Goal: Task Accomplishment & Management: Complete application form

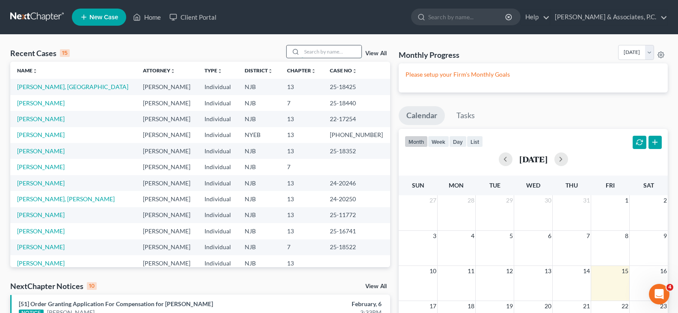
click at [305, 53] on input "search" at bounding box center [331, 51] width 60 height 12
type input "[PERSON_NAME]"
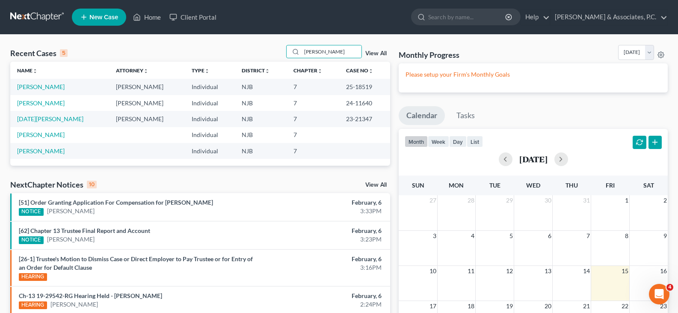
click at [36, 83] on td "[PERSON_NAME]" at bounding box center [59, 87] width 99 height 16
click at [49, 83] on link "[PERSON_NAME]" at bounding box center [40, 86] width 47 height 7
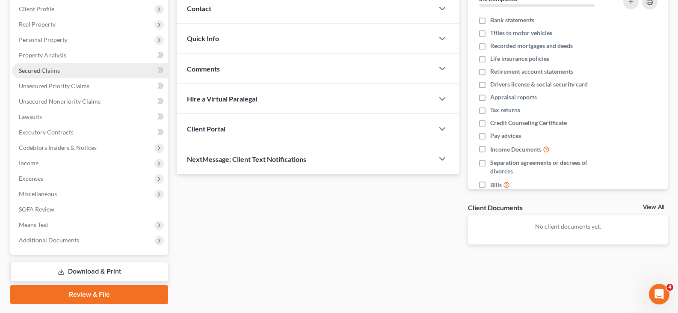
scroll to position [86, 0]
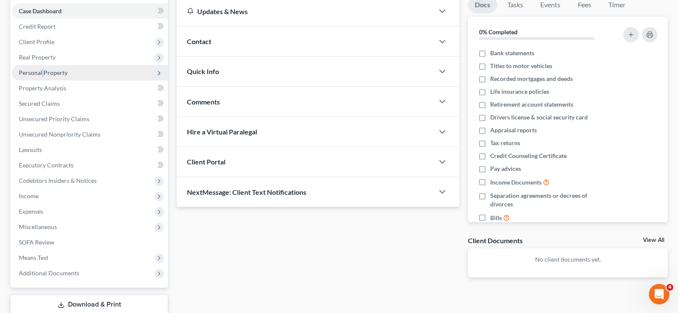
click at [42, 74] on span "Personal Property" at bounding box center [43, 72] width 49 height 7
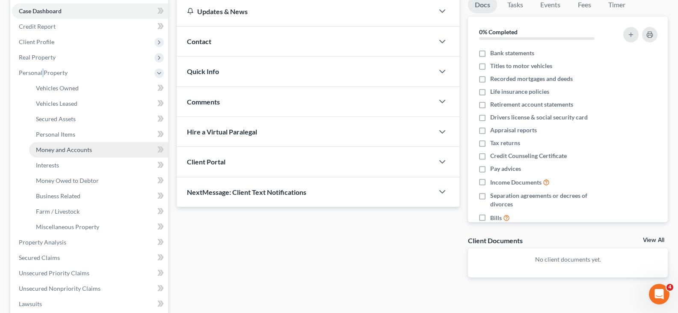
click at [52, 148] on span "Money and Accounts" at bounding box center [64, 149] width 56 height 7
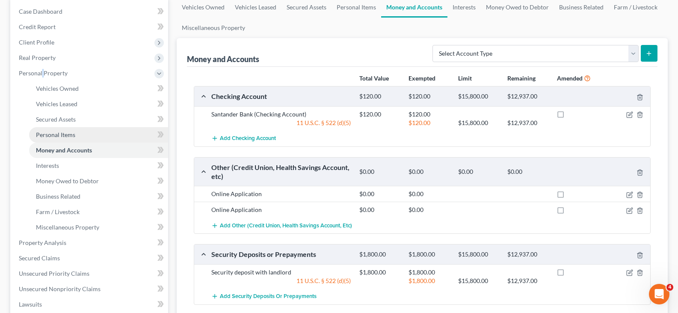
scroll to position [86, 0]
click at [627, 194] on icon "button" at bounding box center [629, 194] width 7 height 7
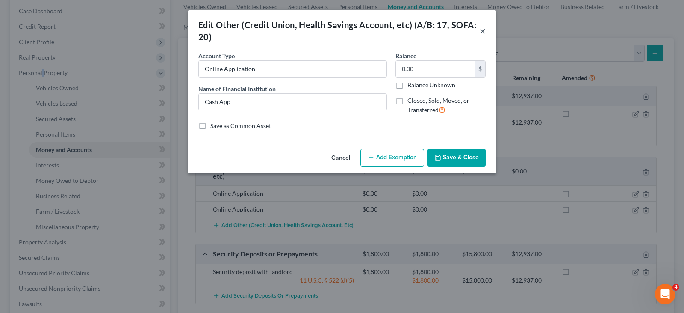
click at [481, 30] on button "×" at bounding box center [483, 31] width 6 height 10
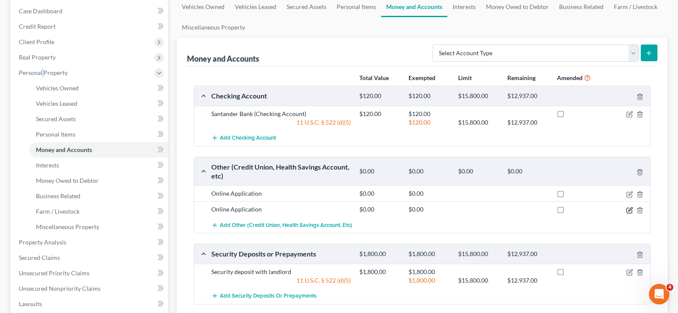
drag, startPoint x: 629, startPoint y: 210, endPoint x: 625, endPoint y: 209, distance: 4.4
click at [628, 210] on icon "button" at bounding box center [629, 210] width 7 height 7
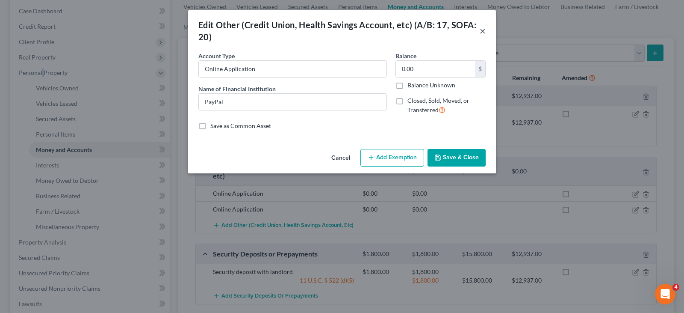
click at [483, 30] on button "×" at bounding box center [483, 31] width 6 height 10
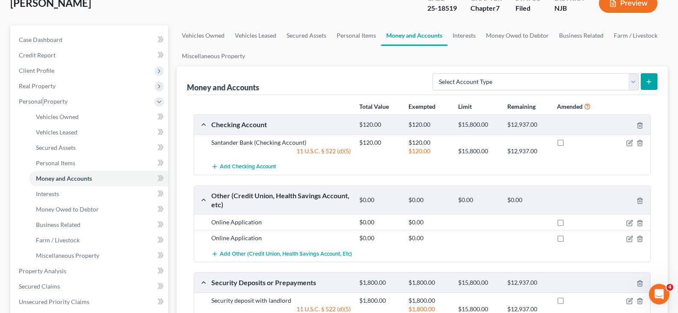
scroll to position [43, 0]
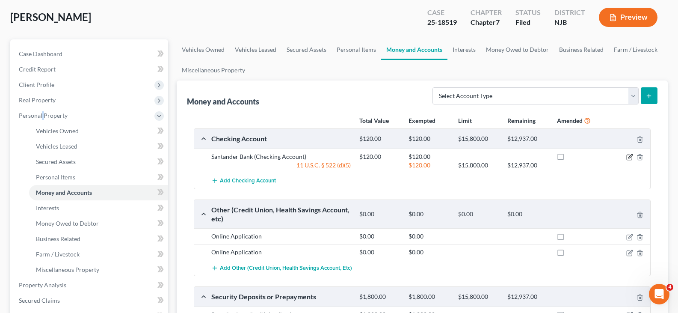
click at [628, 156] on icon "button" at bounding box center [629, 157] width 7 height 7
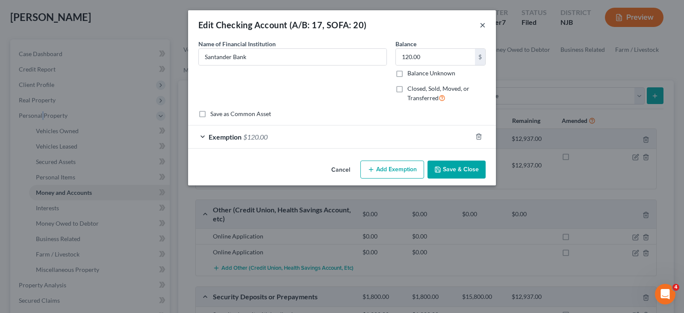
click at [482, 25] on button "×" at bounding box center [483, 25] width 6 height 10
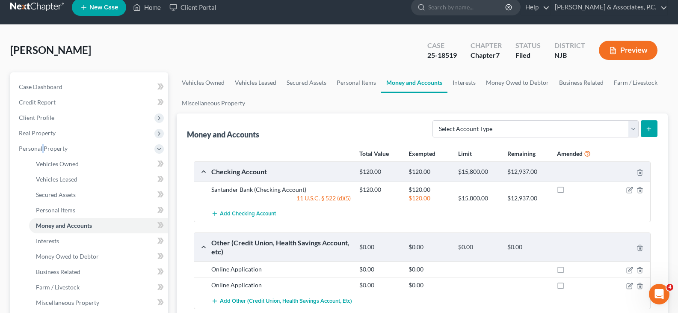
scroll to position [0, 0]
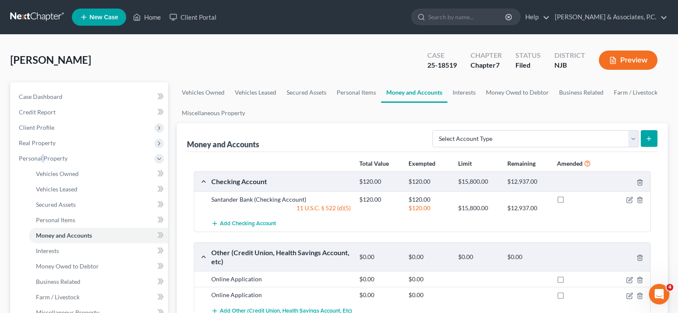
click at [105, 15] on span "New Case" at bounding box center [103, 17] width 29 height 6
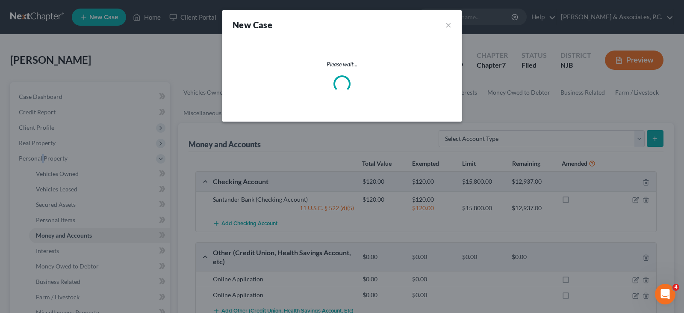
select select "51"
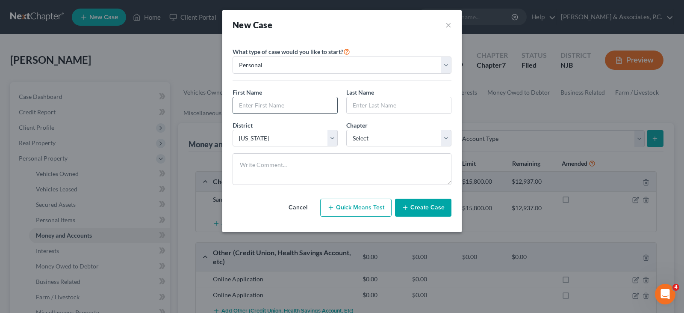
click at [271, 107] on input "text" at bounding box center [285, 105] width 104 height 16
type input "r"
type input "[PERSON_NAME]"
click at [390, 140] on select "Select 7 11 12 13" at bounding box center [398, 138] width 105 height 17
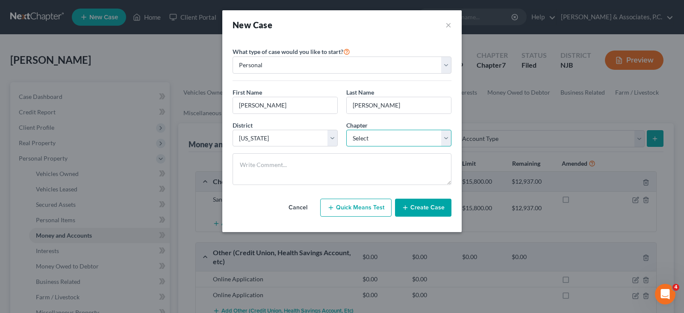
select select "0"
click at [346, 130] on select "Select 7 11 12 13" at bounding box center [398, 138] width 105 height 17
click at [428, 208] on button "Create Case" at bounding box center [423, 207] width 56 height 18
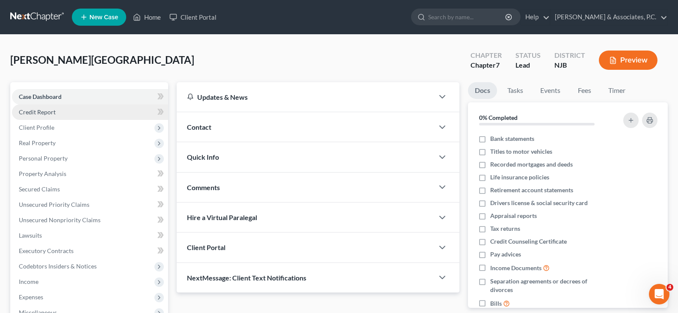
click at [33, 110] on span "Credit Report" at bounding box center [37, 111] width 37 height 7
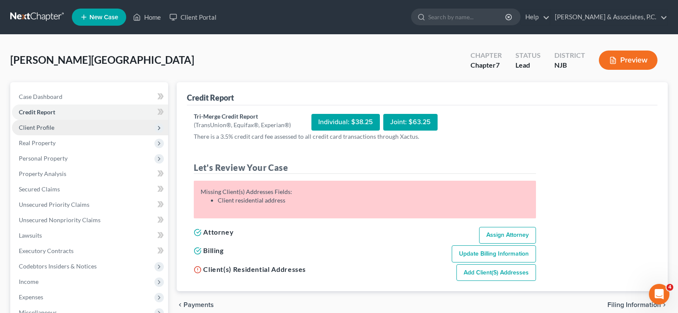
click at [36, 126] on span "Client Profile" at bounding box center [36, 127] width 35 height 7
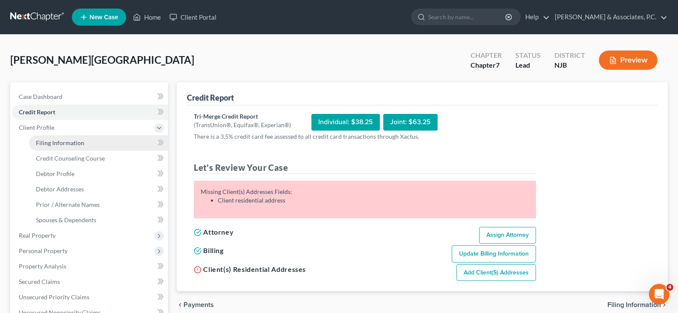
click at [48, 142] on span "Filing Information" at bounding box center [60, 142] width 48 height 7
select select "1"
select select "0"
select select "51"
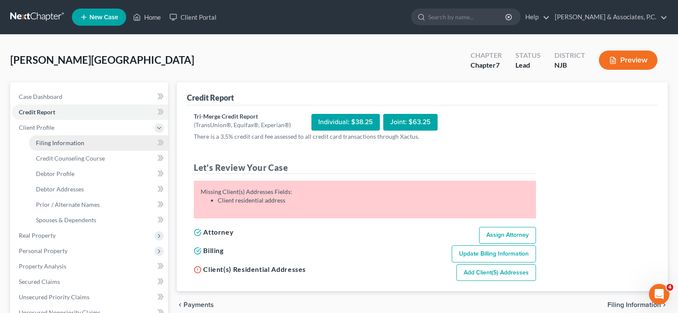
select select "33"
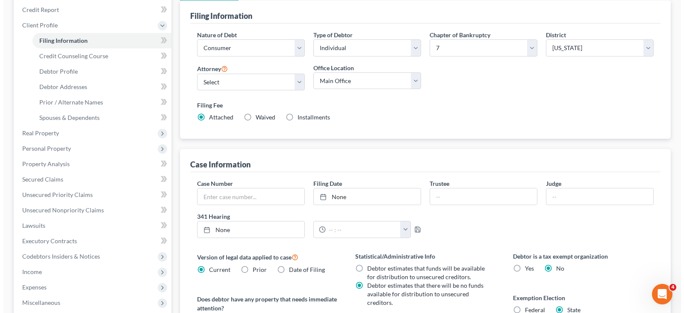
scroll to position [257, 0]
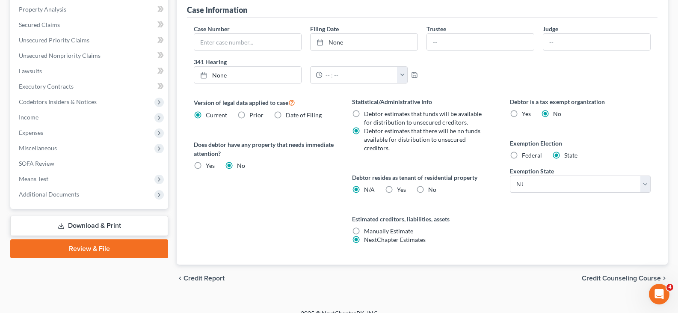
click at [522, 155] on label "Federal" at bounding box center [532, 155] width 20 height 9
click at [525, 155] on input "Federal" at bounding box center [528, 154] width 6 height 6
radio input "true"
radio input "false"
click at [397, 189] on label "Yes Yes" at bounding box center [401, 189] width 9 height 9
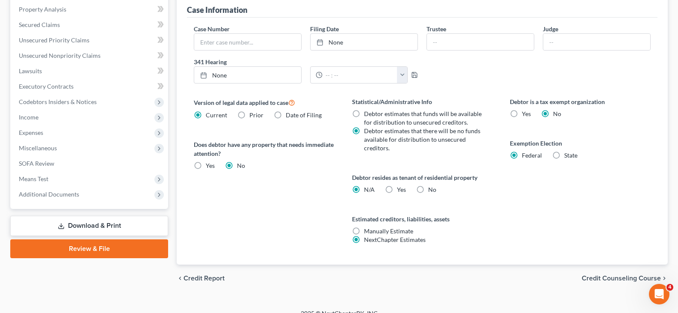
click at [400, 189] on input "Yes Yes" at bounding box center [403, 188] width 6 height 6
radio input "true"
radio input "false"
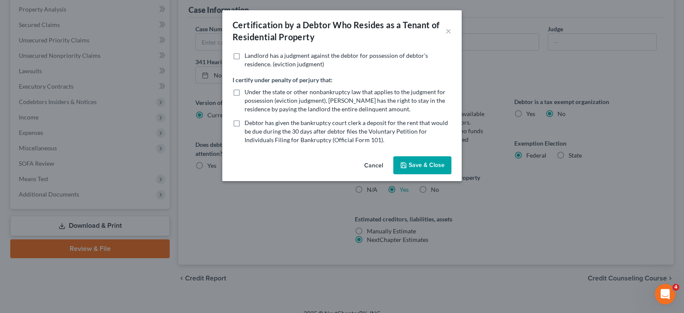
click at [418, 160] on button "Save & Close" at bounding box center [422, 165] width 58 height 18
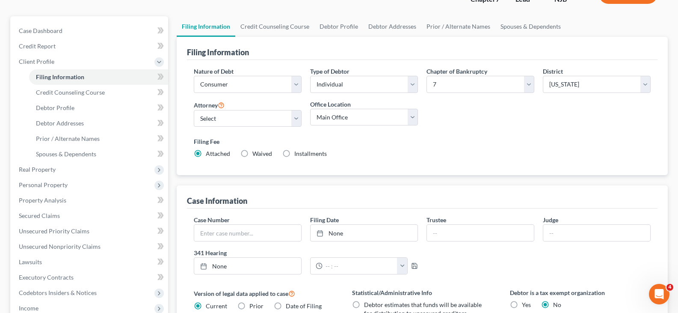
scroll to position [0, 0]
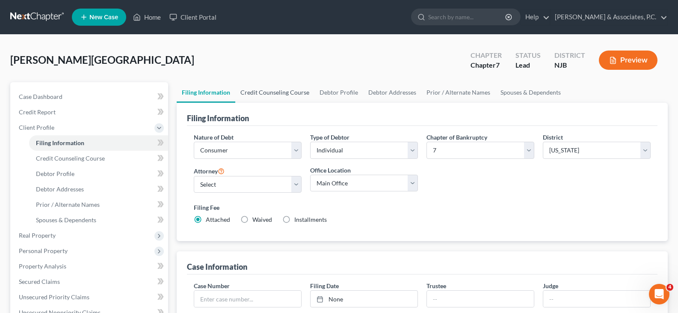
click at [271, 92] on link "Credit Counseling Course" at bounding box center [274, 92] width 79 height 21
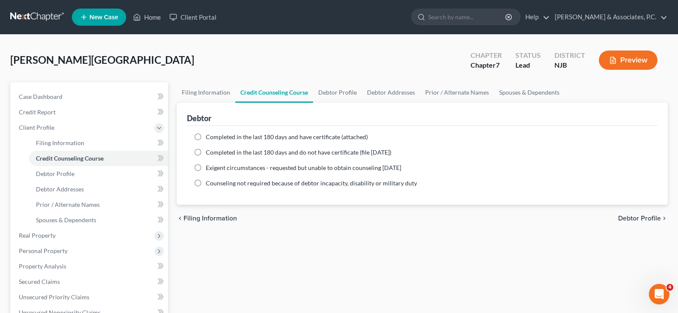
click at [206, 153] on label "Completed in the last 180 days and do not have certificate (file [DATE])" at bounding box center [299, 152] width 186 height 9
click at [209, 153] on input "Completed in the last 180 days and do not have certificate (file [DATE])" at bounding box center [212, 151] width 6 height 6
radio input "true"
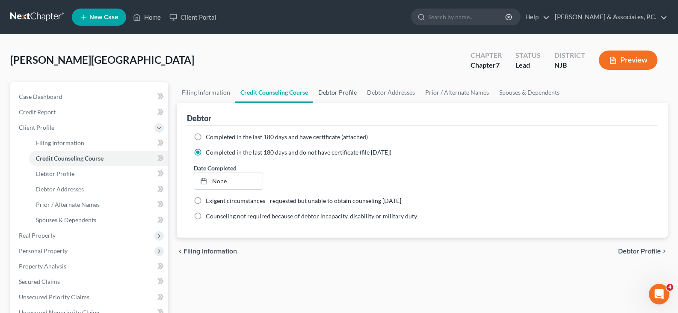
click at [331, 93] on link "Debtor Profile" at bounding box center [337, 92] width 49 height 21
select select "0"
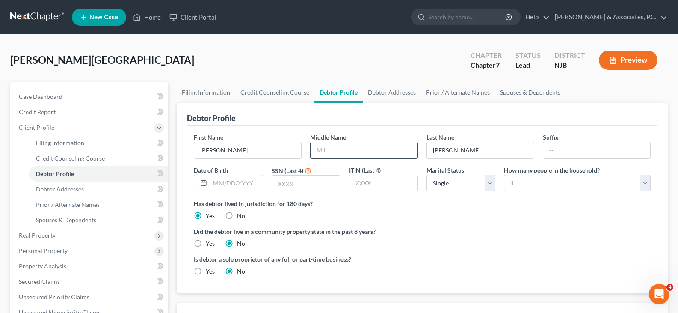
click at [338, 148] on input "text" at bounding box center [363, 150] width 107 height 16
type input "A."
click at [253, 183] on input "text" at bounding box center [236, 183] width 52 height 16
type input "[DATE]"
click at [307, 189] on input "text" at bounding box center [306, 183] width 68 height 16
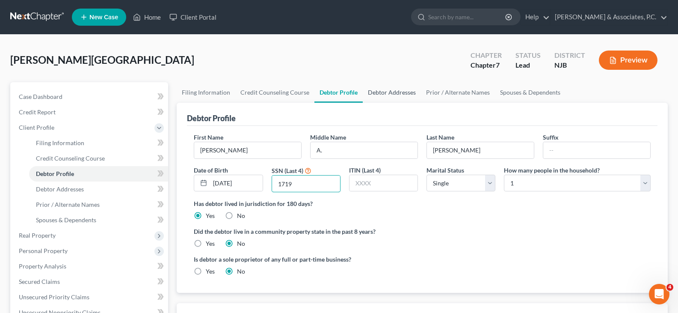
type input "1719"
click at [390, 93] on link "Debtor Addresses" at bounding box center [392, 92] width 58 height 21
select select "0"
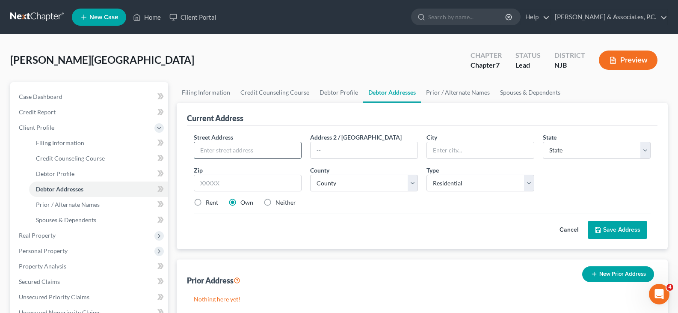
click at [254, 150] on input "text" at bounding box center [247, 150] width 107 height 16
type input "[STREET_ADDRESS]"
click at [259, 182] on input "text" at bounding box center [248, 182] width 108 height 17
type input "07002"
type input "Bayonne"
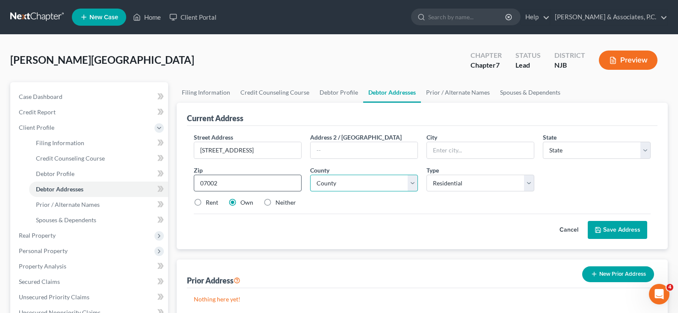
select select "33"
click at [206, 202] on label "Rent" at bounding box center [212, 202] width 12 height 9
click at [209, 202] on input "Rent" at bounding box center [212, 201] width 6 height 6
radio input "true"
click at [390, 145] on input "text" at bounding box center [363, 150] width 107 height 16
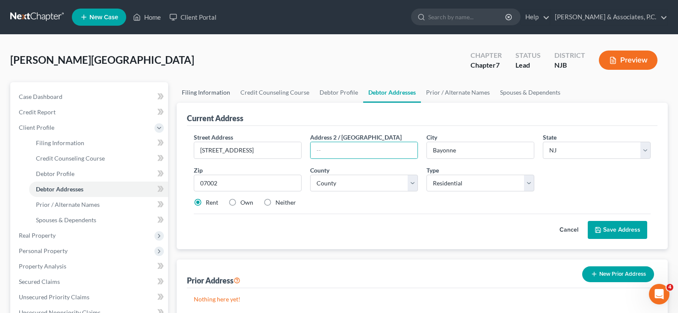
click at [204, 90] on link "Filing Information" at bounding box center [206, 92] width 59 height 21
select select "1"
select select "0"
select select "51"
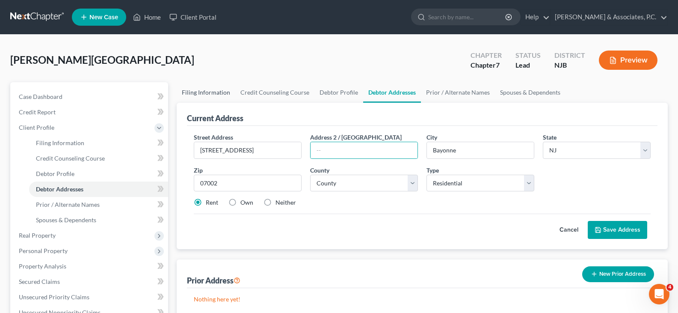
select select "0"
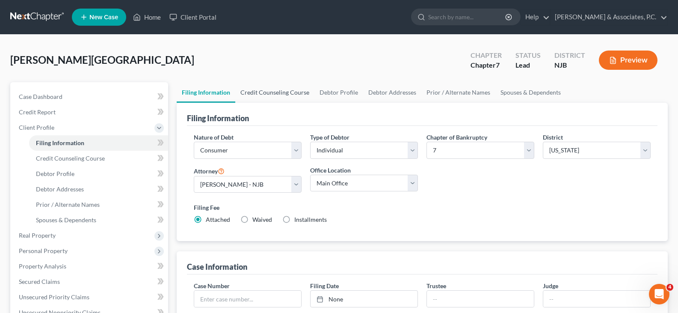
click at [278, 90] on link "Credit Counseling Course" at bounding box center [274, 92] width 79 height 21
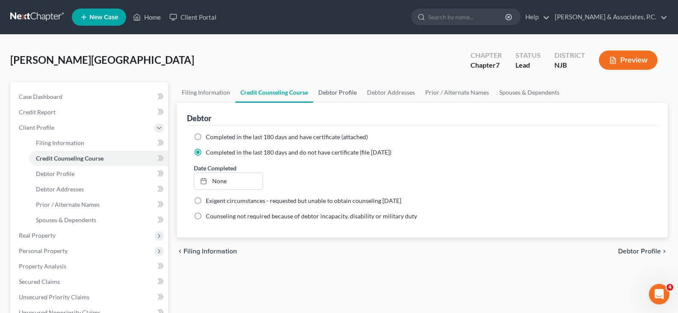
click at [337, 94] on link "Debtor Profile" at bounding box center [337, 92] width 49 height 21
select select "0"
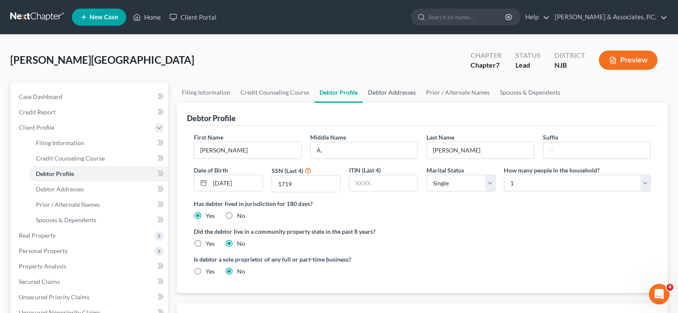
click at [384, 90] on link "Debtor Addresses" at bounding box center [392, 92] width 58 height 21
select select "0"
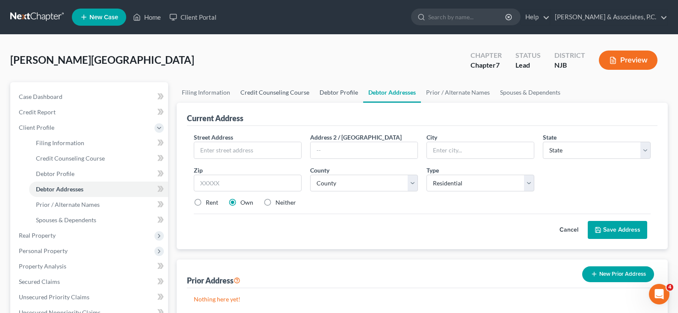
drag, startPoint x: 293, startPoint y: 89, endPoint x: 344, endPoint y: 89, distance: 51.3
click at [294, 89] on link "Credit Counseling Course" at bounding box center [274, 92] width 79 height 21
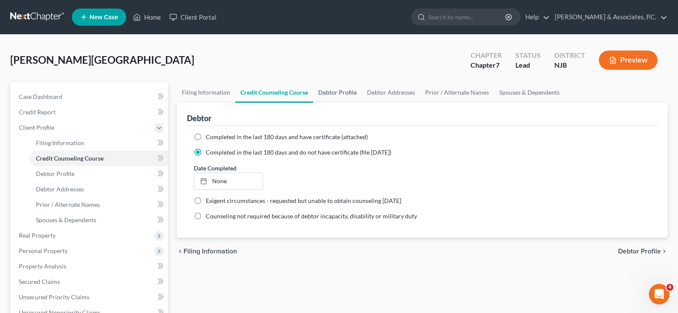
click at [346, 89] on link "Debtor Profile" at bounding box center [337, 92] width 49 height 21
select select "0"
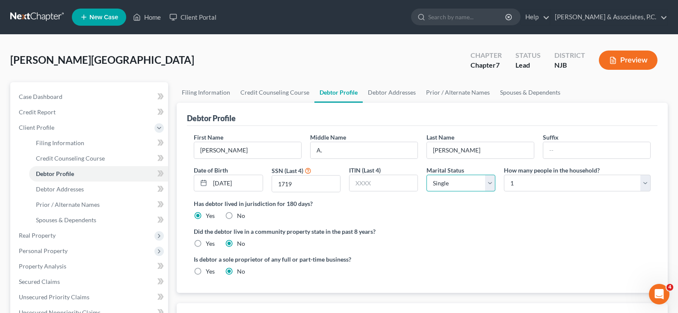
click at [486, 183] on select "Select Single Married Separated Divorced Widowed" at bounding box center [460, 182] width 69 height 17
select select "2"
click at [426, 174] on select "Select Single Married Separated Divorced Widowed" at bounding box center [460, 182] width 69 height 17
click at [396, 92] on link "Debtor Addresses" at bounding box center [392, 92] width 58 height 21
select select "0"
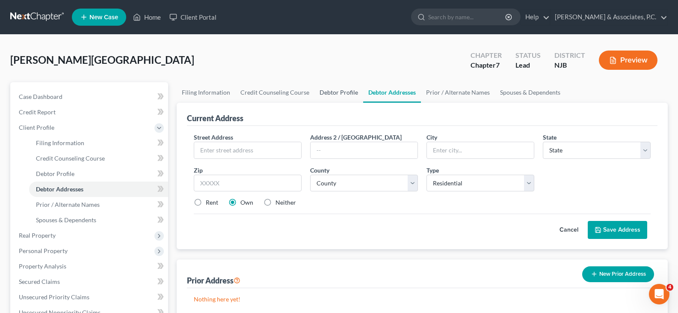
click at [341, 93] on link "Debtor Profile" at bounding box center [338, 92] width 49 height 21
select select "2"
select select "0"
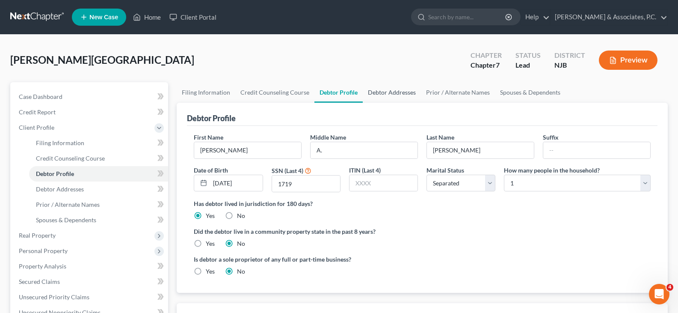
click at [386, 94] on link "Debtor Addresses" at bounding box center [392, 92] width 58 height 21
select select "0"
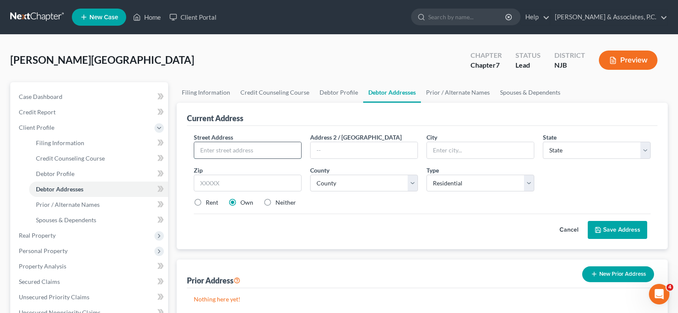
click at [263, 149] on input "text" at bounding box center [247, 150] width 107 height 16
type input "[STREET_ADDRESS]"
click at [249, 181] on input "text" at bounding box center [248, 182] width 108 height 17
type input "07002"
type input "Bayonne"
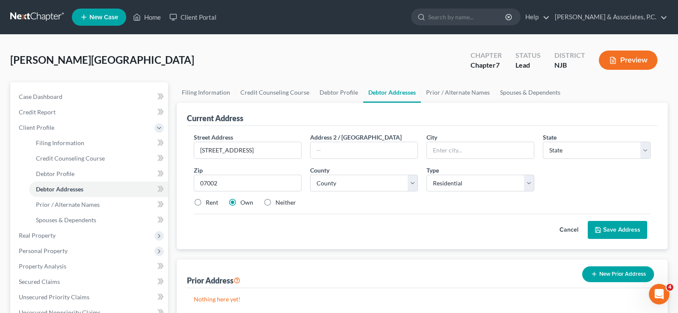
select select "33"
click at [206, 202] on label "Rent" at bounding box center [212, 202] width 12 height 9
click at [209, 202] on input "Rent" at bounding box center [212, 201] width 6 height 6
radio input "true"
click at [343, 183] on select "County" at bounding box center [364, 182] width 108 height 17
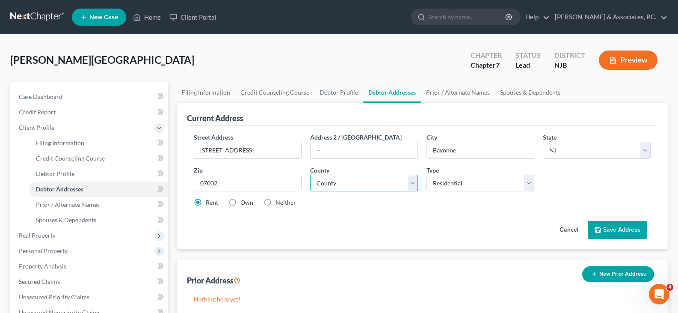
select select "8"
click at [310, 174] on select "County [GEOGRAPHIC_DATA] [GEOGRAPHIC_DATA] [GEOGRAPHIC_DATA] [GEOGRAPHIC_DATA] …" at bounding box center [364, 182] width 108 height 17
click at [607, 232] on button "Save Address" at bounding box center [617, 230] width 59 height 18
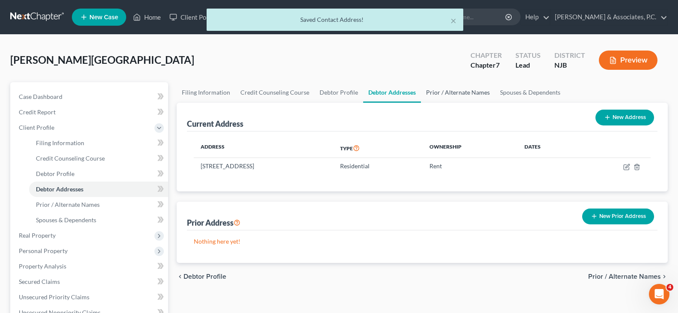
click at [437, 93] on link "Prior / Alternate Names" at bounding box center [458, 92] width 74 height 21
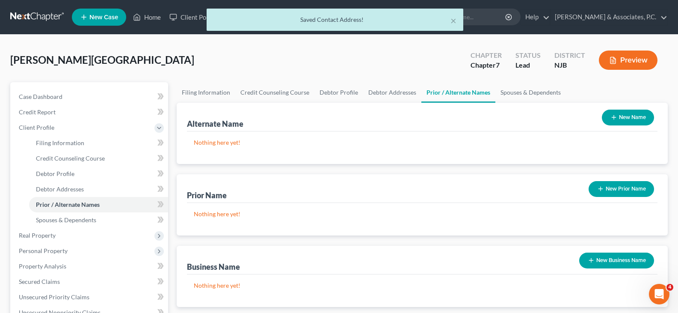
drag, startPoint x: 632, startPoint y: 113, endPoint x: 626, endPoint y: 111, distance: 6.8
click at [632, 113] on button "New Name" at bounding box center [628, 117] width 52 height 16
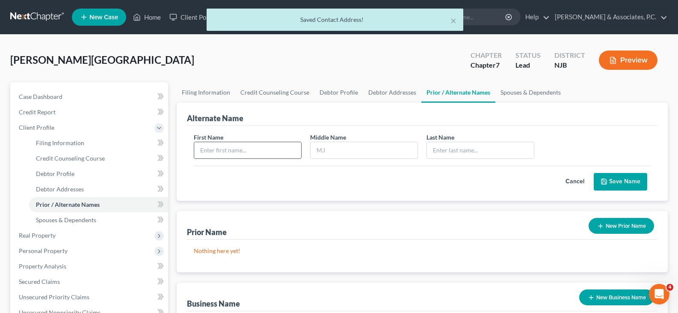
click at [239, 151] on input "text" at bounding box center [247, 150] width 107 height 16
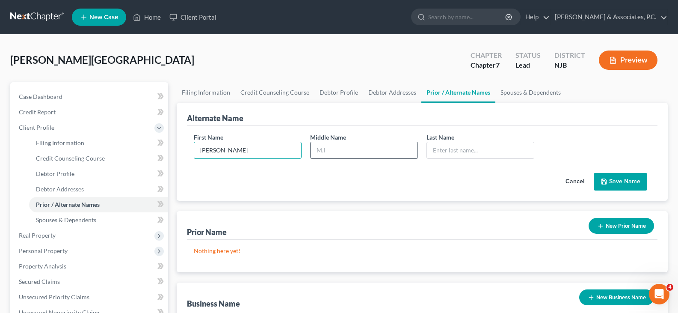
type input "[PERSON_NAME]"
click at [356, 152] on input "text" at bounding box center [363, 150] width 107 height 16
type input "Aralis"
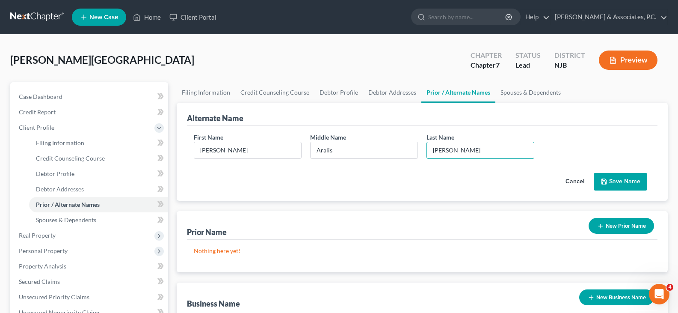
type input "[PERSON_NAME]"
drag, startPoint x: 621, startPoint y: 181, endPoint x: 578, endPoint y: 189, distance: 43.9
click at [617, 182] on button "Save Name" at bounding box center [620, 182] width 53 height 18
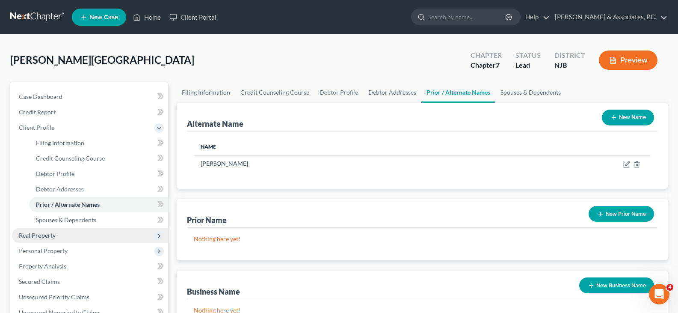
click at [52, 235] on span "Real Property" at bounding box center [37, 234] width 37 height 7
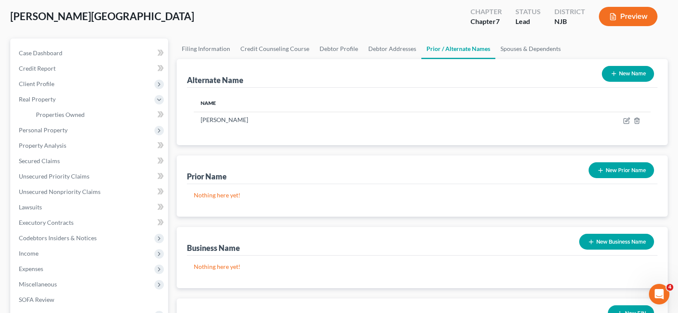
scroll to position [43, 0]
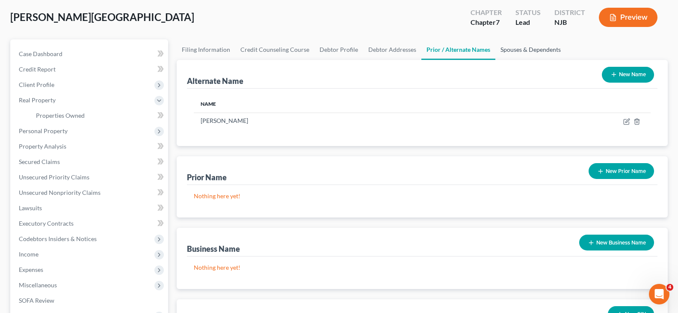
click at [516, 49] on link "Spouses & Dependents" at bounding box center [530, 49] width 71 height 21
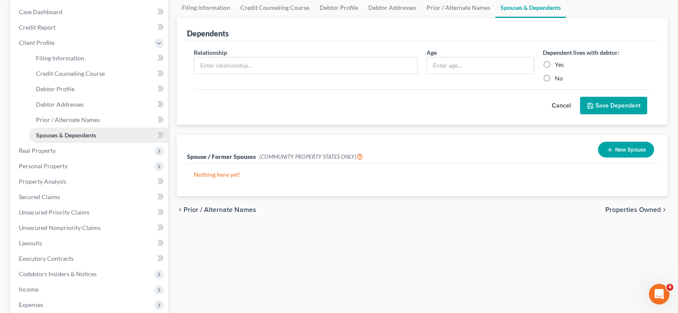
scroll to position [86, 0]
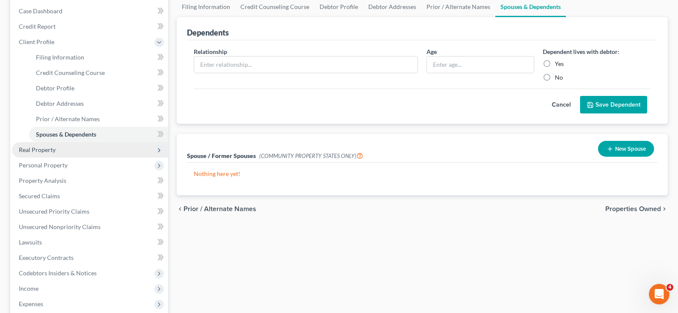
click at [23, 148] on span "Real Property" at bounding box center [37, 149] width 37 height 7
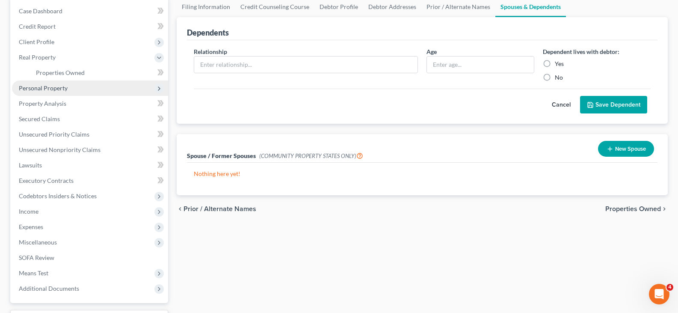
click at [41, 86] on span "Personal Property" at bounding box center [43, 87] width 49 height 7
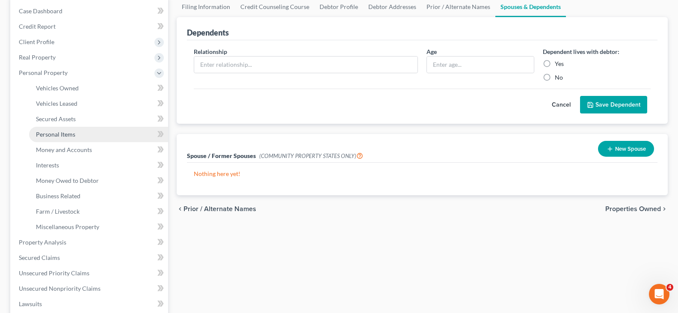
click at [52, 133] on span "Personal Items" at bounding box center [55, 133] width 39 height 7
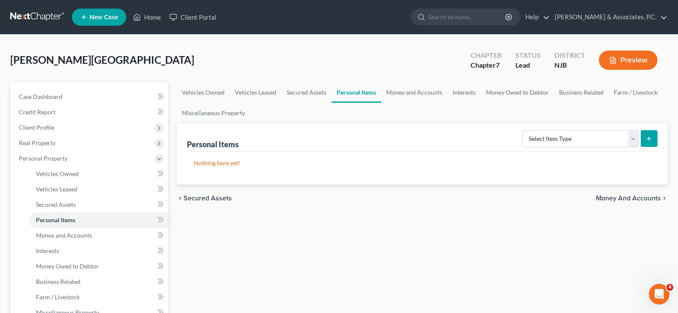
click at [358, 92] on link "Personal Items" at bounding box center [356, 92] width 50 height 21
click at [632, 139] on select "Select Item Type Clothing (A/B: 11) Collectibles Of Value (A/B: 8) Electronics …" at bounding box center [580, 138] width 116 height 17
select select "clothing"
click at [523, 130] on select "Select Item Type Clothing (A/B: 11) Collectibles Of Value (A/B: 8) Electronics …" at bounding box center [580, 138] width 116 height 17
click at [646, 135] on icon "submit" at bounding box center [648, 138] width 7 height 7
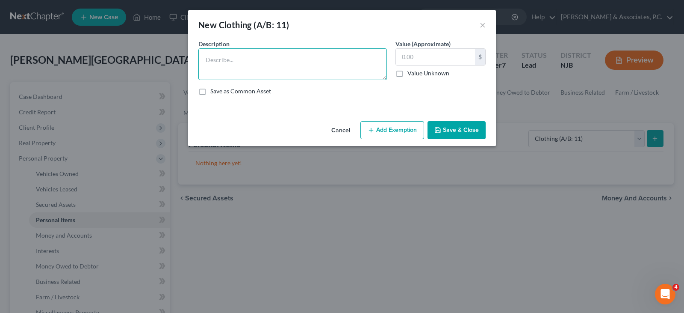
click at [224, 67] on textarea at bounding box center [292, 64] width 189 height 32
type textarea "used clothing"
click at [419, 60] on input "text" at bounding box center [435, 57] width 79 height 16
type input "100.00"
click at [393, 133] on button "Add Exemption" at bounding box center [392, 130] width 64 height 18
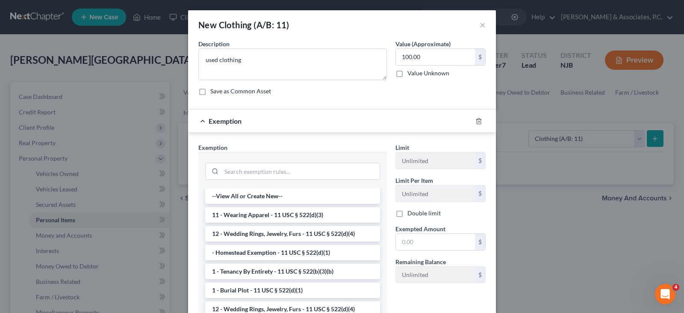
drag, startPoint x: 251, startPoint y: 213, endPoint x: 430, endPoint y: 222, distance: 179.4
click at [254, 215] on li "11 - Wearing Apparel - 11 USC § 522(d)(3)" at bounding box center [292, 214] width 175 height 15
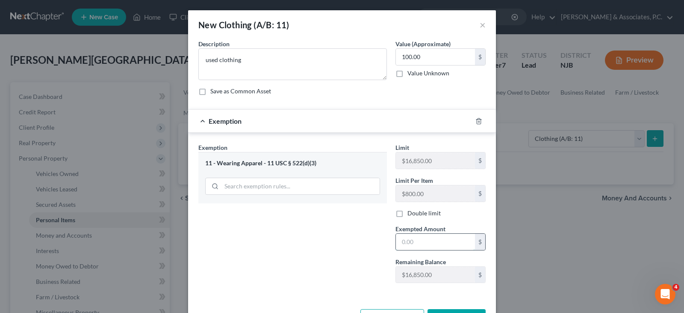
click at [425, 244] on input "text" at bounding box center [435, 241] width 79 height 16
type input "100.00"
click at [312, 238] on div "Exemption Set must be selected for CA. Exemption * 11 - Wearing Apparel - 11 US…" at bounding box center [292, 216] width 197 height 147
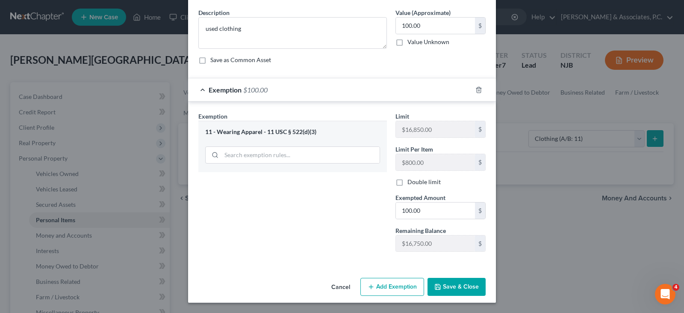
click at [446, 288] on button "Save & Close" at bounding box center [457, 287] width 58 height 18
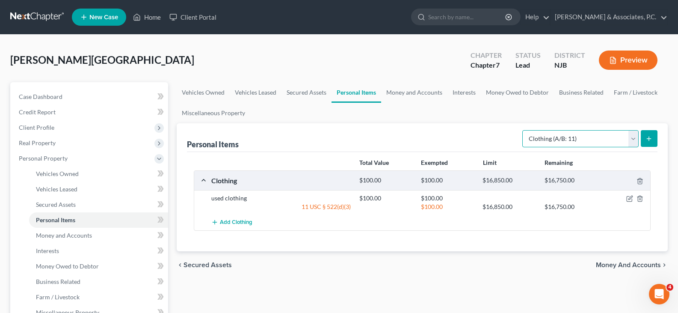
drag, startPoint x: 628, startPoint y: 139, endPoint x: 620, endPoint y: 138, distance: 8.2
click at [626, 139] on select "Select Item Type Clothing (A/B: 11) Collectibles Of Value (A/B: 8) Electronics …" at bounding box center [580, 138] width 116 height 17
click at [523, 130] on select "Select Item Type Clothing (A/B: 11) Collectibles Of Value (A/B: 8) Electronics …" at bounding box center [580, 138] width 116 height 17
click at [647, 142] on icon "submit" at bounding box center [648, 138] width 7 height 7
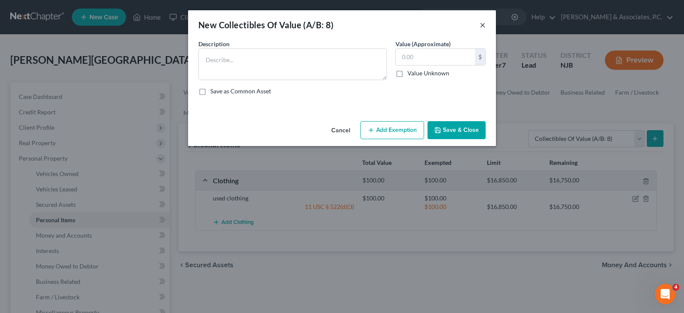
click at [482, 24] on button "×" at bounding box center [483, 25] width 6 height 10
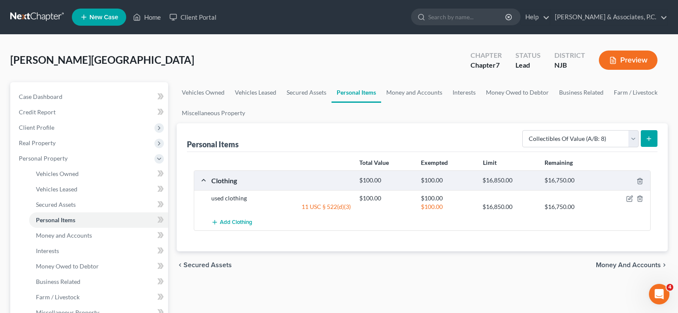
click at [645, 139] on button "submit" at bounding box center [649, 138] width 17 height 17
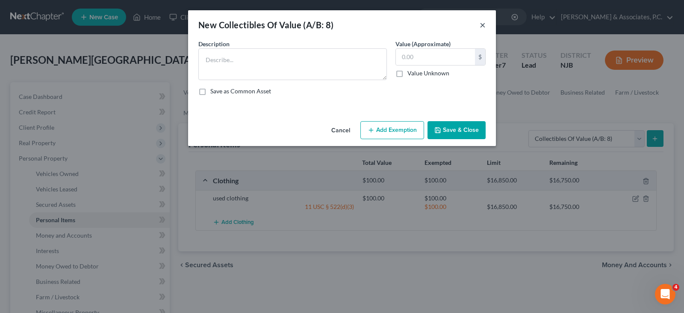
click at [481, 27] on button "×" at bounding box center [483, 25] width 6 height 10
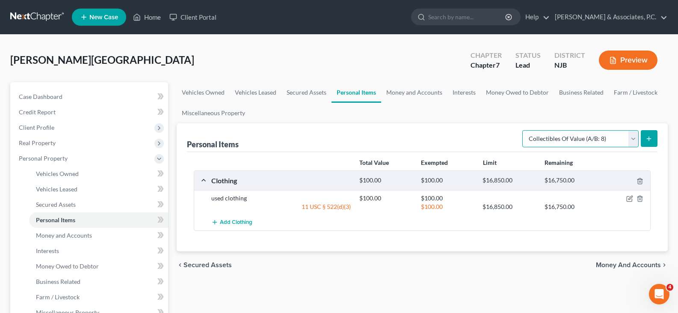
click at [631, 139] on select "Select Item Type Clothing (A/B: 11) Collectibles Of Value (A/B: 8) Electronics …" at bounding box center [580, 138] width 116 height 17
select select "electronics"
click at [523, 130] on select "Select Item Type Clothing (A/B: 11) Collectibles Of Value (A/B: 8) Electronics …" at bounding box center [580, 138] width 116 height 17
click at [647, 136] on icon "submit" at bounding box center [648, 138] width 7 height 7
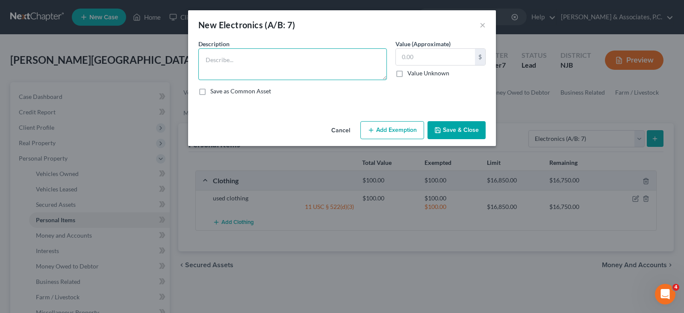
click at [263, 70] on textarea at bounding box center [292, 64] width 189 height 32
type textarea "cell phone"
type input "100.00"
click at [393, 122] on button "Add Exemption" at bounding box center [392, 130] width 64 height 18
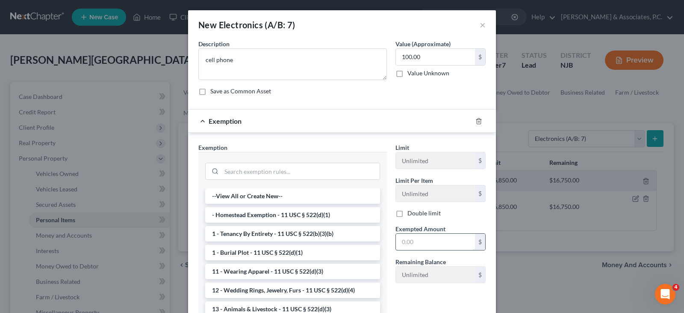
click at [414, 242] on input "text" at bounding box center [435, 241] width 79 height 16
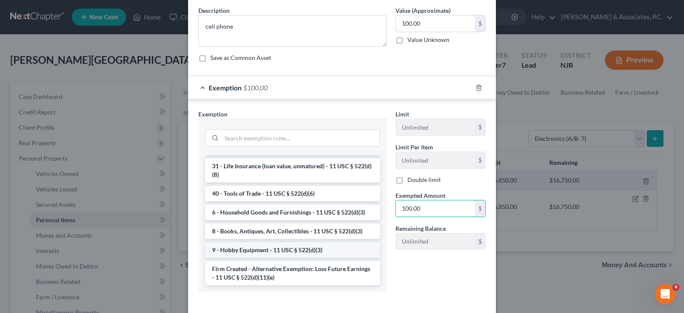
scroll to position [74, 0]
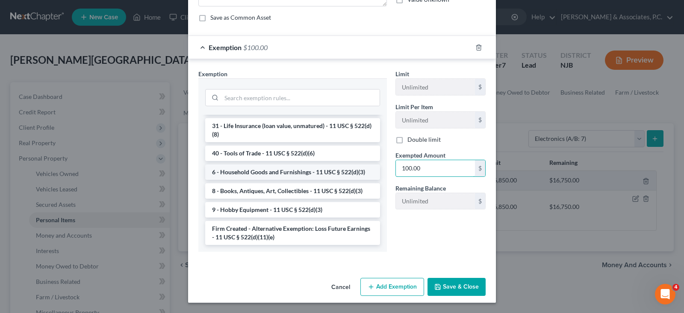
type input "100.00"
click at [254, 168] on li "6 - Household Goods and Furnishings - 11 USC § 522(d)(3)" at bounding box center [292, 171] width 175 height 15
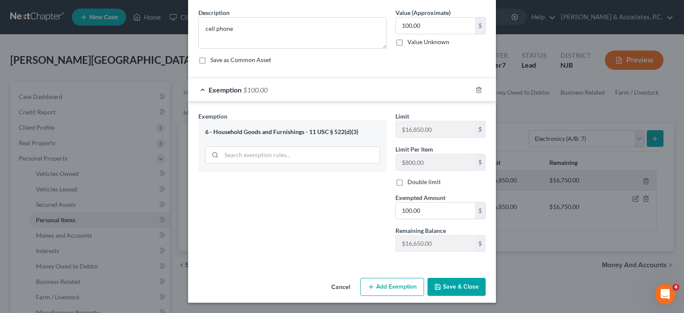
click at [452, 287] on button "Save & Close" at bounding box center [457, 287] width 58 height 18
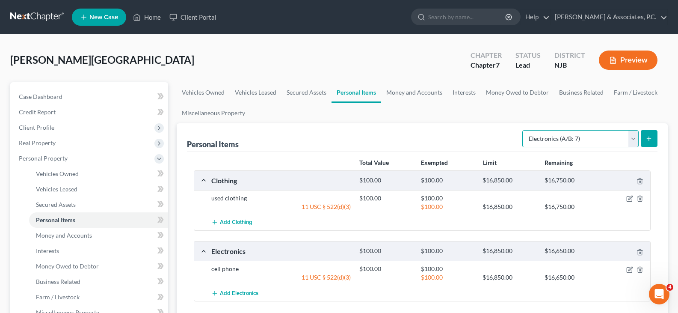
click at [632, 136] on select "Select Item Type Clothing (A/B: 11) Collectibles Of Value (A/B: 8) Electronics …" at bounding box center [580, 138] width 116 height 17
click at [523, 130] on select "Select Item Type Clothing (A/B: 11) Collectibles Of Value (A/B: 8) Electronics …" at bounding box center [580, 138] width 116 height 17
click at [631, 139] on select "Select Item Type Clothing (A/B: 11) Collectibles Of Value (A/B: 8) Electronics …" at bounding box center [580, 138] width 116 height 17
click at [523, 130] on select "Select Item Type Clothing (A/B: 11) Collectibles Of Value (A/B: 8) Electronics …" at bounding box center [580, 138] width 116 height 17
click at [648, 137] on icon "submit" at bounding box center [648, 138] width 7 height 7
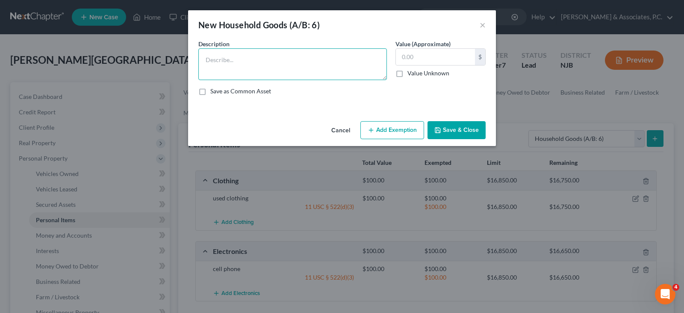
click at [244, 62] on textarea at bounding box center [292, 64] width 189 height 32
click at [484, 26] on button "×" at bounding box center [483, 25] width 6 height 10
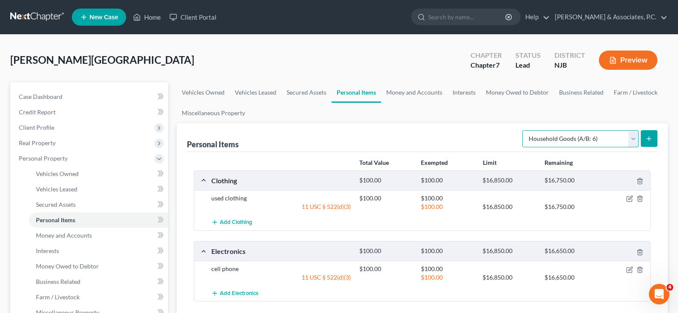
click at [636, 139] on select "Select Item Type Clothing (A/B: 11) Collectibles Of Value (A/B: 8) Electronics …" at bounding box center [580, 138] width 116 height 17
select select "jewelry"
click at [523, 130] on select "Select Item Type Clothing (A/B: 11) Collectibles Of Value (A/B: 8) Electronics …" at bounding box center [580, 138] width 116 height 17
click at [631, 135] on select "Select Item Type Clothing (A/B: 11) Collectibles Of Value (A/B: 8) Electronics …" at bounding box center [580, 138] width 116 height 17
click at [409, 93] on link "Money and Accounts" at bounding box center [414, 92] width 66 height 21
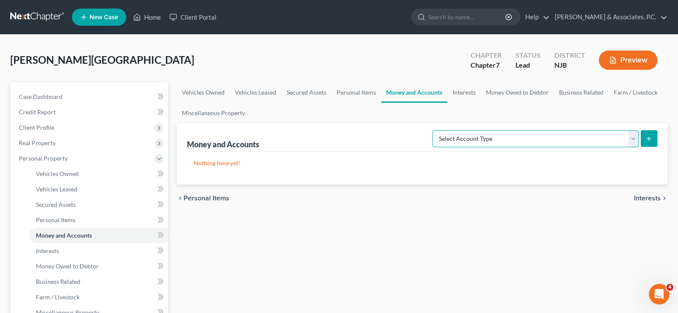
click at [632, 140] on select "Select Account Type Brokerage (A/B: 18, SOFA: 20) Cash on Hand (A/B: 16) Certif…" at bounding box center [535, 138] width 206 height 17
select select "cash_on_hand"
click at [434, 130] on select "Select Account Type Brokerage (A/B: 18, SOFA: 20) Cash on Hand (A/B: 16) Certif…" at bounding box center [535, 138] width 206 height 17
click at [647, 135] on icon "submit" at bounding box center [648, 138] width 7 height 7
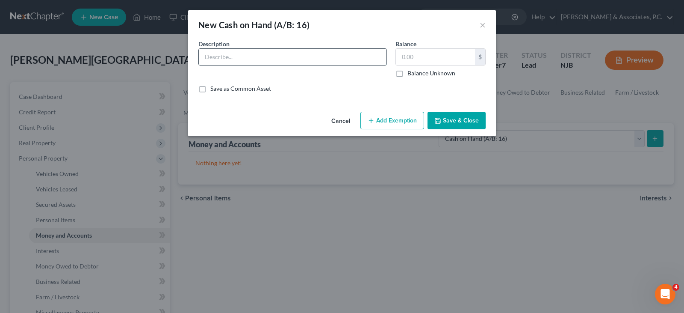
click at [218, 60] on input "text" at bounding box center [293, 57] width 188 height 16
type input "cash in pocket"
click at [412, 54] on input "text" at bounding box center [435, 57] width 79 height 16
type input "16.00"
click at [400, 120] on button "Add Exemption" at bounding box center [392, 121] width 64 height 18
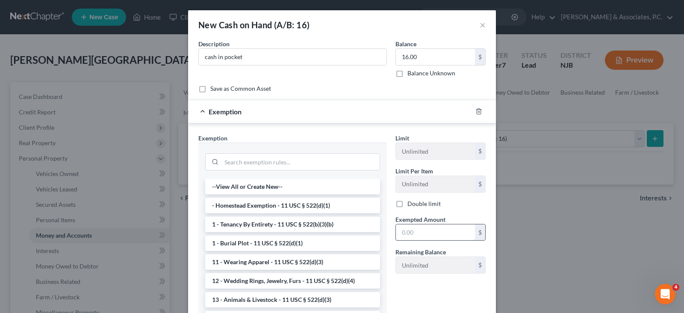
click at [430, 233] on input "text" at bounding box center [435, 232] width 79 height 16
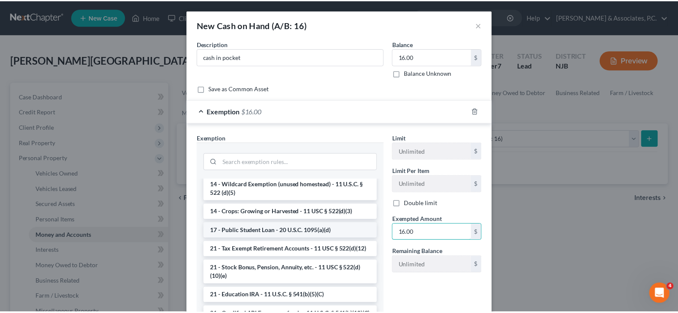
scroll to position [171, 0]
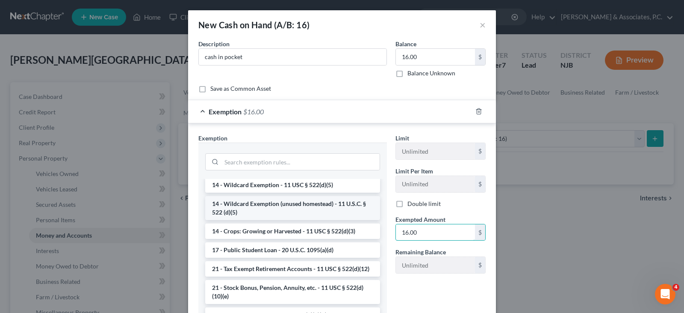
type input "16.00"
click at [279, 207] on li "14 - Wildcard Exemption (unused homestead) - 11 U.S.C. § 522 (d)(5)" at bounding box center [292, 208] width 175 height 24
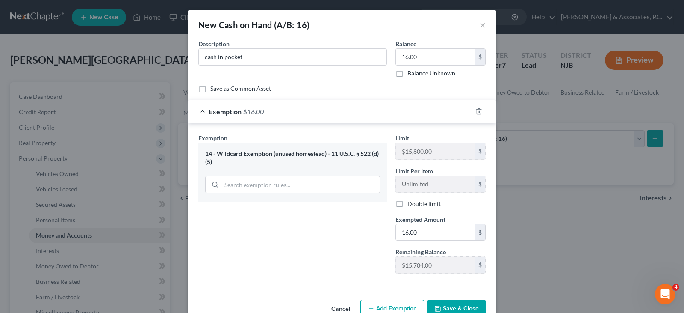
click at [459, 309] on button "Save & Close" at bounding box center [457, 308] width 58 height 18
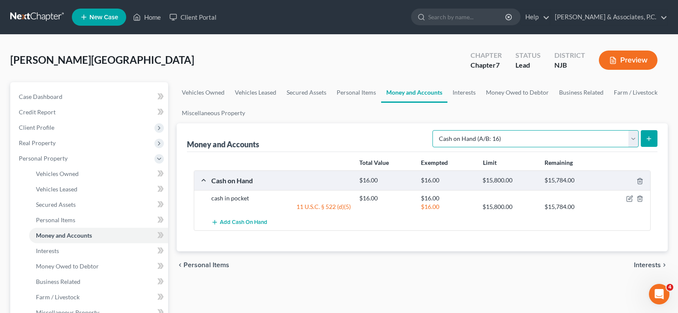
click at [637, 137] on select "Select Account Type Brokerage (A/B: 18, SOFA: 20) Cash on Hand (A/B: 16) Certif…" at bounding box center [535, 138] width 206 height 17
select select "other"
click at [434, 130] on select "Select Account Type Brokerage (A/B: 18, SOFA: 20) Cash on Hand (A/B: 16) Certif…" at bounding box center [535, 138] width 206 height 17
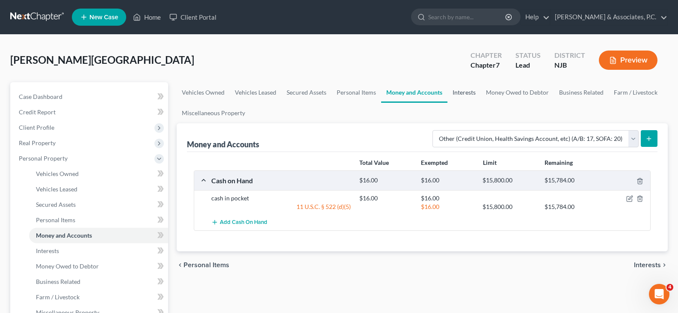
click at [468, 93] on link "Interests" at bounding box center [463, 92] width 33 height 21
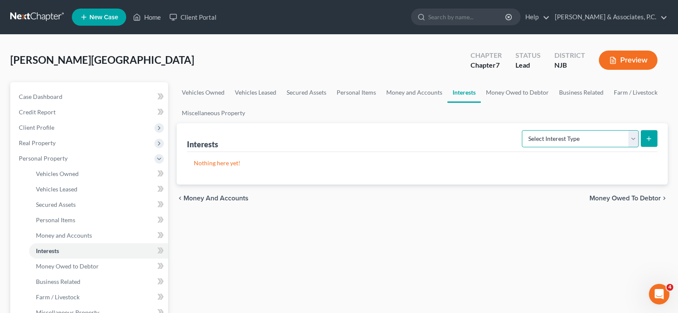
drag, startPoint x: 631, startPoint y: 140, endPoint x: 598, endPoint y: 133, distance: 33.6
click at [631, 140] on select "Select Interest Type 401K (A/B: 21) Annuity (A/B: 23) Bond (A/B: 18) Education …" at bounding box center [580, 138] width 117 height 17
click at [502, 95] on link "Money Owed to Debtor" at bounding box center [517, 92] width 73 height 21
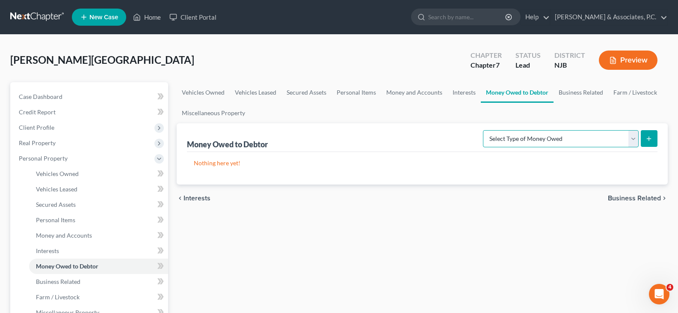
click at [631, 142] on select "Select Type of Money Owed Accounts Receivable (A/B: 38) Alimony (A/B: 29) Child…" at bounding box center [561, 138] width 156 height 17
click at [439, 57] on div "[PERSON_NAME][GEOGRAPHIC_DATA] Upgraded Chapter Chapter 7 Status [GEOGRAPHIC_DA…" at bounding box center [338, 63] width 657 height 37
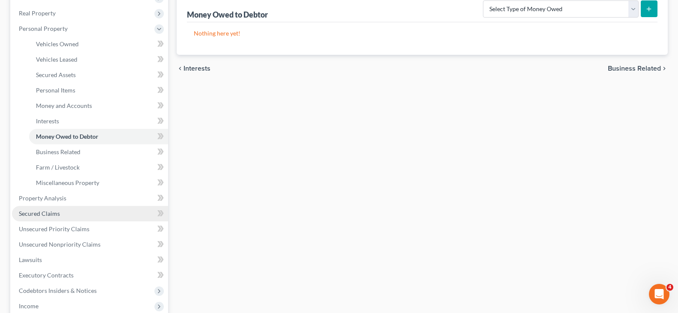
scroll to position [171, 0]
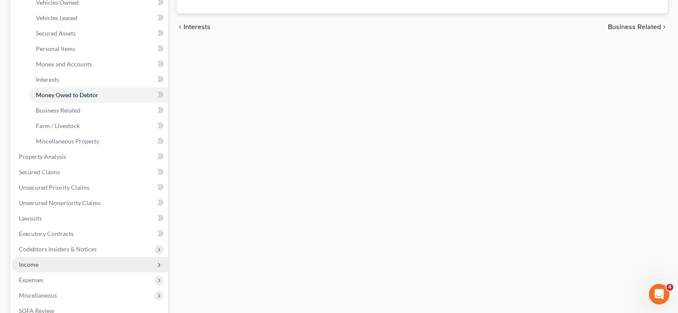
click at [29, 263] on span "Income" at bounding box center [29, 263] width 20 height 7
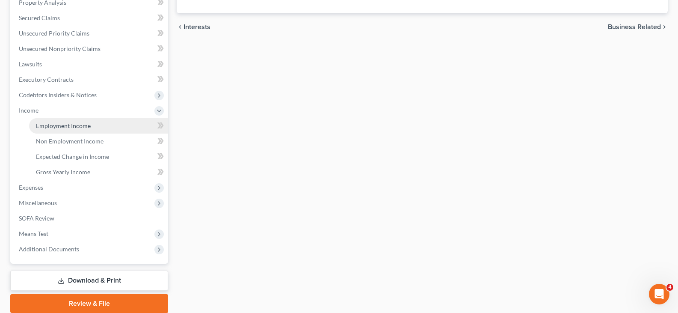
click at [59, 124] on span "Employment Income" at bounding box center [63, 125] width 55 height 7
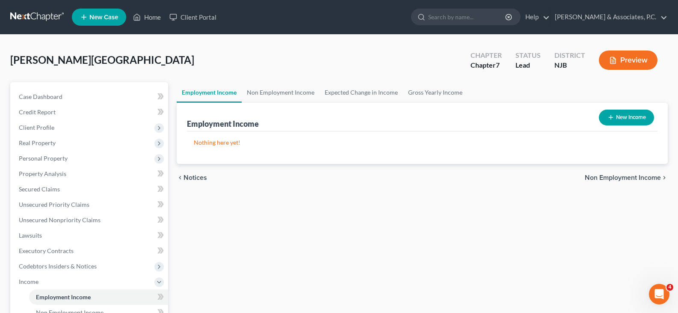
click at [631, 115] on button "New Income" at bounding box center [626, 117] width 55 height 16
select select "0"
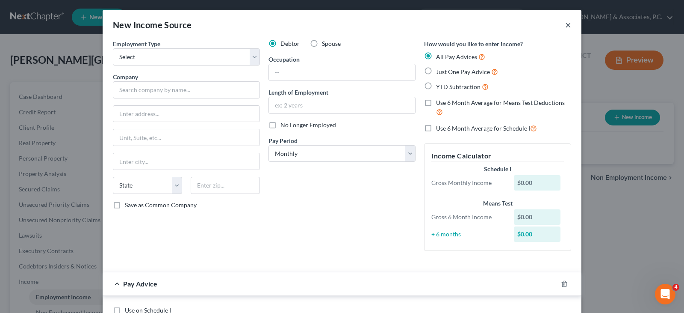
click at [565, 23] on button "×" at bounding box center [568, 25] width 6 height 10
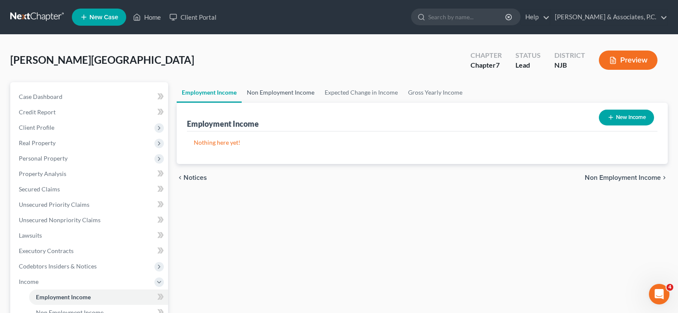
click at [275, 94] on link "Non Employment Income" at bounding box center [281, 92] width 78 height 21
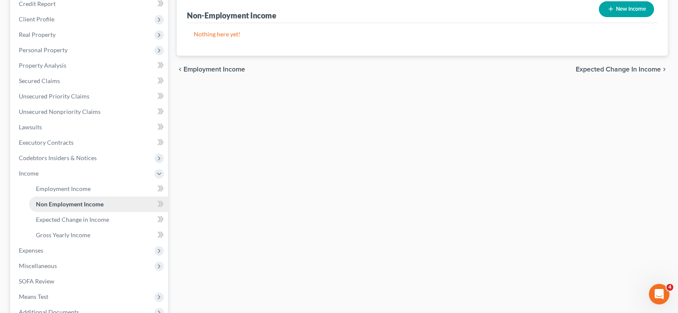
scroll to position [204, 0]
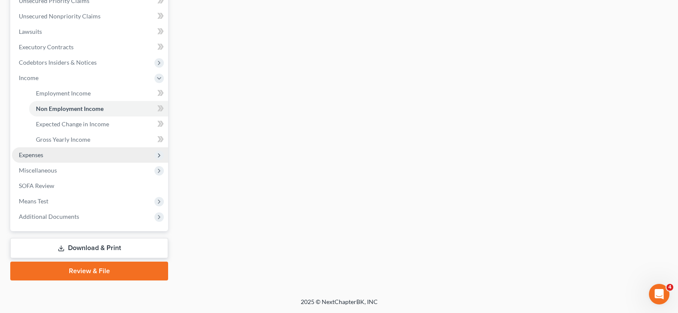
click at [39, 153] on span "Expenses" at bounding box center [31, 154] width 24 height 7
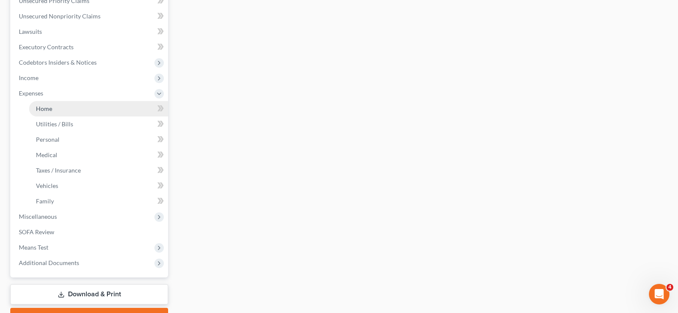
click at [50, 109] on span "Home" at bounding box center [44, 108] width 16 height 7
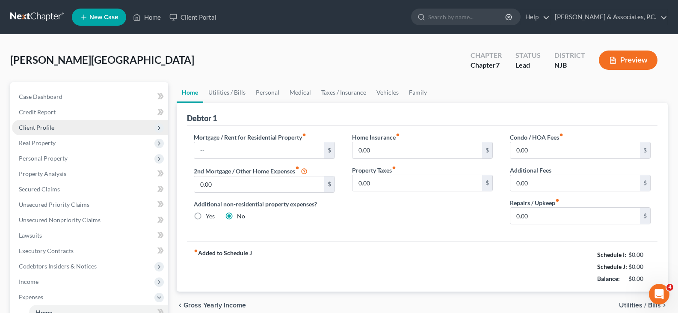
click at [37, 122] on span "Client Profile" at bounding box center [90, 127] width 156 height 15
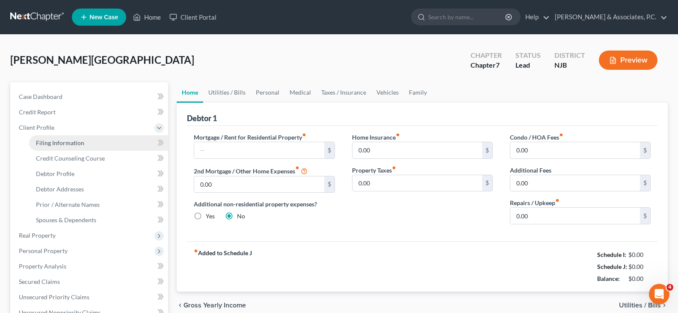
click at [49, 148] on link "Filing Information" at bounding box center [98, 142] width 139 height 15
select select "1"
select select "0"
select select "51"
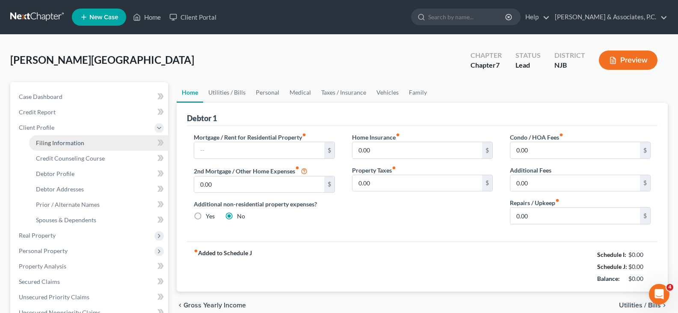
select select "0"
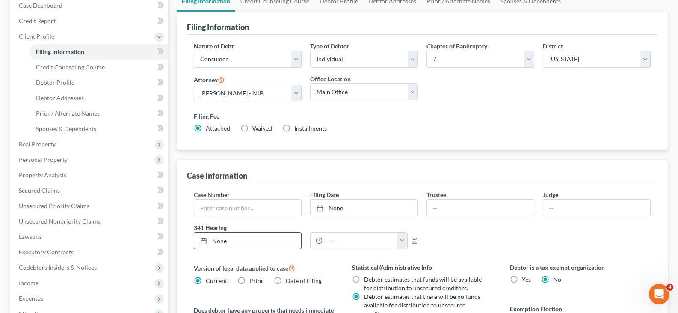
scroll to position [171, 0]
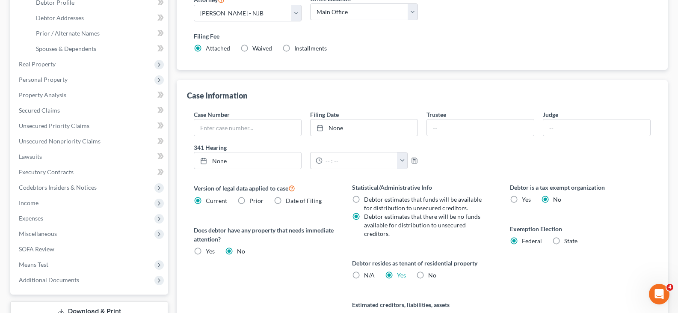
click at [364, 275] on label "N/A" at bounding box center [369, 275] width 11 height 9
click at [367, 275] on input "N/A" at bounding box center [370, 274] width 6 height 6
radio input "true"
click at [397, 273] on label "Yes Yes" at bounding box center [401, 275] width 9 height 9
click at [400, 273] on input "Yes Yes" at bounding box center [403, 274] width 6 height 6
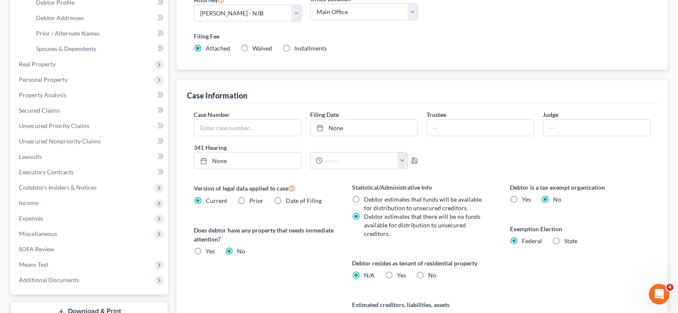
radio input "true"
radio input "false"
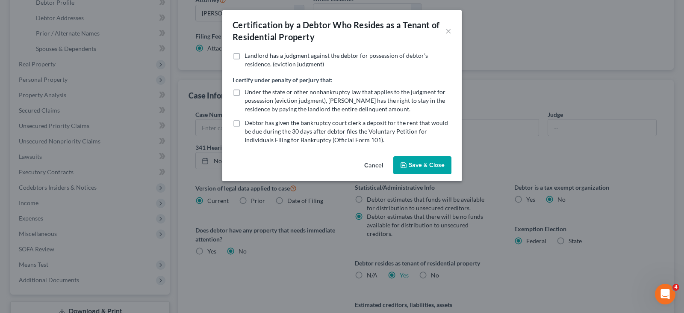
click at [423, 162] on button "Save & Close" at bounding box center [422, 165] width 58 height 18
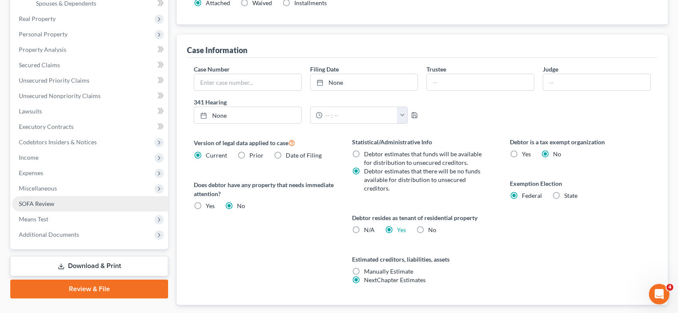
scroll to position [268, 0]
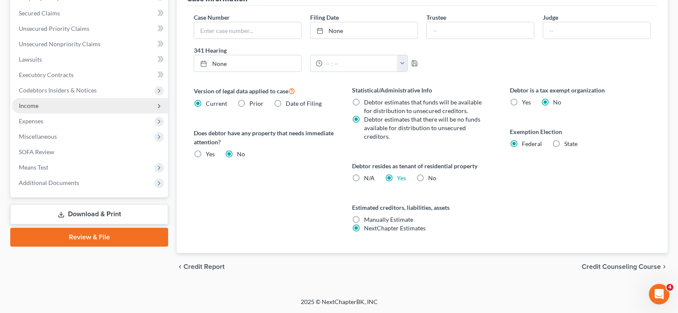
click at [26, 106] on span "Income" at bounding box center [29, 105] width 20 height 7
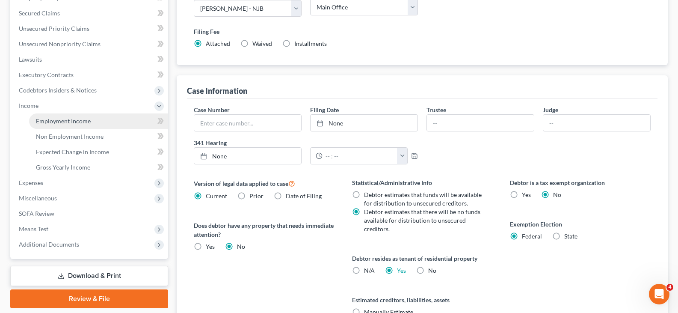
click at [49, 122] on span "Employment Income" at bounding box center [63, 120] width 55 height 7
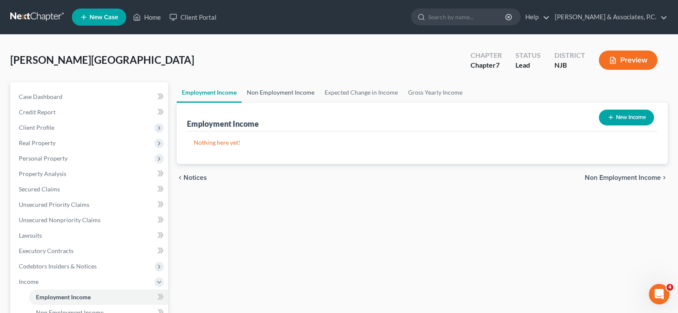
click at [273, 92] on link "Non Employment Income" at bounding box center [281, 92] width 78 height 21
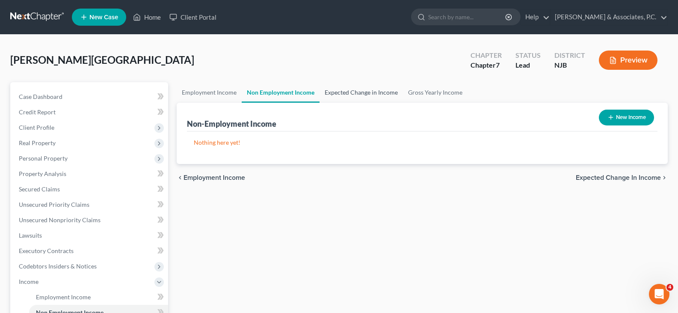
click at [351, 92] on link "Expected Change in Income" at bounding box center [360, 92] width 83 height 21
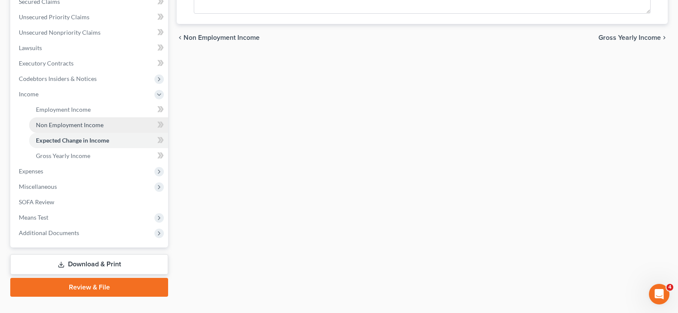
scroll to position [204, 0]
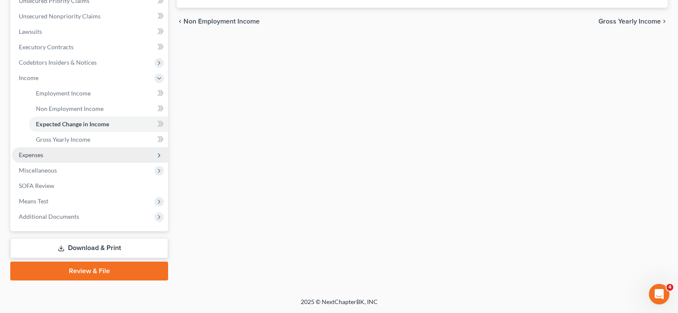
click at [38, 150] on span "Expenses" at bounding box center [90, 154] width 156 height 15
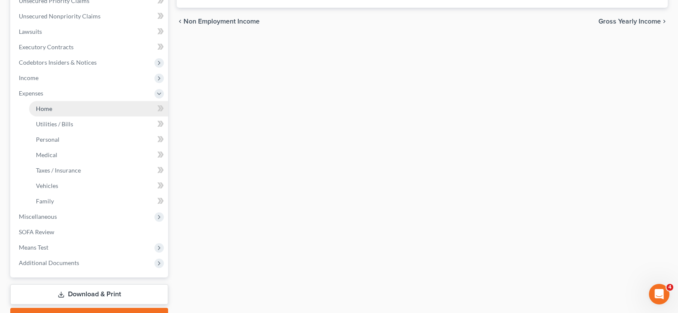
click at [41, 107] on span "Home" at bounding box center [44, 108] width 16 height 7
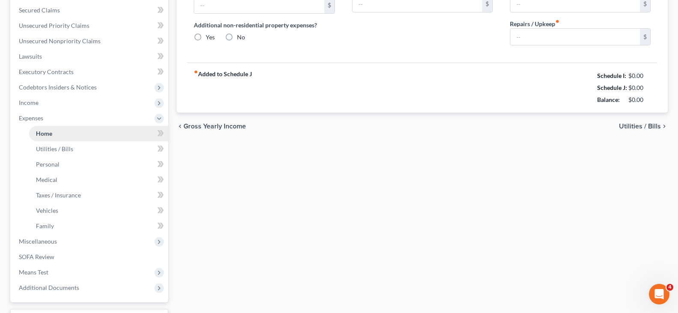
type input "0.00"
radio input "true"
type input "0.00"
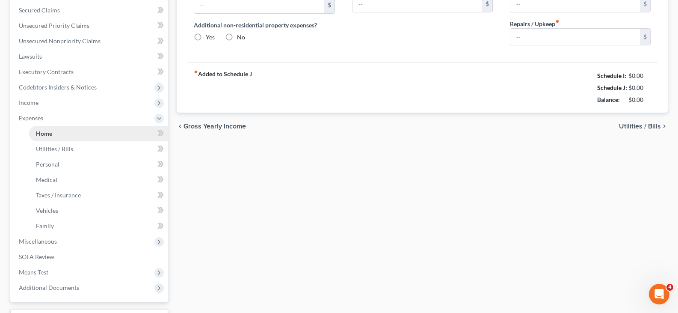
type input "0.00"
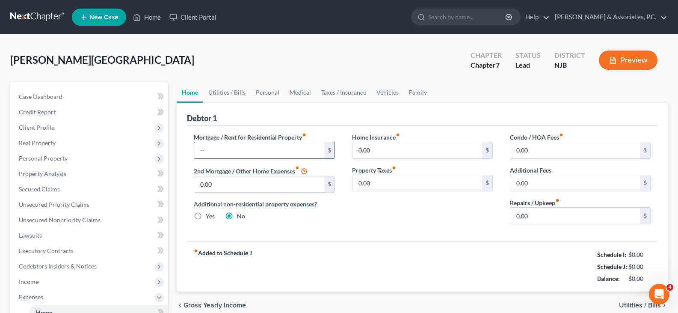
click at [220, 144] on input "text" at bounding box center [259, 150] width 130 height 16
type input "200.00"
drag, startPoint x: 227, startPoint y: 181, endPoint x: 244, endPoint y: 156, distance: 30.4
click at [227, 182] on input "0.00" at bounding box center [259, 184] width 130 height 16
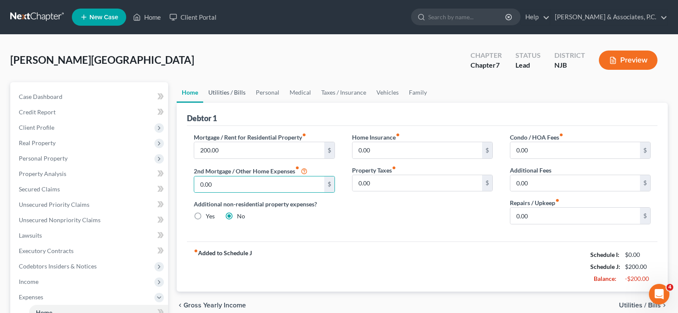
click at [231, 90] on link "Utilities / Bills" at bounding box center [226, 92] width 47 height 21
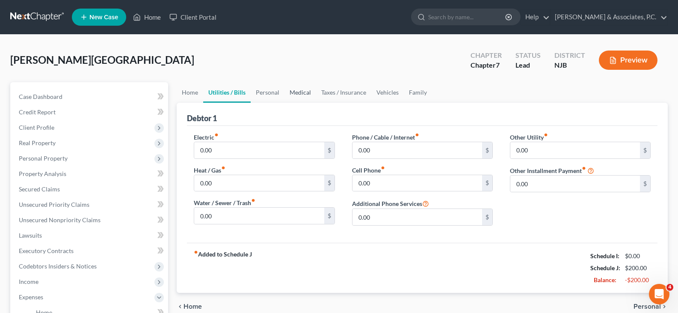
click at [301, 89] on link "Medical" at bounding box center [300, 92] width 32 height 21
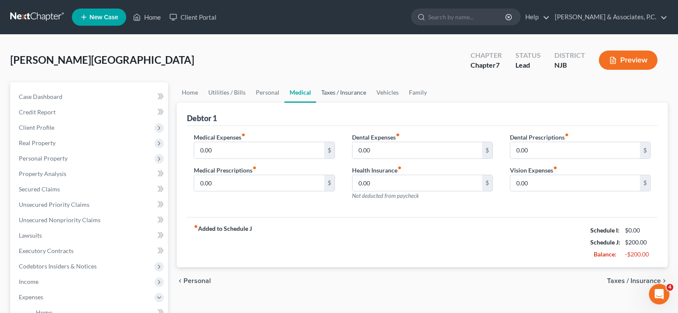
click at [341, 92] on link "Taxes / Insurance" at bounding box center [343, 92] width 55 height 21
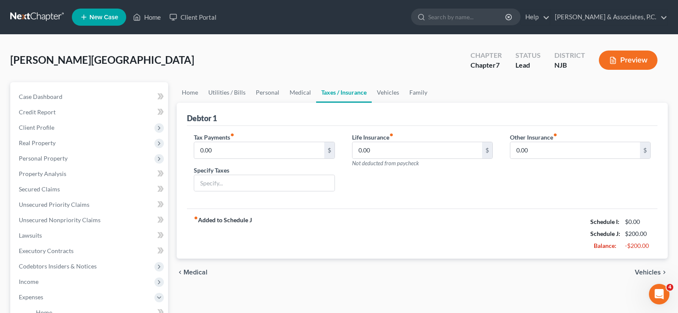
click at [316, 91] on link "Taxes / Insurance" at bounding box center [344, 92] width 56 height 21
click at [382, 93] on link "Vehicles" at bounding box center [388, 92] width 32 height 21
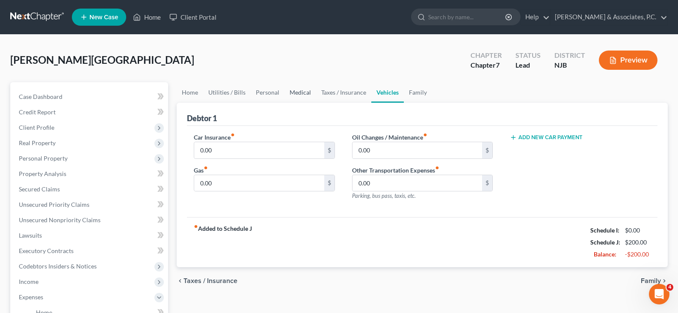
click at [292, 89] on link "Medical" at bounding box center [300, 92] width 32 height 21
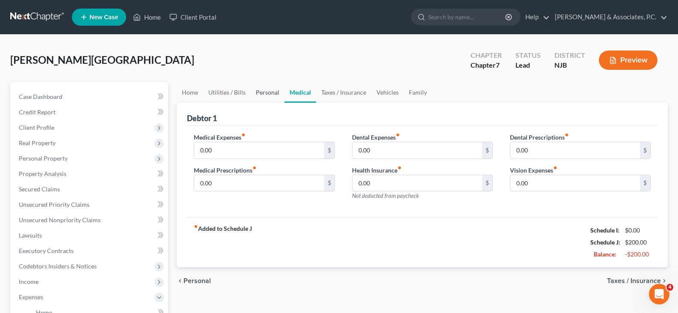
click at [270, 91] on link "Personal" at bounding box center [268, 92] width 34 height 21
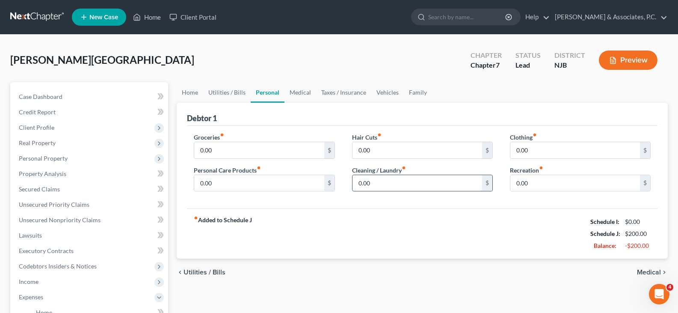
click at [377, 184] on input "0.00" at bounding box center [417, 183] width 130 height 16
click at [370, 168] on label "Cleaning / Laundry fiber_manual_record" at bounding box center [379, 169] width 54 height 9
click at [375, 183] on input "0.00" at bounding box center [417, 183] width 130 height 16
type input "100.00"
click at [218, 148] on input "0.00" at bounding box center [259, 150] width 130 height 16
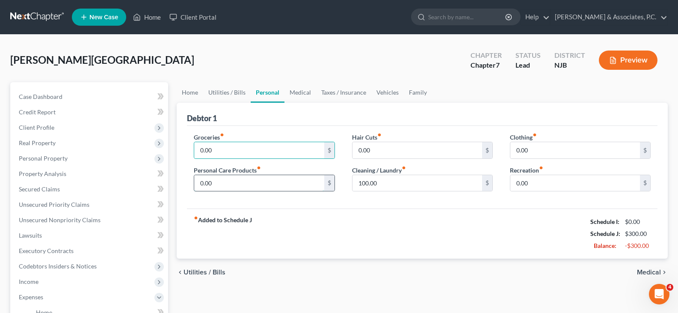
click at [225, 176] on input "0.00" at bounding box center [259, 183] width 130 height 16
click at [219, 146] on input "0.00" at bounding box center [259, 150] width 130 height 16
click at [190, 92] on link "Home" at bounding box center [190, 92] width 27 height 21
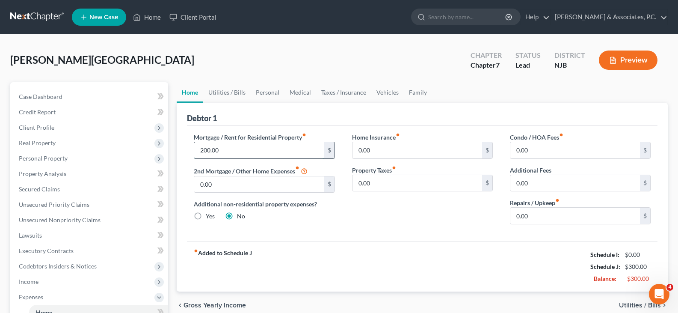
click at [229, 148] on input "200.00" at bounding box center [259, 150] width 130 height 16
click at [257, 96] on link "Personal" at bounding box center [268, 92] width 34 height 21
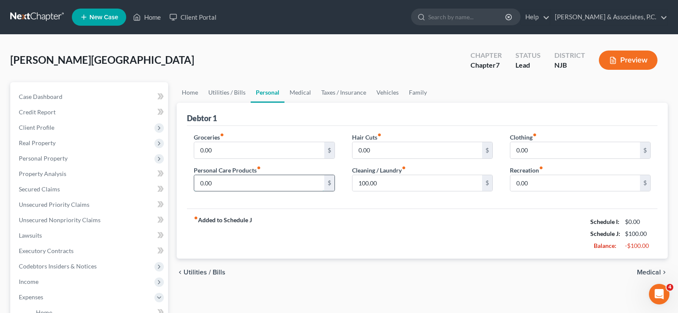
click at [224, 176] on input "0.00" at bounding box center [259, 183] width 130 height 16
type input "45.00"
click at [224, 150] on input "0.00" at bounding box center [259, 150] width 130 height 16
drag, startPoint x: 224, startPoint y: 151, endPoint x: 181, endPoint y: 155, distance: 43.4
click at [181, 155] on div "Debtor 1 Groceries fiber_manual_record 250.00 $ Personal Care Products fiber_ma…" at bounding box center [422, 181] width 491 height 156
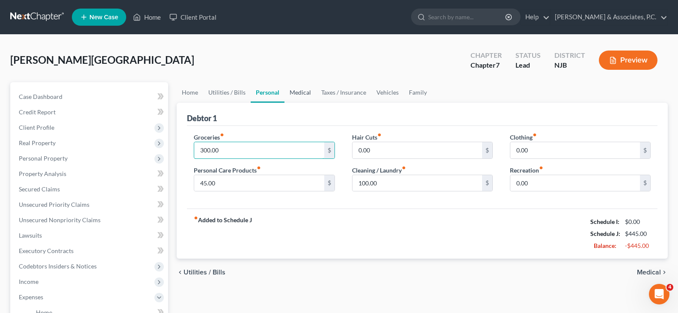
type input "300.00"
click at [298, 88] on link "Medical" at bounding box center [300, 92] width 32 height 21
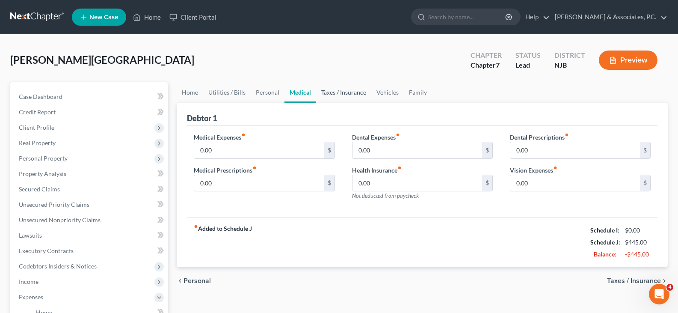
click at [338, 90] on link "Taxes / Insurance" at bounding box center [343, 92] width 55 height 21
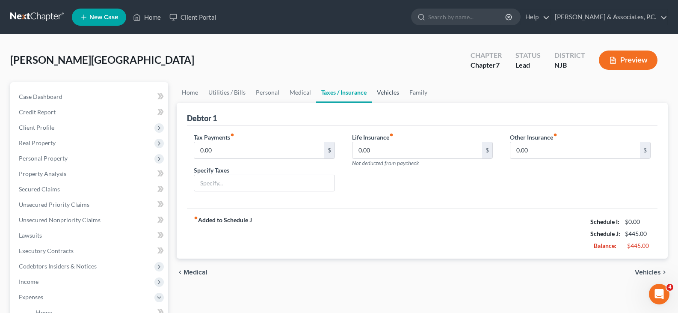
click at [389, 93] on link "Vehicles" at bounding box center [388, 92] width 32 height 21
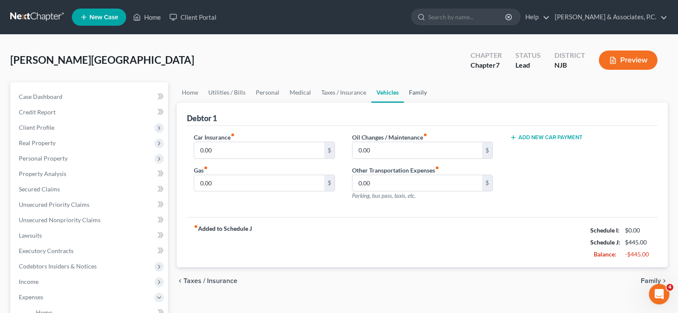
click at [418, 93] on link "Family" at bounding box center [418, 92] width 28 height 21
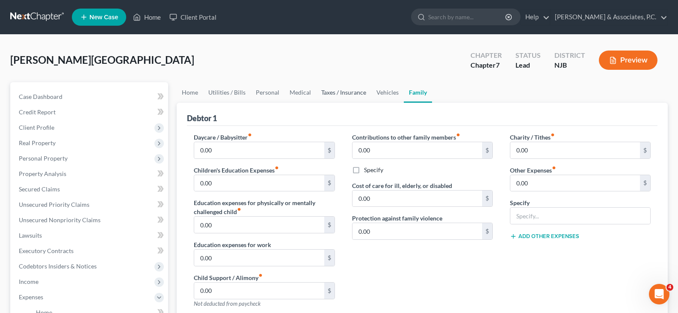
drag, startPoint x: 333, startPoint y: 96, endPoint x: 363, endPoint y: 91, distance: 30.8
click at [332, 95] on link "Taxes / Insurance" at bounding box center [343, 92] width 55 height 21
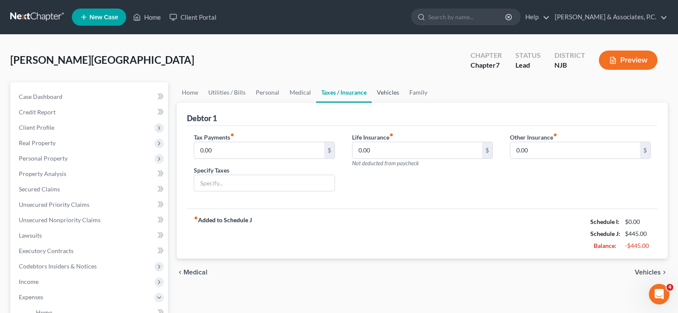
click at [378, 92] on link "Vehicles" at bounding box center [388, 92] width 32 height 21
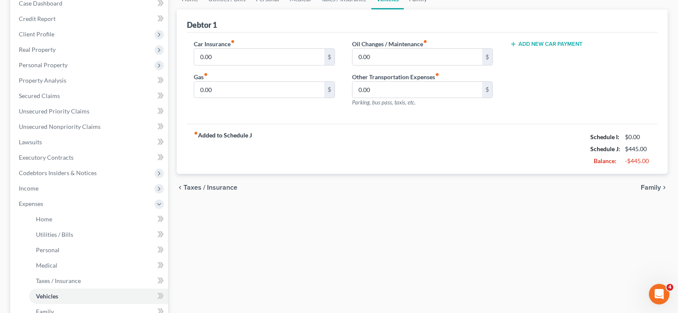
scroll to position [128, 0]
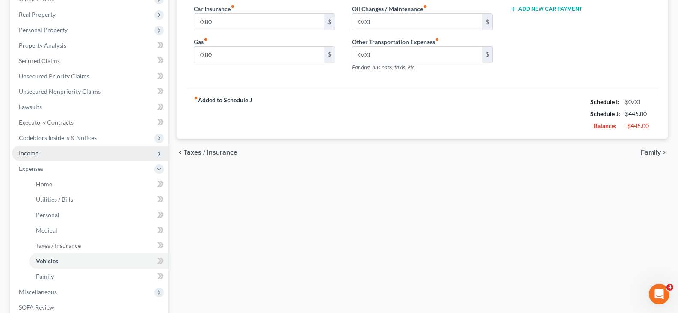
click at [36, 151] on span "Income" at bounding box center [29, 152] width 20 height 7
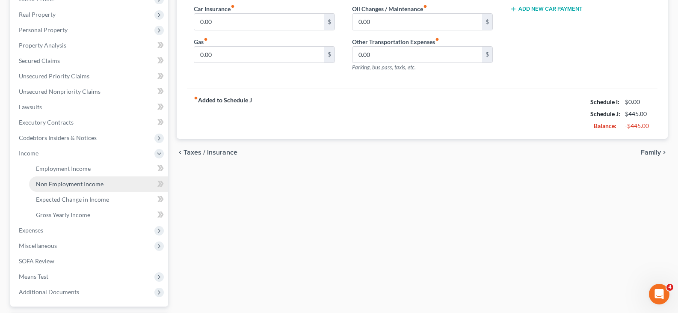
click at [54, 184] on span "Non Employment Income" at bounding box center [70, 183] width 68 height 7
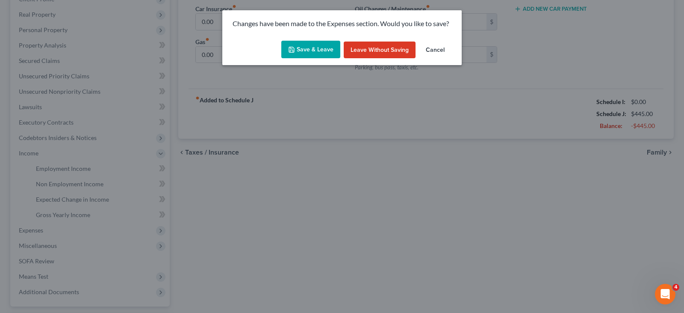
click at [314, 48] on button "Save & Leave" at bounding box center [310, 50] width 59 height 18
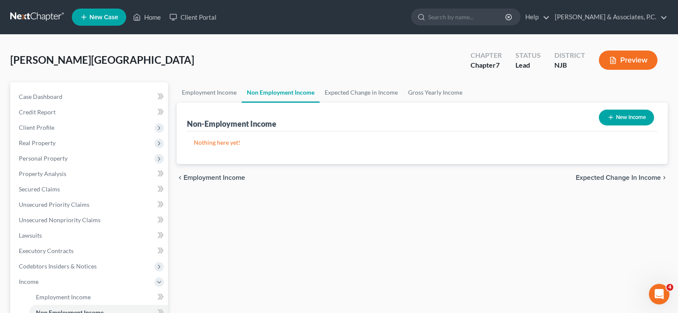
click at [618, 121] on button "New Income" at bounding box center [626, 117] width 55 height 16
select select "0"
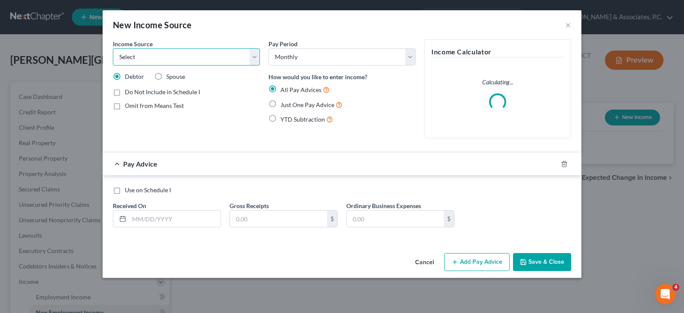
click at [255, 60] on select "Select Unemployment Disability (from employer) Pension Retirement Social Securi…" at bounding box center [186, 56] width 147 height 17
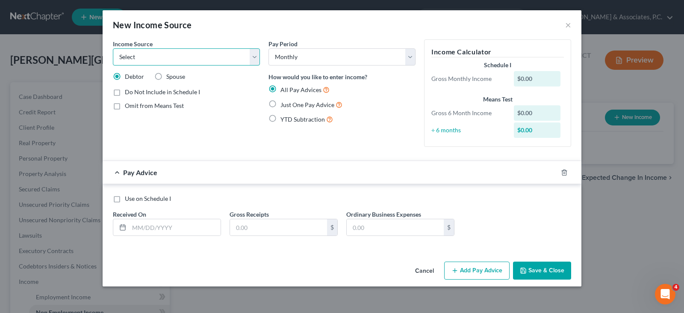
select select "8"
click at [113, 48] on select "Select Unemployment Disability (from employer) Pension Retirement Social Securi…" at bounding box center [186, 56] width 147 height 17
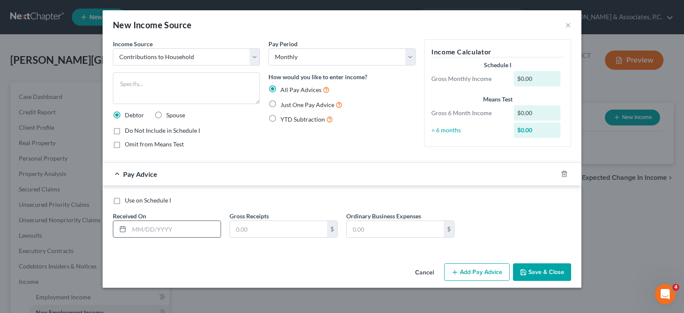
click at [171, 228] on input "text" at bounding box center [175, 229] width 92 height 16
click at [162, 79] on textarea at bounding box center [186, 88] width 147 height 32
type textarea "Contribution from children"
click at [167, 228] on input "text" at bounding box center [175, 229] width 92 height 16
type input "[DATE]"
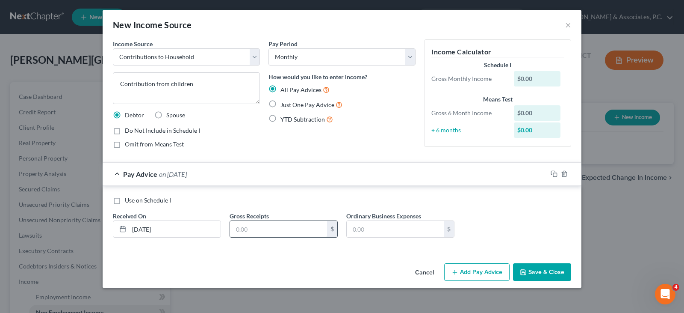
click at [259, 226] on input "text" at bounding box center [278, 229] width 97 height 16
type input "445.00"
click at [556, 172] on icon "button" at bounding box center [554, 173] width 7 height 7
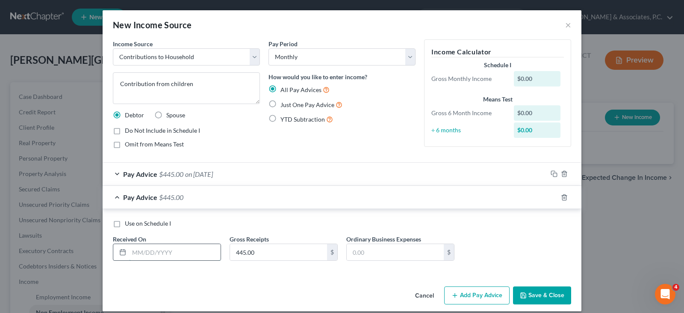
click at [129, 257] on input "text" at bounding box center [175, 252] width 92 height 16
type input "[DATE]"
click at [551, 195] on icon "button" at bounding box center [554, 197] width 7 height 7
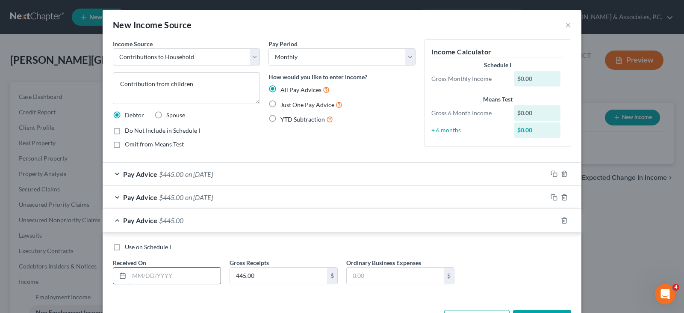
drag, startPoint x: 201, startPoint y: 275, endPoint x: 210, endPoint y: 278, distance: 9.0
click at [201, 275] on input "text" at bounding box center [175, 275] width 92 height 16
type input "[DATE]"
click at [553, 220] on rect "button" at bounding box center [555, 221] width 4 height 4
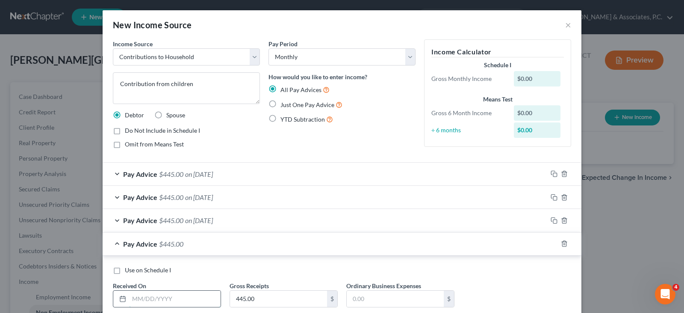
click at [143, 297] on input "text" at bounding box center [175, 298] width 92 height 16
type input "[DATE]"
drag, startPoint x: 552, startPoint y: 243, endPoint x: 297, endPoint y: 242, distance: 254.4
click at [547, 242] on div at bounding box center [564, 243] width 34 height 14
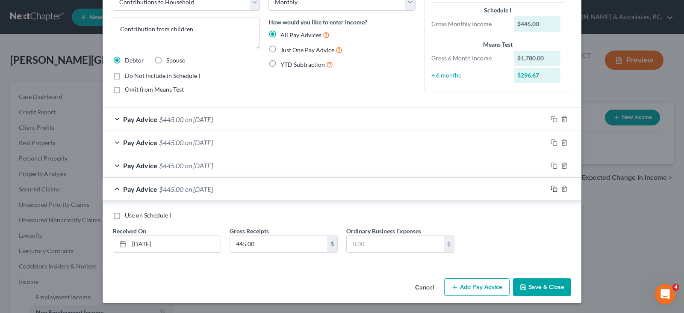
drag, startPoint x: 550, startPoint y: 187, endPoint x: 398, endPoint y: 181, distance: 152.3
click at [551, 186] on icon "button" at bounding box center [554, 188] width 7 height 7
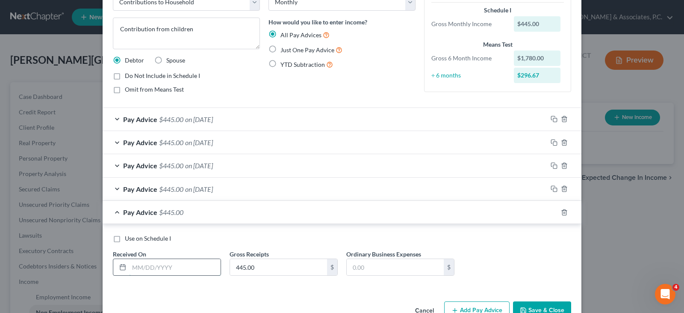
drag, startPoint x: 159, startPoint y: 263, endPoint x: 166, endPoint y: 268, distance: 8.7
click at [159, 263] on input "text" at bounding box center [175, 267] width 92 height 16
type input "[DATE]"
click at [551, 212] on icon "button" at bounding box center [554, 212] width 7 height 7
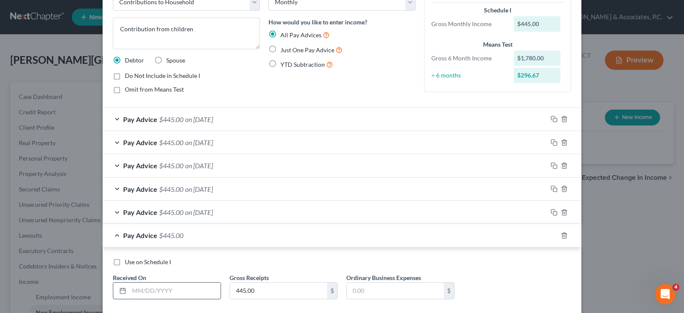
click at [160, 296] on input "text" at bounding box center [175, 290] width 92 height 16
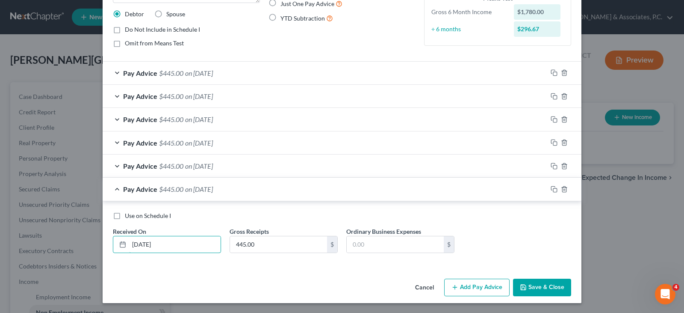
scroll to position [101, 0]
type input "[DATE]"
click at [529, 287] on button "Save & Close" at bounding box center [542, 287] width 58 height 18
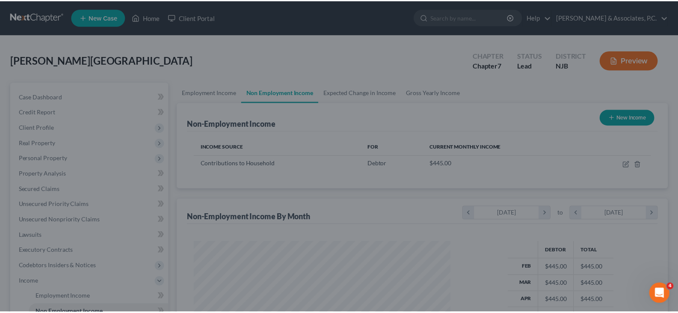
scroll to position [427463, 427340]
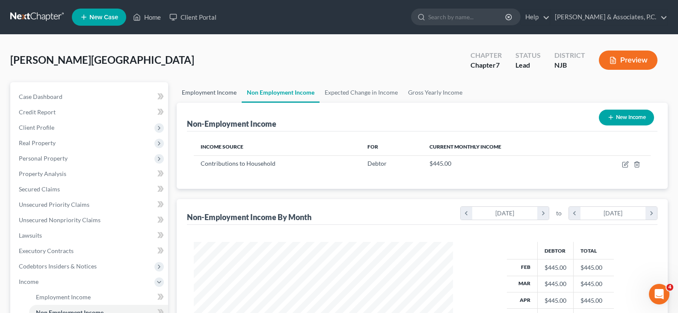
click at [217, 90] on link "Employment Income" at bounding box center [209, 92] width 65 height 21
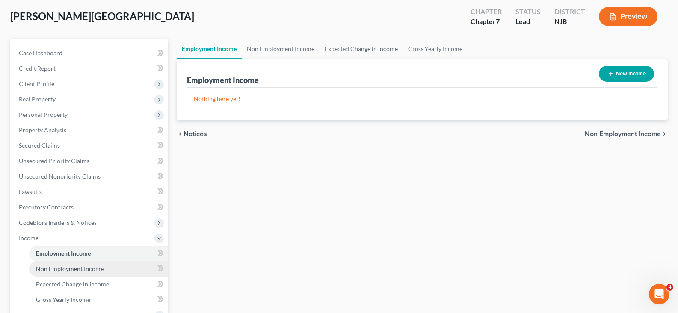
scroll to position [86, 0]
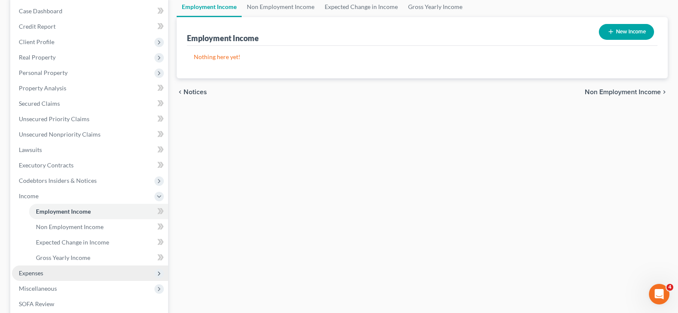
click at [33, 272] on span "Expenses" at bounding box center [31, 272] width 24 height 7
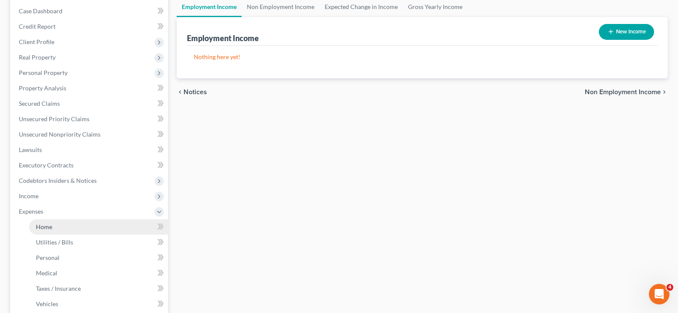
click at [44, 226] on span "Home" at bounding box center [44, 226] width 16 height 7
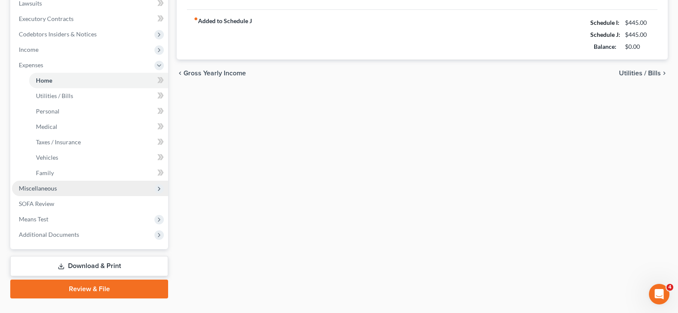
scroll to position [250, 0]
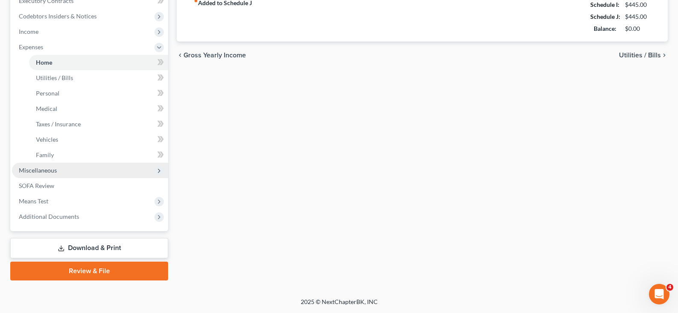
click at [35, 168] on span "Miscellaneous" at bounding box center [38, 169] width 38 height 7
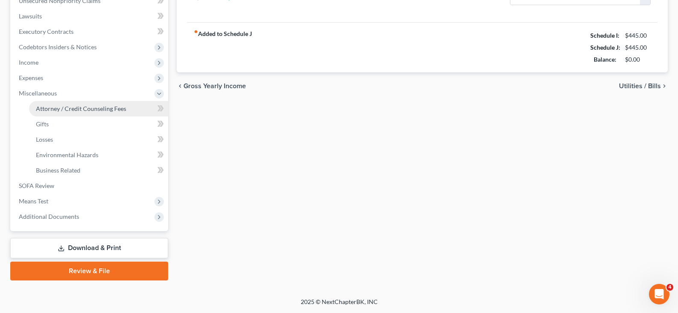
click at [65, 111] on span "Attorney / Credit Counseling Fees" at bounding box center [81, 108] width 90 height 7
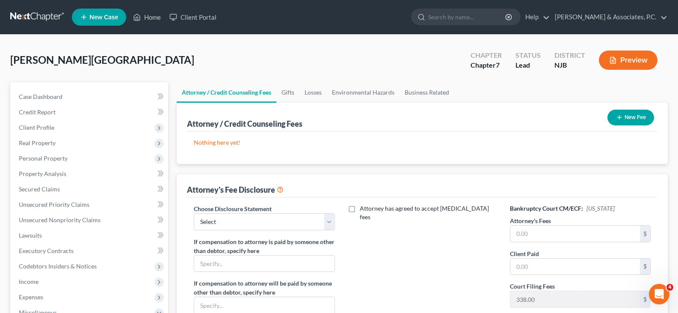
click at [636, 116] on button "New Fee" at bounding box center [630, 117] width 47 height 16
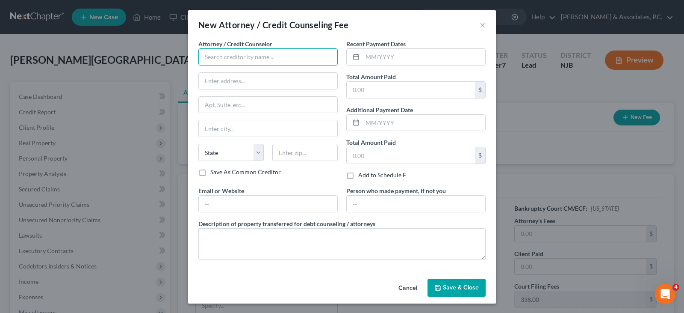
click at [237, 56] on input "text" at bounding box center [267, 56] width 139 height 17
type input "[PERSON_NAME]"
type input "[STREET_ADDRESS]"
type input "[GEOGRAPHIC_DATA]"
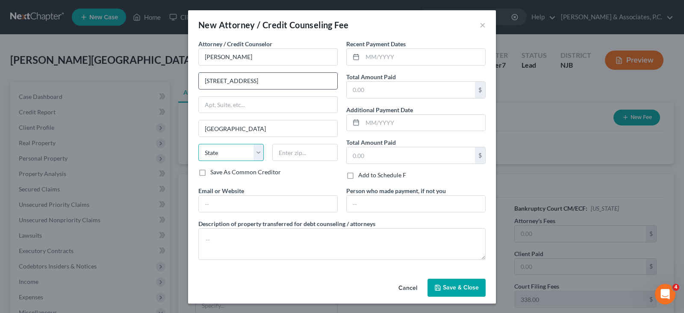
select select "33"
type input "07306"
click at [389, 58] on input "text" at bounding box center [424, 57] width 123 height 16
type input "[DATE]"
click at [387, 91] on input "text" at bounding box center [411, 90] width 128 height 16
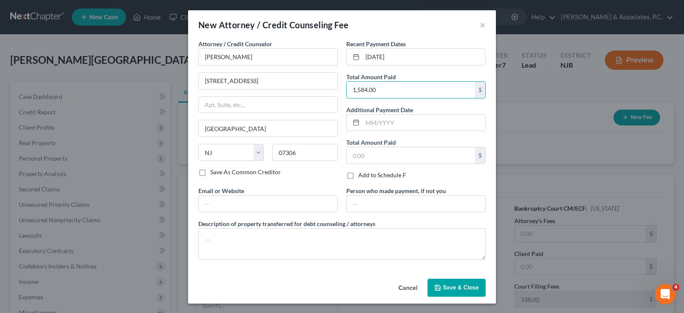
type input "1,584.00"
click at [464, 289] on span "Save & Close" at bounding box center [461, 287] width 36 height 7
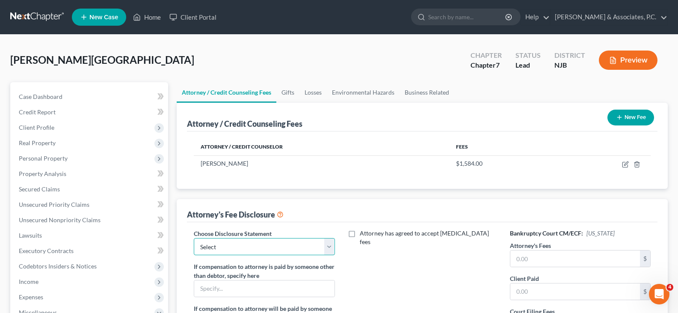
click at [330, 249] on select "Select Attorney" at bounding box center [264, 246] width 141 height 17
select select "0"
click at [194, 238] on select "Select Attorney" at bounding box center [264, 246] width 141 height 17
click at [533, 257] on input "text" at bounding box center [575, 258] width 130 height 16
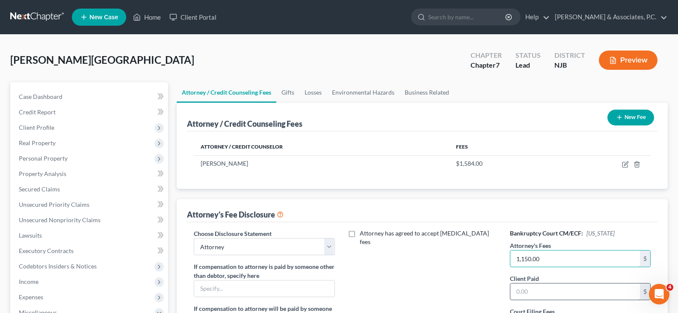
type input "1,150.00"
click at [546, 288] on input "text" at bounding box center [575, 291] width 130 height 16
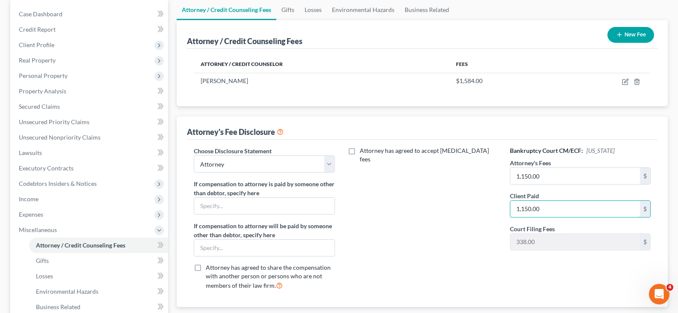
scroll to position [171, 0]
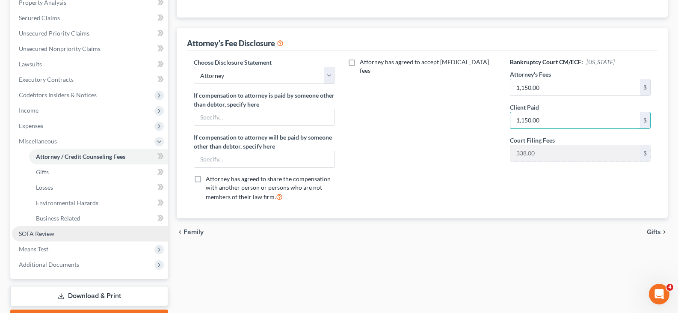
type input "1,150.00"
click at [40, 233] on span "SOFA Review" at bounding box center [36, 233] width 35 height 7
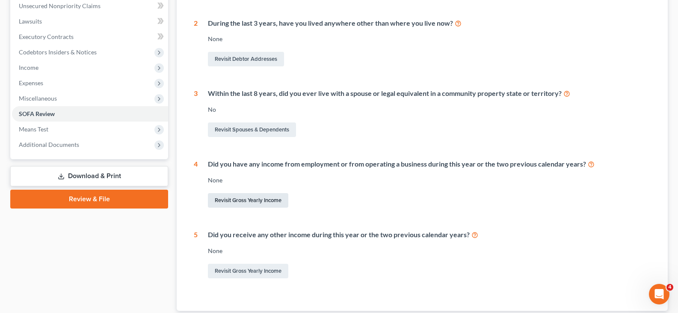
click at [242, 200] on link "Revisit Gross Yearly Income" at bounding box center [248, 200] width 80 height 15
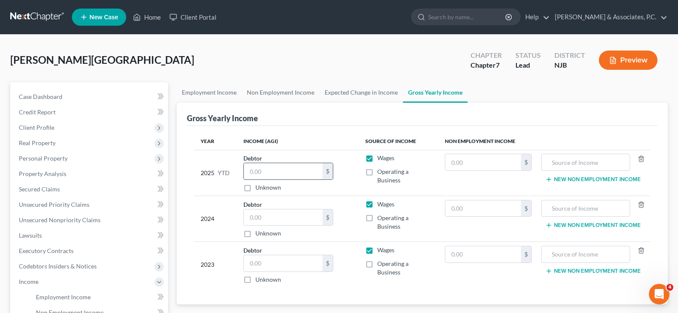
click at [284, 171] on input "text" at bounding box center [283, 171] width 79 height 16
type input "0.00"
click at [266, 219] on input "text" at bounding box center [283, 217] width 79 height 16
type input "600.00"
click at [273, 256] on input "text" at bounding box center [283, 263] width 79 height 16
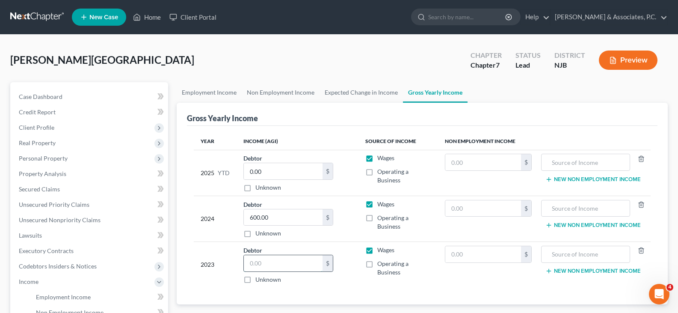
click at [272, 262] on input "text" at bounding box center [283, 263] width 79 height 16
click at [272, 260] on input "text" at bounding box center [283, 263] width 79 height 16
type input "600.00"
drag, startPoint x: 470, startPoint y: 213, endPoint x: 467, endPoint y: 195, distance: 18.3
click at [469, 212] on input "text" at bounding box center [483, 208] width 76 height 16
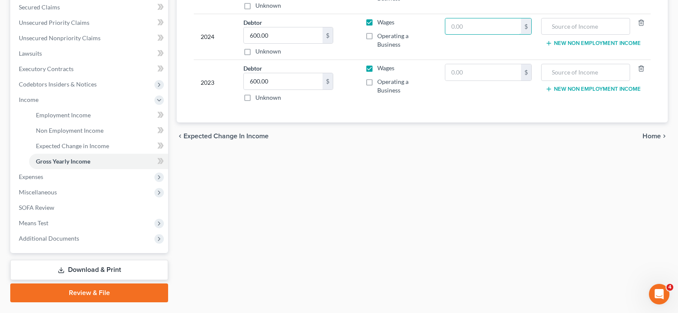
scroll to position [204, 0]
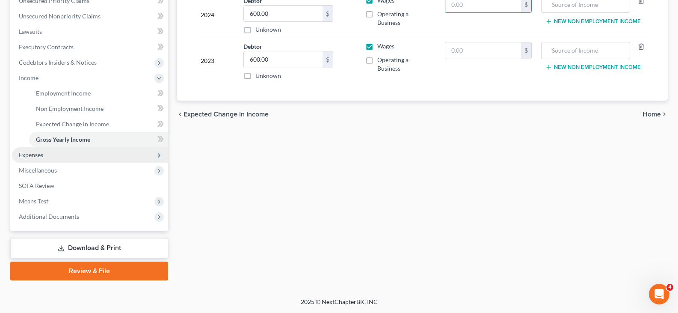
click at [26, 154] on span "Expenses" at bounding box center [31, 154] width 24 height 7
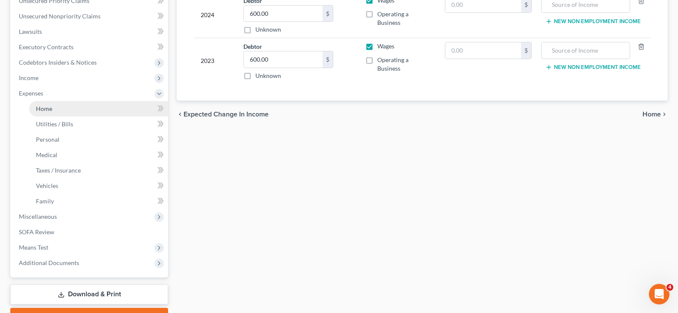
click at [50, 110] on span "Home" at bounding box center [44, 108] width 16 height 7
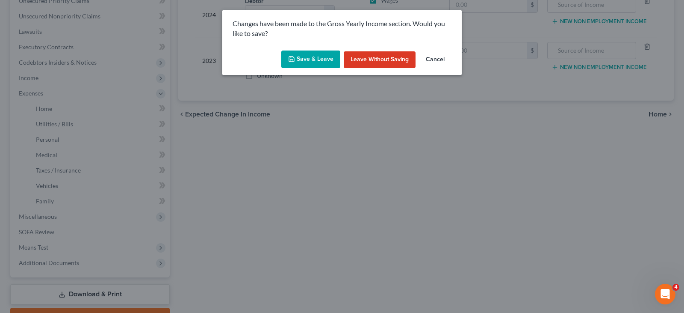
click at [327, 58] on button "Save & Leave" at bounding box center [310, 59] width 59 height 18
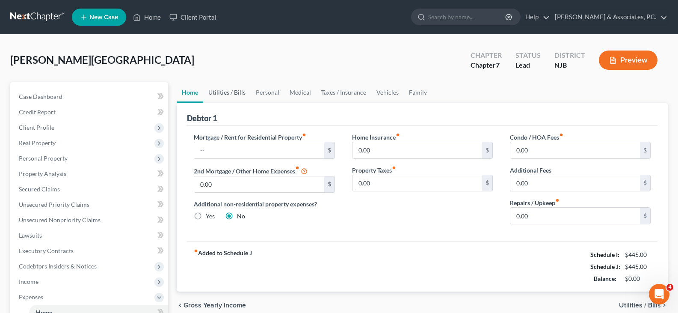
click at [222, 91] on link "Utilities / Bills" at bounding box center [226, 92] width 47 height 21
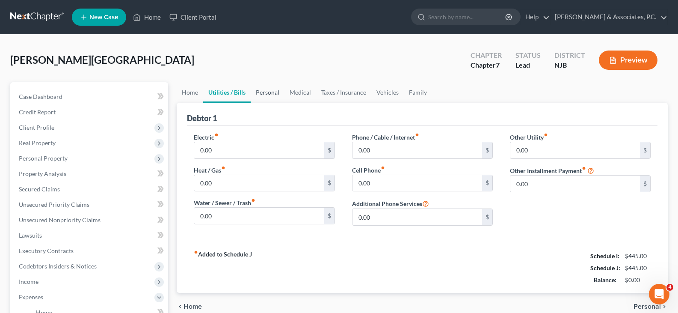
click at [270, 93] on link "Personal" at bounding box center [268, 92] width 34 height 21
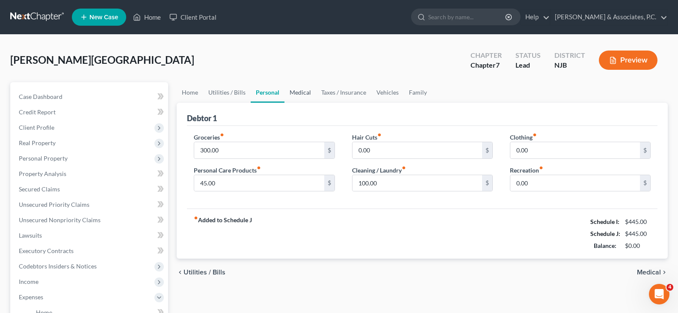
click at [295, 90] on link "Medical" at bounding box center [300, 92] width 32 height 21
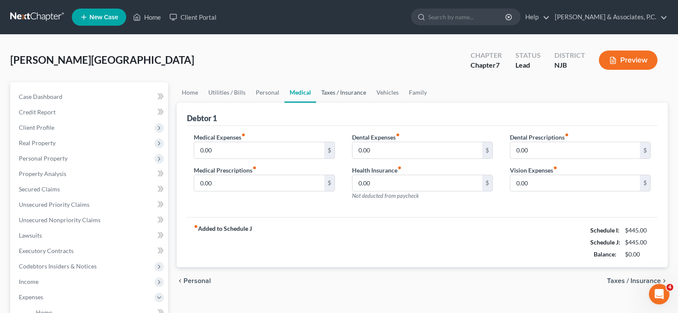
click at [340, 96] on link "Taxes / Insurance" at bounding box center [343, 92] width 55 height 21
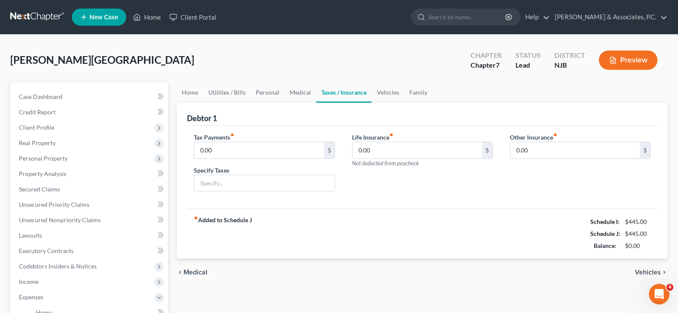
click at [368, 91] on link "Taxes / Insurance" at bounding box center [344, 92] width 56 height 21
click at [399, 92] on link "Vehicles" at bounding box center [388, 92] width 32 height 21
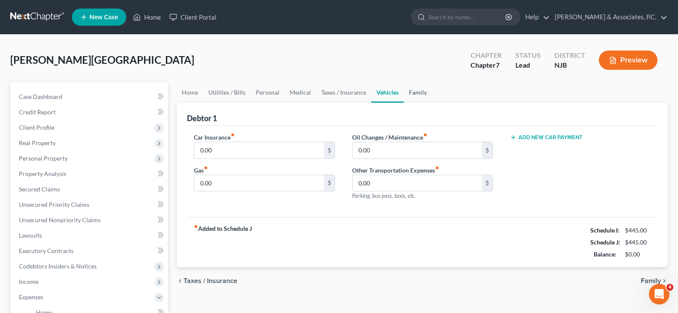
drag, startPoint x: 426, startPoint y: 94, endPoint x: 419, endPoint y: 92, distance: 6.6
click at [425, 94] on link "Family" at bounding box center [418, 92] width 28 height 21
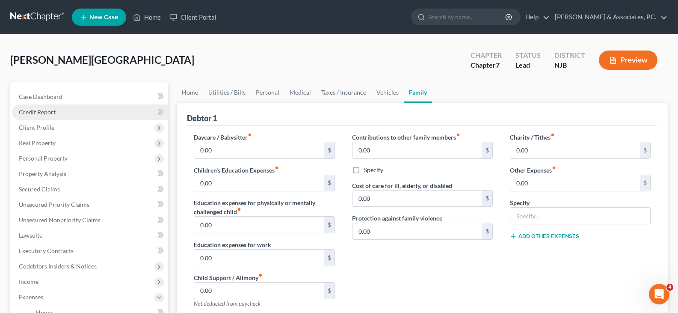
click at [31, 112] on span "Credit Report" at bounding box center [37, 111] width 37 height 7
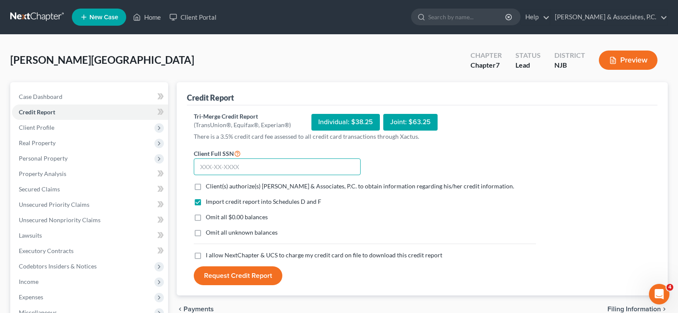
click at [222, 165] on input "text" at bounding box center [277, 166] width 167 height 17
type input "137-15-1719"
click at [206, 186] on label "Client(s) authorize(s) [PERSON_NAME] & Associates, P.C. to obtain information r…" at bounding box center [360, 186] width 308 height 9
click at [209, 186] on input "Client(s) authorize(s) [PERSON_NAME] & Associates, P.C. to obtain information r…" at bounding box center [212, 185] width 6 height 6
checkbox input "true"
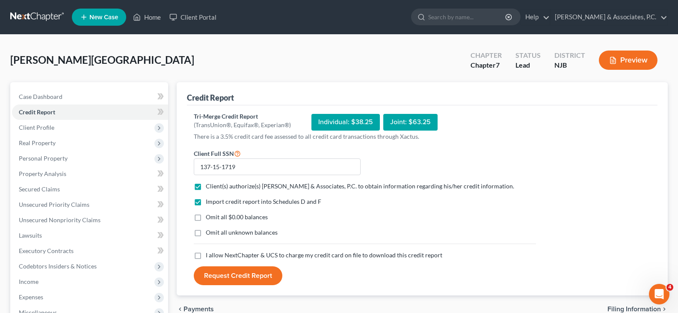
drag, startPoint x: 197, startPoint y: 218, endPoint x: 202, endPoint y: 253, distance: 35.4
click at [206, 218] on label "Omit all $0.00 balances" at bounding box center [237, 217] width 62 height 9
click at [209, 218] on input "Omit all $0.00 balances" at bounding box center [212, 216] width 6 height 6
checkbox input "true"
click at [206, 255] on label "I allow NextChapter & UCS to charge my credit card on file to download this cre…" at bounding box center [324, 255] width 236 height 9
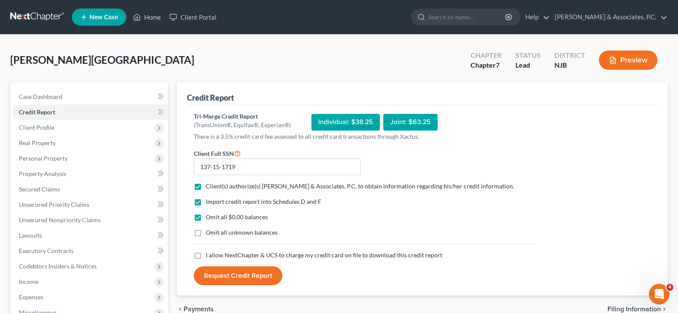
click at [209, 255] on input "I allow NextChapter & UCS to charge my credit card on file to download this cre…" at bounding box center [212, 254] width 6 height 6
checkbox input "true"
click at [236, 277] on button "Request Credit Report" at bounding box center [238, 275] width 89 height 19
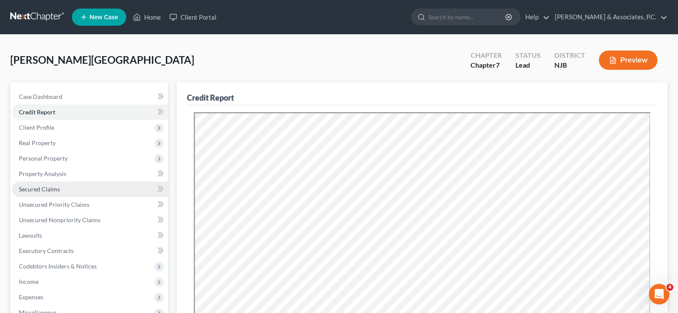
click at [38, 185] on span "Secured Claims" at bounding box center [39, 188] width 41 height 7
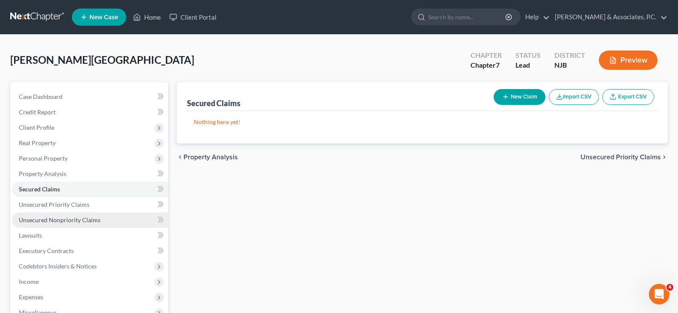
click at [41, 217] on span "Unsecured Nonpriority Claims" at bounding box center [60, 219] width 82 height 7
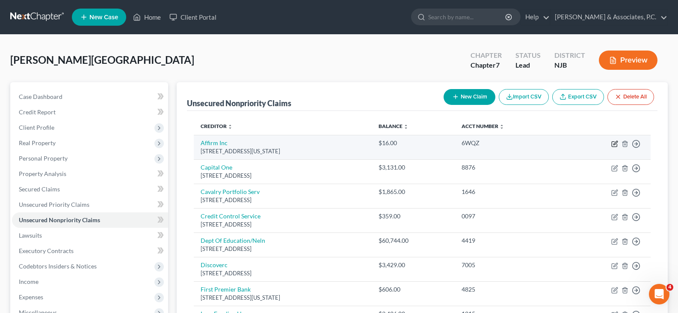
click at [612, 143] on icon "button" at bounding box center [614, 143] width 7 height 7
select select "4"
select select "0"
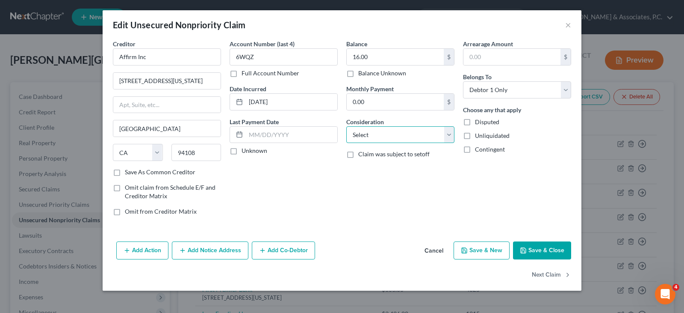
drag, startPoint x: 445, startPoint y: 137, endPoint x: 426, endPoint y: 128, distance: 21.2
click at [444, 137] on select "Select Cable / Satellite Services Collection Agency Credit Card Debt Debt Couns…" at bounding box center [400, 134] width 108 height 17
select select "10"
click at [346, 126] on select "Select Cable / Satellite Services Collection Agency Credit Card Debt Debt Couns…" at bounding box center [400, 134] width 108 height 17
click at [555, 271] on button "Next Claim" at bounding box center [551, 275] width 39 height 18
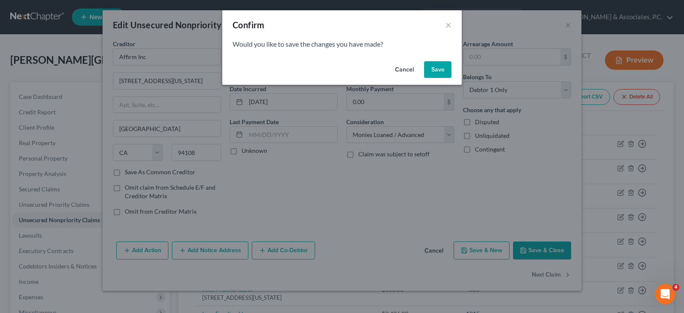
click at [443, 66] on button "Save" at bounding box center [437, 69] width 27 height 17
select select "46"
select select "2"
select select "0"
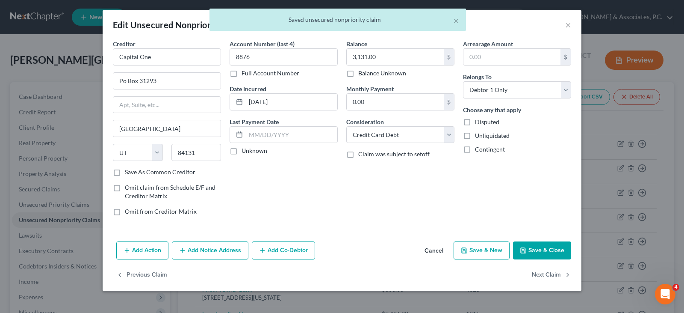
type input "0"
click at [543, 275] on button "Next Claim" at bounding box center [551, 275] width 39 height 18
select select "6"
select select "1"
select select "0"
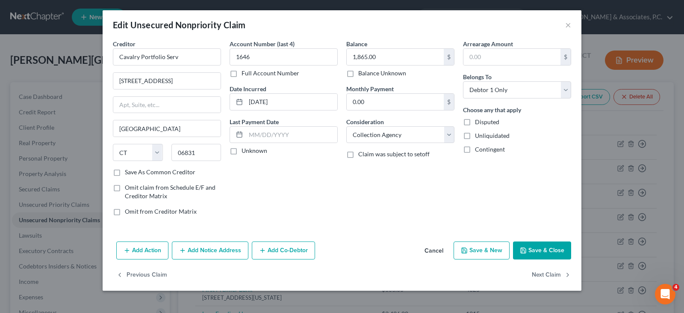
click at [207, 249] on button "Add Notice Address" at bounding box center [210, 250] width 77 height 18
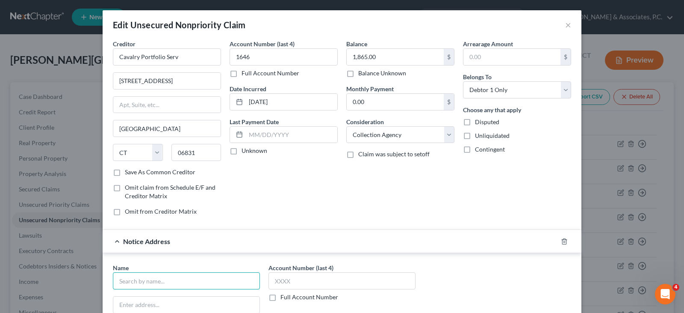
click at [185, 282] on input "text" at bounding box center [186, 280] width 147 height 17
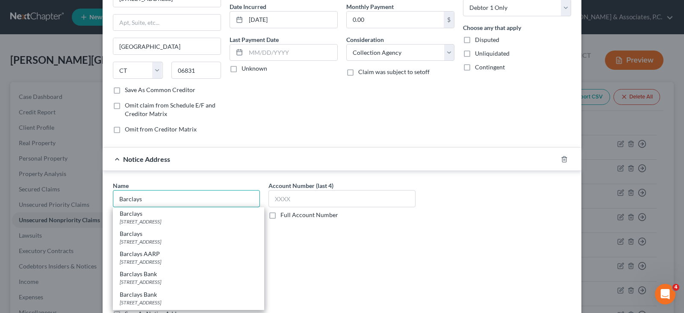
scroll to position [86, 0]
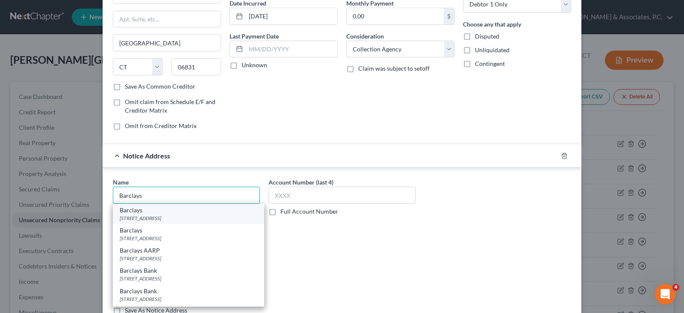
type input "Barclays"
click at [163, 215] on div "[STREET_ADDRESS]" at bounding box center [189, 217] width 138 height 7
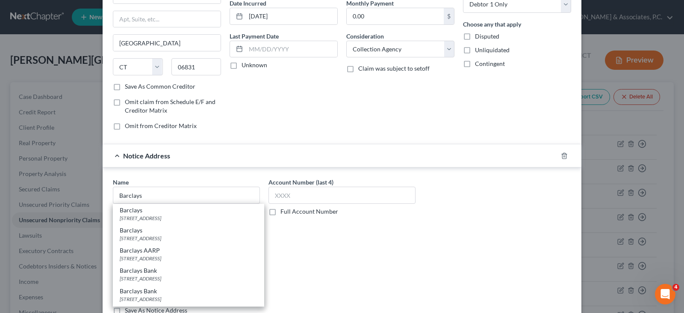
type input "PO Box 8801"
type input "Wilmington"
select select "7"
type input "19889"
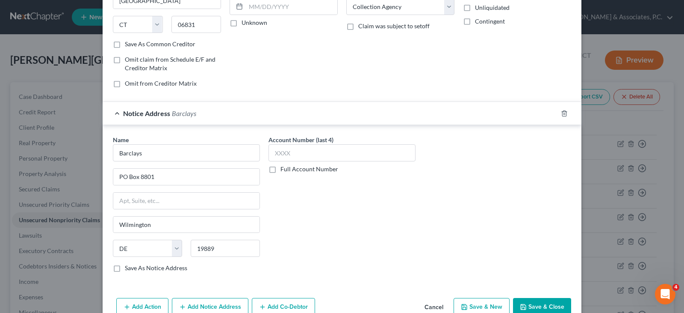
scroll to position [172, 0]
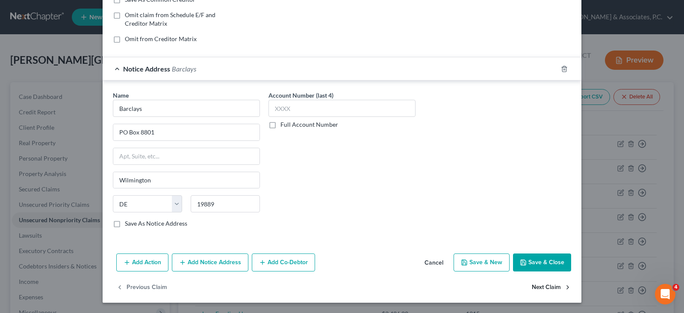
click at [550, 286] on button "Next Claim" at bounding box center [551, 287] width 39 height 18
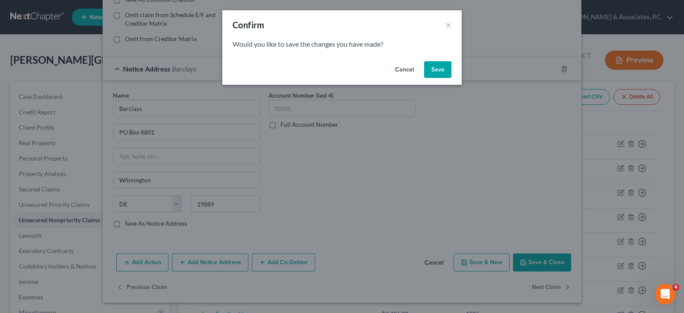
click at [440, 66] on button "Save" at bounding box center [437, 69] width 27 height 17
select select "22"
select select "1"
select select "0"
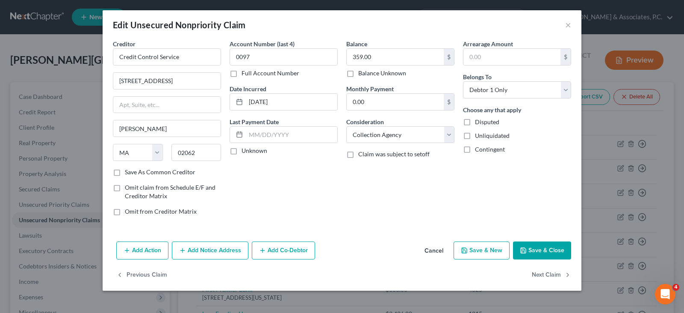
click at [194, 248] on button "Add Notice Address" at bounding box center [210, 250] width 77 height 18
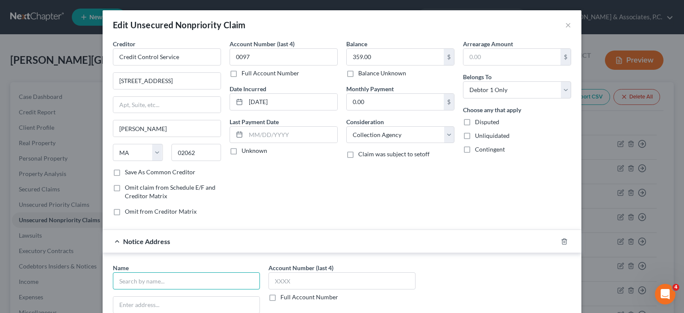
click at [171, 277] on input "text" at bounding box center [186, 280] width 147 height 17
drag, startPoint x: 210, startPoint y: 279, endPoint x: 110, endPoint y: 278, distance: 99.6
click at [43, 279] on div "Edit Unsecured Nonpriority Claim × Creditor * Credit Control Service [GEOGRAPHI…" at bounding box center [342, 156] width 684 height 313
type input "Allstate NJ Prop Casualty Co"
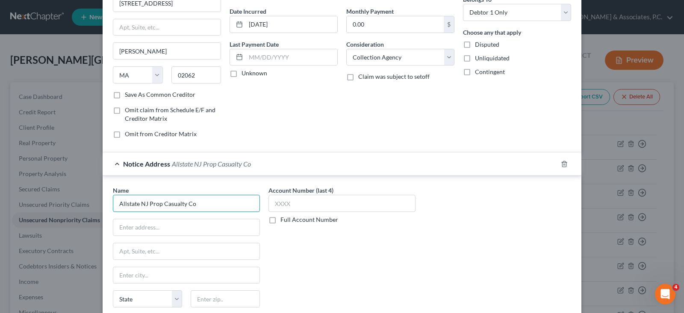
scroll to position [171, 0]
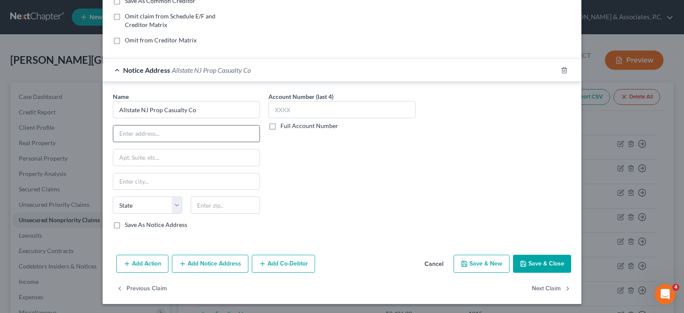
click at [136, 127] on input "text" at bounding box center [186, 133] width 146 height 16
paste input "[STREET_ADDRESS]"
type input "[STREET_ADDRESS]"
click at [202, 207] on input "text" at bounding box center [225, 204] width 69 height 17
type input "08807"
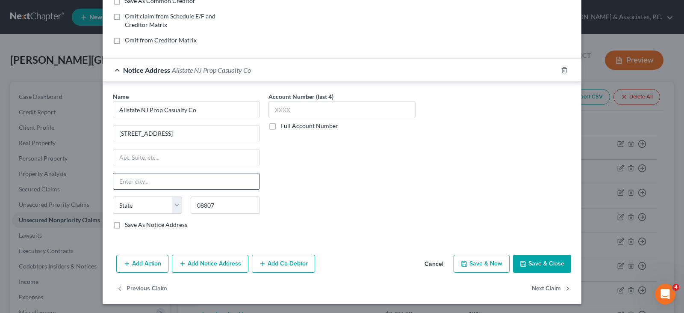
type input "Bridgewater"
select select "33"
click at [173, 179] on input "Bridgewater" at bounding box center [186, 181] width 146 height 16
drag, startPoint x: 189, startPoint y: 122, endPoint x: 220, endPoint y: 67, distance: 63.0
click at [189, 122] on div "Name * Allstate NJ Prop Casualty Co 1130 US Highway 22 Bridgewater State [US_ST…" at bounding box center [186, 160] width 147 height 137
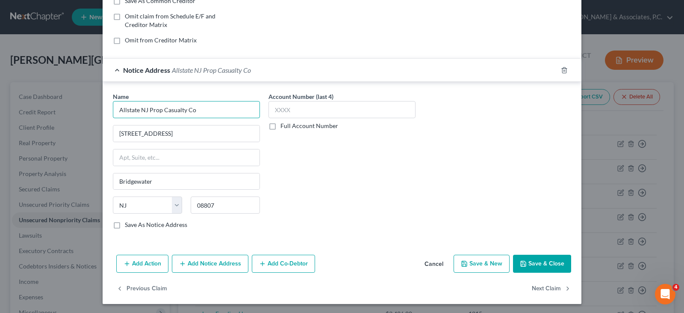
click at [192, 109] on input "Allstate NJ Prop Casualty Co" at bounding box center [186, 109] width 147 height 17
type input "Allstate NJ Property & Casualty Insurance Co"
click at [125, 226] on label "Save As Notice Address" at bounding box center [156, 224] width 62 height 9
click at [128, 226] on input "Save As Notice Address" at bounding box center [131, 223] width 6 height 6
checkbox input "true"
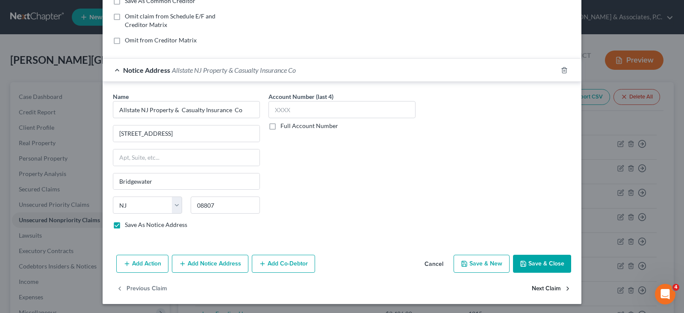
click at [545, 290] on button "Next Claim" at bounding box center [551, 288] width 39 height 18
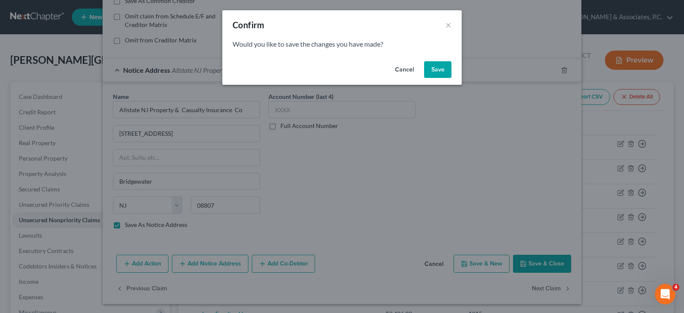
click at [435, 61] on button "Save" at bounding box center [437, 69] width 27 height 17
select select "30"
select select "17"
select select "0"
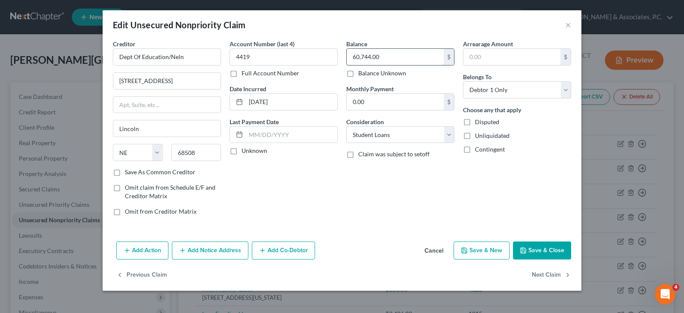
scroll to position [0, 0]
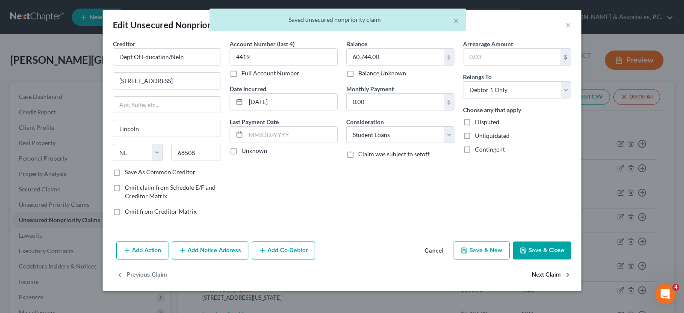
click at [549, 272] on button "Next Claim" at bounding box center [551, 275] width 39 height 18
select select "46"
select select "2"
select select "0"
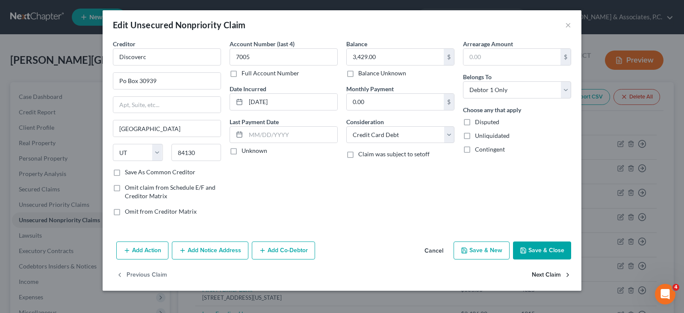
click at [549, 273] on button "Next Claim" at bounding box center [551, 275] width 39 height 18
select select "43"
select select "2"
select select "0"
click at [548, 273] on button "Next Claim" at bounding box center [551, 275] width 39 height 18
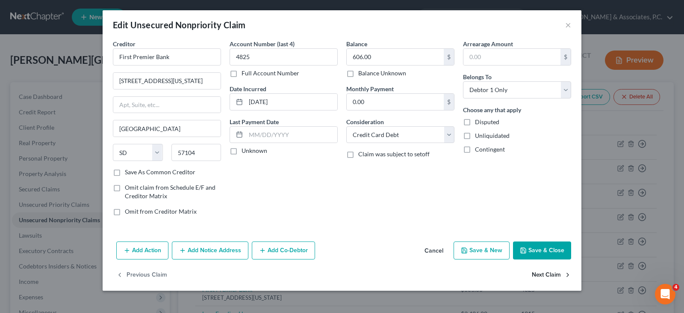
select select "42"
select select "0"
drag, startPoint x: 446, startPoint y: 134, endPoint x: 411, endPoint y: 130, distance: 35.3
click at [444, 133] on select "Select Cable / Satellite Services Collection Agency Credit Card Debt Debt Couns…" at bounding box center [400, 134] width 108 height 17
select select "1"
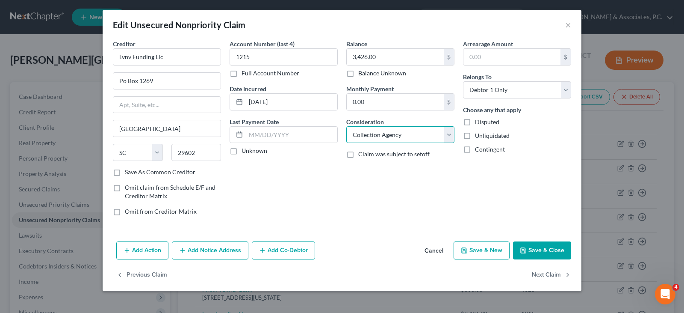
click at [346, 126] on select "Select Cable / Satellite Services Collection Agency Credit Card Debt Debt Couns…" at bounding box center [400, 134] width 108 height 17
click at [194, 251] on button "Add Notice Address" at bounding box center [210, 250] width 77 height 18
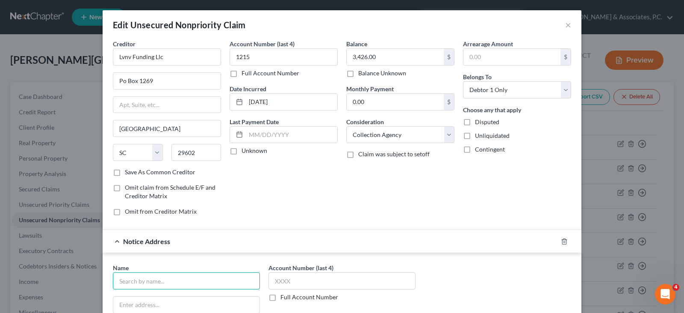
click at [177, 281] on input "text" at bounding box center [186, 280] width 147 height 17
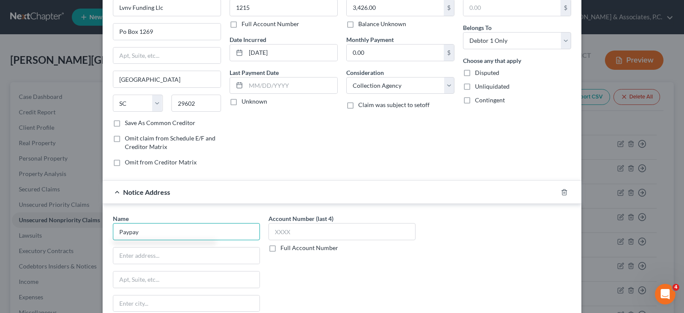
scroll to position [128, 0]
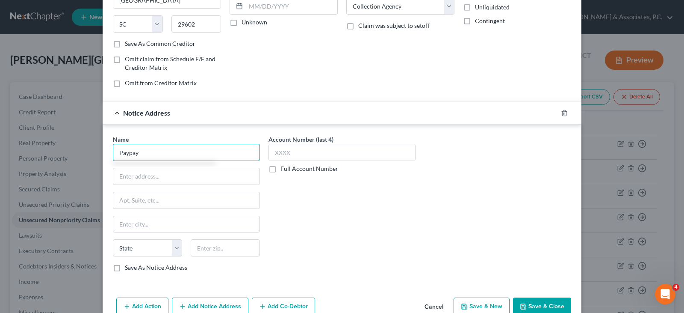
click at [152, 151] on input "Paypay" at bounding box center [186, 152] width 147 height 17
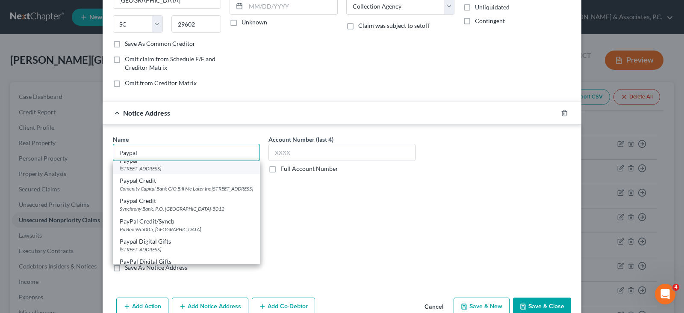
scroll to position [43, 0]
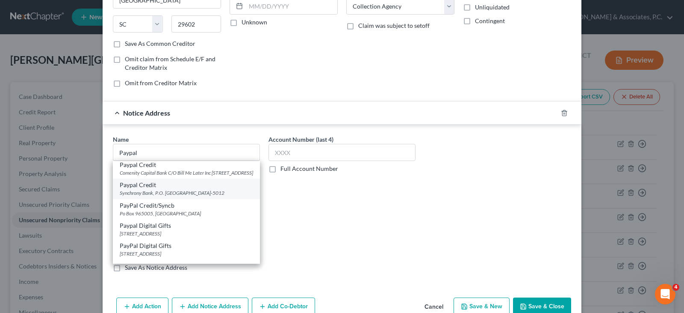
click at [141, 196] on div "Synchrony Bank, P.O. [GEOGRAPHIC_DATA]-5012" at bounding box center [186, 192] width 133 height 7
type input "Paypal Credit"
type input "Synchrony Bank,"
type input "P.O. Box 965012"
type input "Orlando"
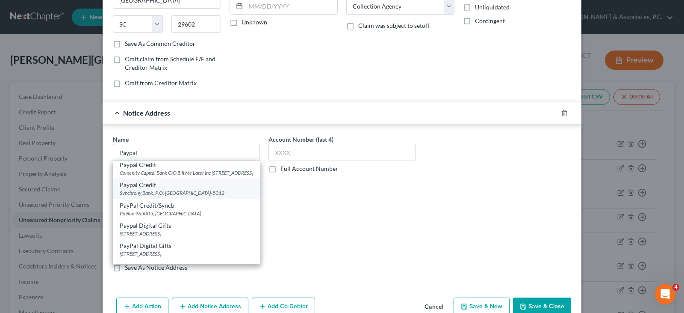
select select "9"
type input "32896-5012"
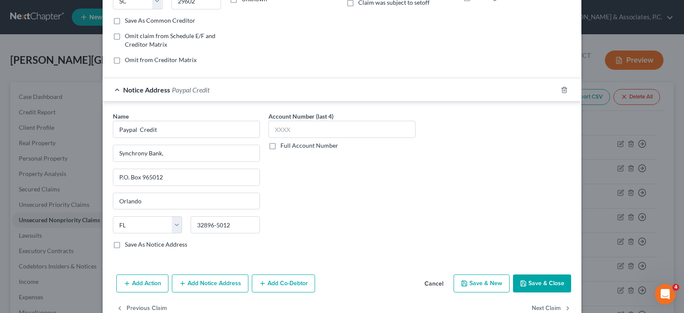
scroll to position [172, 0]
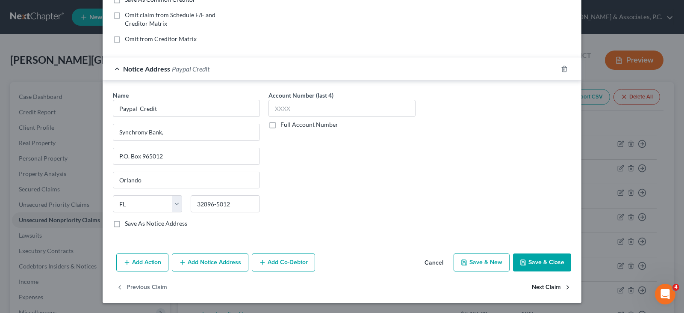
click at [554, 288] on button "Next Claim" at bounding box center [551, 287] width 39 height 18
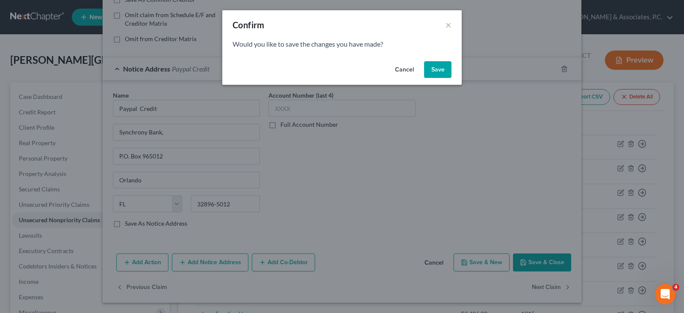
click at [436, 67] on button "Save" at bounding box center [437, 69] width 27 height 17
select select "23"
select select "0"
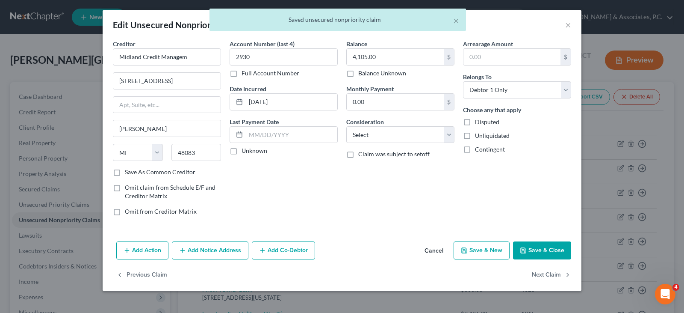
scroll to position [0, 0]
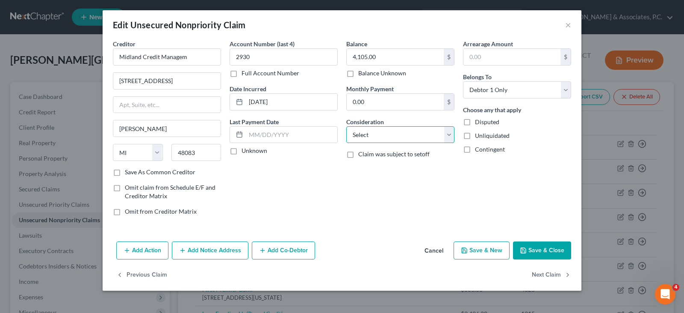
click at [404, 133] on select "Select Cable / Satellite Services Collection Agency Credit Card Debt Debt Couns…" at bounding box center [400, 134] width 108 height 17
select select "1"
click at [346, 126] on select "Select Cable / Satellite Services Collection Agency Credit Card Debt Debt Couns…" at bounding box center [400, 134] width 108 height 17
click at [201, 245] on button "Add Notice Address" at bounding box center [210, 250] width 77 height 18
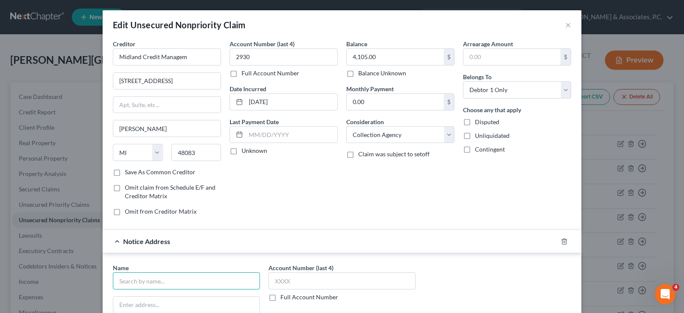
click at [164, 278] on input "text" at bounding box center [186, 280] width 147 height 17
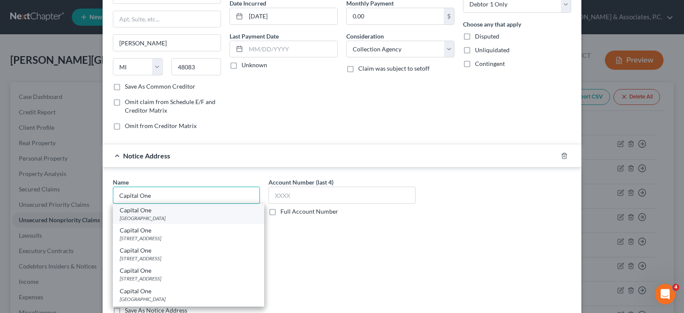
type input "Capital One"
click at [142, 218] on div "[GEOGRAPHIC_DATA]" at bounding box center [189, 217] width 138 height 7
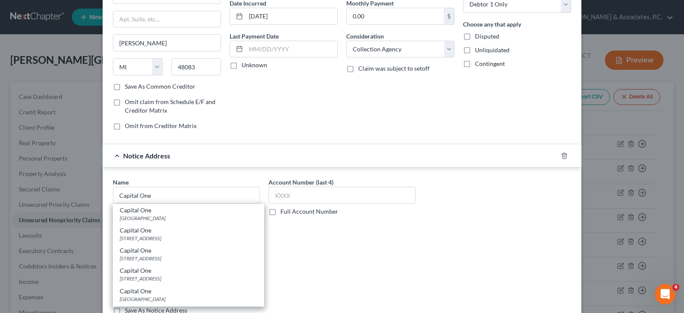
type input "Po Box 85015"
type input "[GEOGRAPHIC_DATA]"
select select "48"
type input "23285"
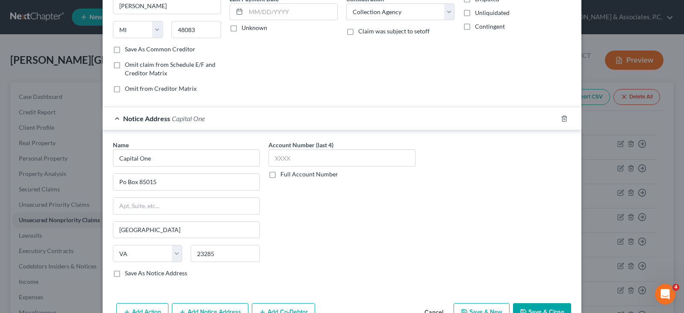
scroll to position [172, 0]
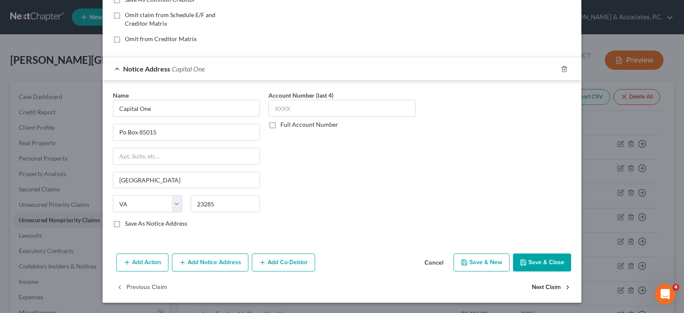
click at [545, 285] on button "Next Claim" at bounding box center [551, 287] width 39 height 18
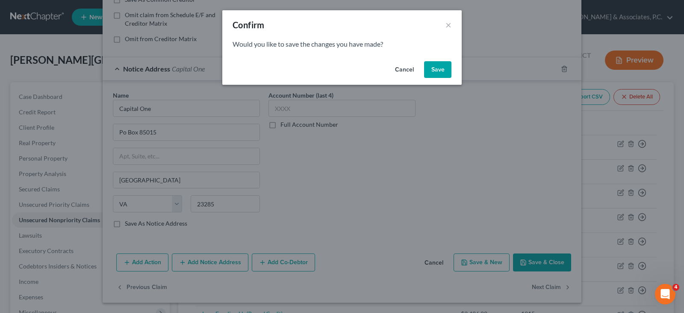
click at [437, 66] on button "Save" at bounding box center [437, 69] width 27 height 17
select select "48"
select select "2"
select select "0"
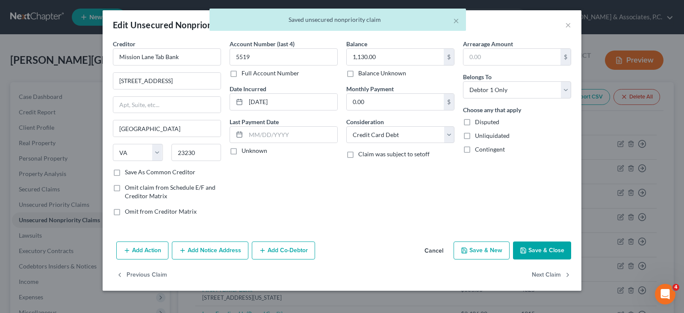
scroll to position [0, 0]
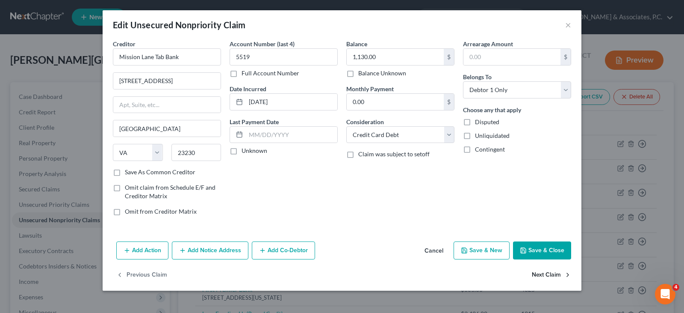
click at [547, 274] on button "Next Claim" at bounding box center [551, 275] width 39 height 18
select select "48"
select select "0"
click at [446, 136] on select "Select Cable / Satellite Services Collection Agency Credit Card Debt Debt Couns…" at bounding box center [400, 134] width 108 height 17
select select "1"
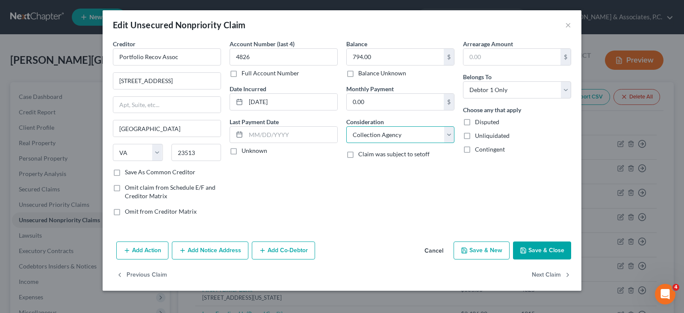
click at [346, 126] on select "Select Cable / Satellite Services Collection Agency Credit Card Debt Debt Couns…" at bounding box center [400, 134] width 108 height 17
click at [201, 254] on button "Add Notice Address" at bounding box center [210, 250] width 77 height 18
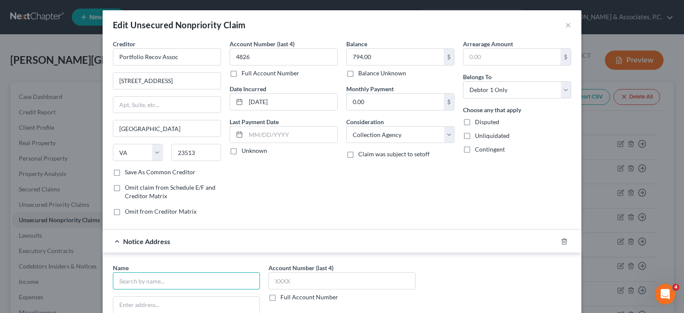
click at [163, 283] on input "text" at bounding box center [186, 280] width 147 height 17
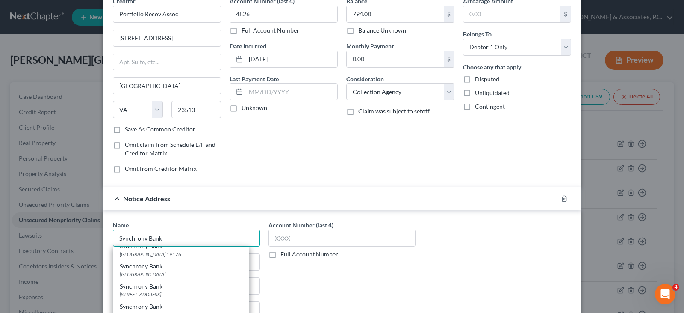
scroll to position [385, 0]
type input "Synchrony Bank"
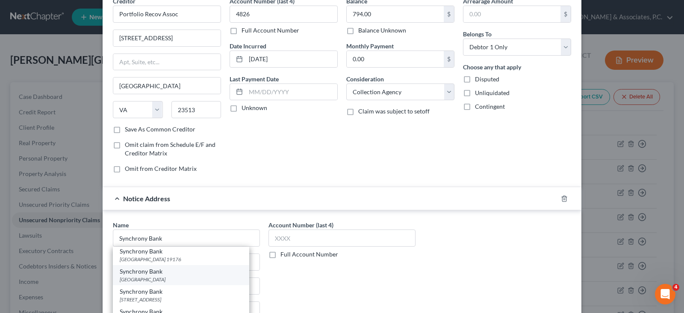
click at [138, 275] on div "Synchrony Bank" at bounding box center [181, 271] width 123 height 9
type input "PO Box 71782"
type input "[GEOGRAPHIC_DATA]"
select select "39"
type input "19176"
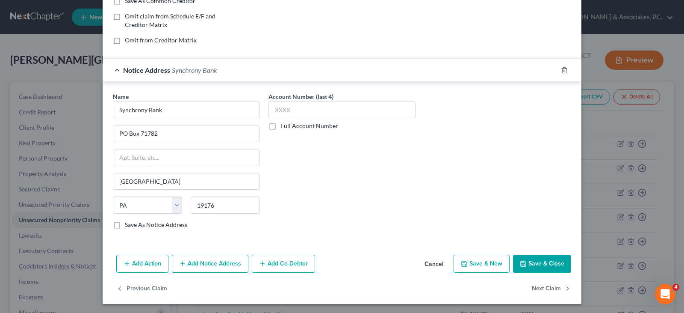
scroll to position [172, 0]
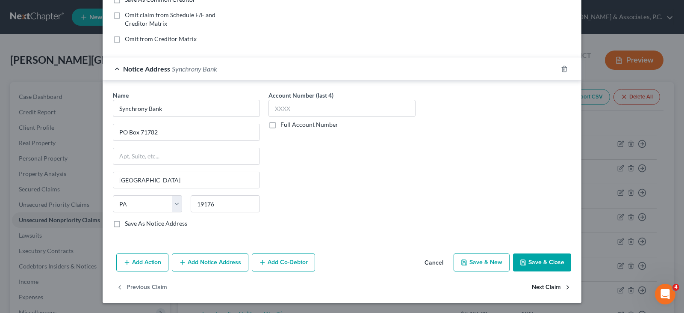
click at [542, 285] on button "Next Claim" at bounding box center [551, 287] width 39 height 18
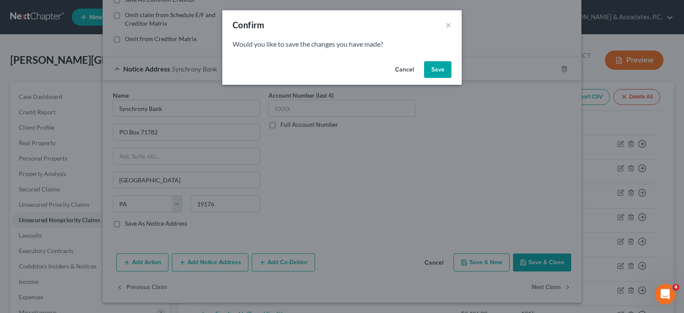
drag, startPoint x: 438, startPoint y: 71, endPoint x: 343, endPoint y: 67, distance: 95.5
click at [437, 71] on button "Save" at bounding box center [437, 69] width 27 height 17
select select "48"
select select "0"
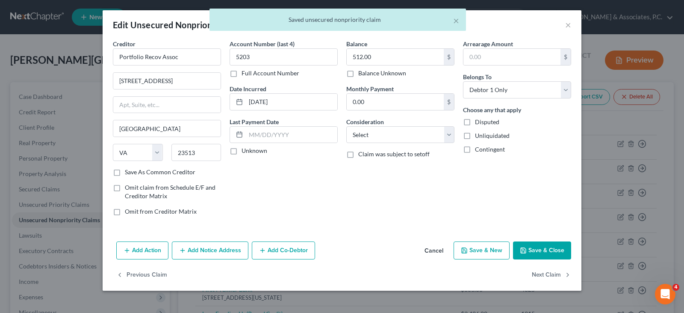
scroll to position [0, 0]
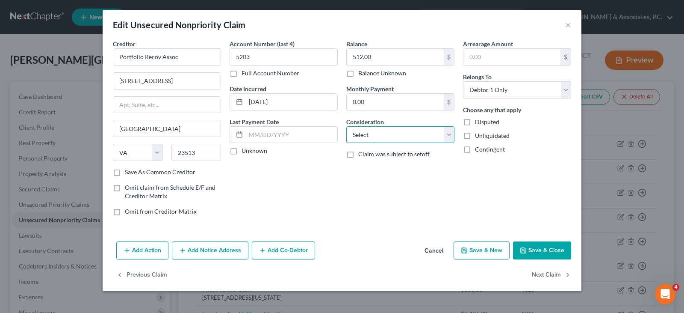
click at [388, 133] on select "Select Cable / Satellite Services Collection Agency Credit Card Debt Debt Couns…" at bounding box center [400, 134] width 108 height 17
select select "1"
click at [346, 126] on select "Select Cable / Satellite Services Collection Agency Credit Card Debt Debt Couns…" at bounding box center [400, 134] width 108 height 17
click at [216, 248] on button "Add Notice Address" at bounding box center [210, 250] width 77 height 18
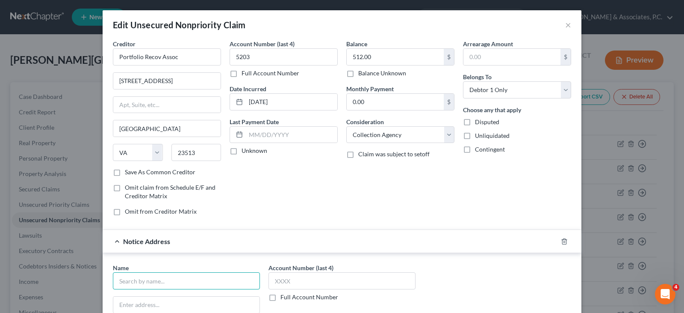
click at [194, 277] on input "text" at bounding box center [186, 280] width 147 height 17
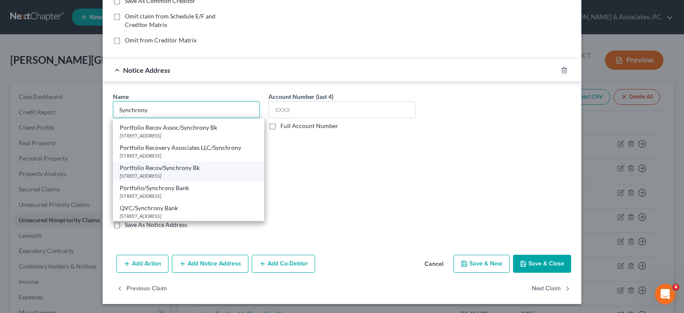
scroll to position [556, 0]
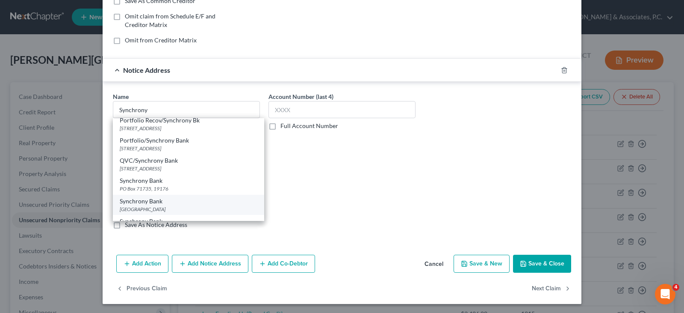
click at [153, 213] on div "[GEOGRAPHIC_DATA]" at bounding box center [189, 208] width 138 height 7
type input "Synchrony Bank"
type input "PO Box 71782"
type input "[GEOGRAPHIC_DATA]"
select select "39"
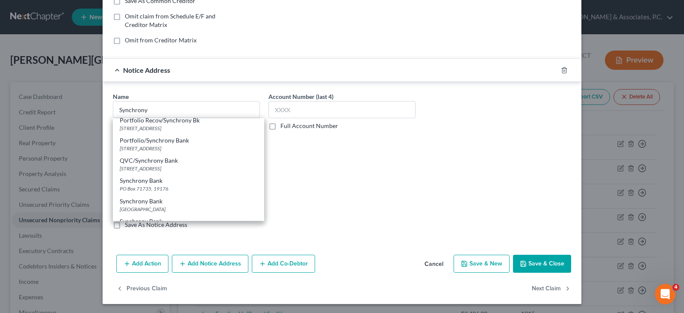
type input "19176"
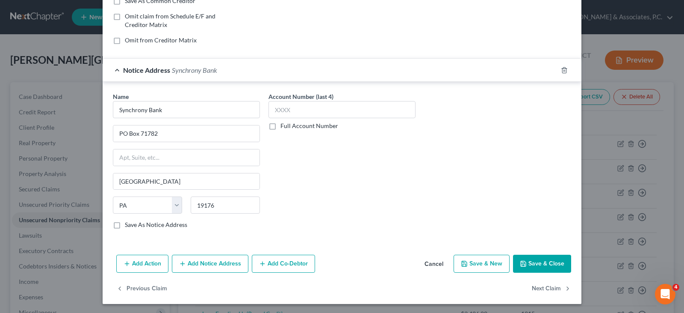
scroll to position [172, 0]
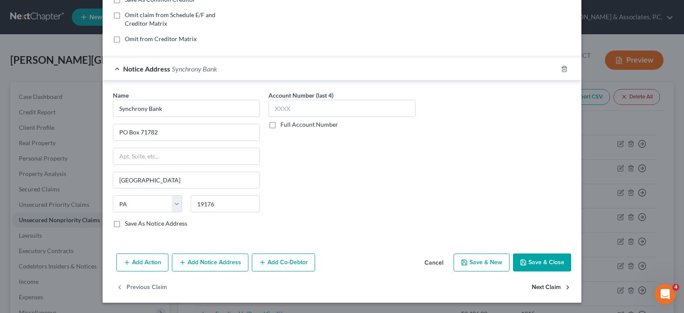
click at [536, 287] on button "Next Claim" at bounding box center [551, 287] width 39 height 18
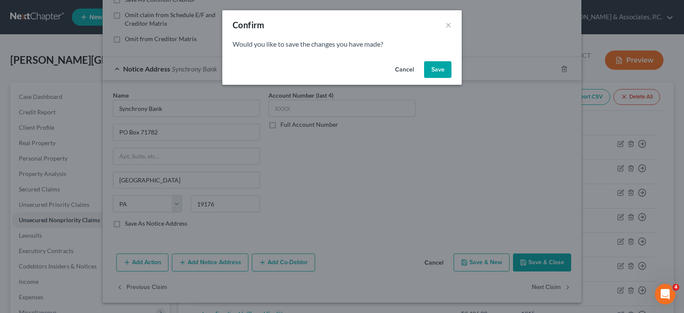
drag, startPoint x: 439, startPoint y: 68, endPoint x: 405, endPoint y: 74, distance: 34.7
click at [439, 68] on button "Save" at bounding box center [437, 69] width 27 height 17
select select "48"
select select "0"
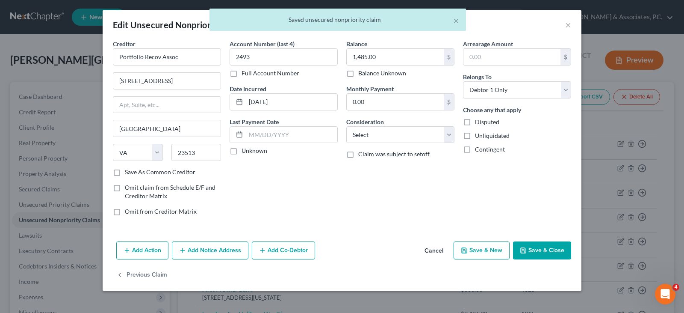
scroll to position [0, 0]
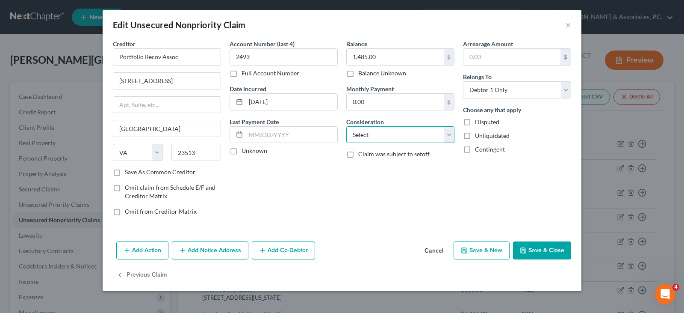
click at [401, 138] on select "Select Cable / Satellite Services Collection Agency Credit Card Debt Debt Couns…" at bounding box center [400, 134] width 108 height 17
click at [372, 135] on select "Select Cable / Satellite Services Collection Agency Credit Card Debt Debt Couns…" at bounding box center [400, 134] width 108 height 17
select select "1"
click at [346, 126] on select "Select Cable / Satellite Services Collection Agency Credit Card Debt Debt Couns…" at bounding box center [400, 134] width 108 height 17
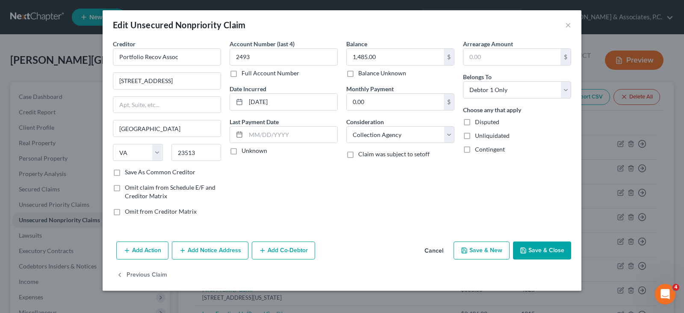
click at [207, 251] on button "Add Notice Address" at bounding box center [210, 250] width 77 height 18
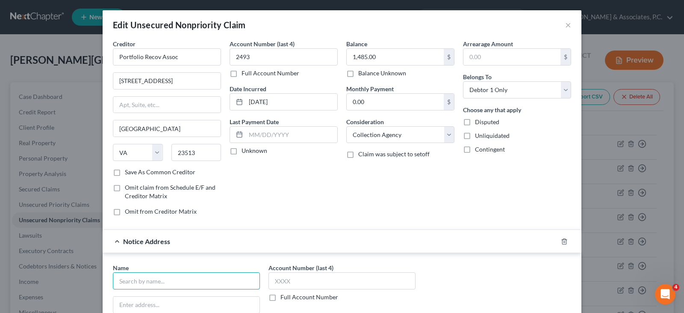
click at [186, 280] on input "text" at bounding box center [186, 280] width 147 height 17
type input "S"
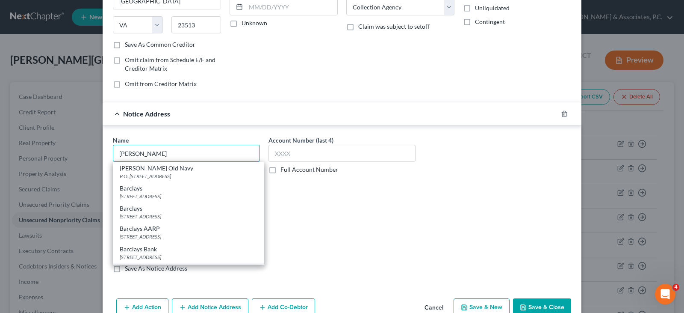
scroll to position [128, 0]
click at [151, 213] on div "[STREET_ADDRESS]" at bounding box center [189, 215] width 138 height 7
type input "Barclays"
type input "PO Box 13337"
type input "[GEOGRAPHIC_DATA]"
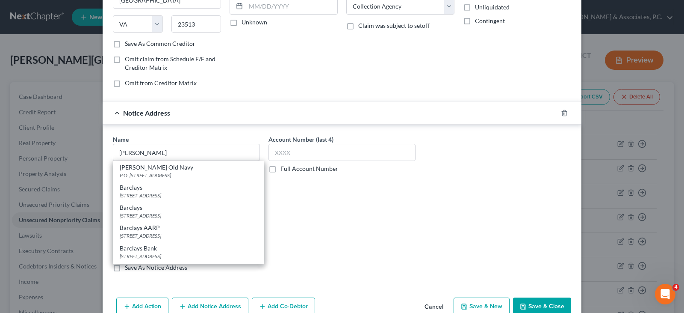
select select "39"
type input "19101-3337"
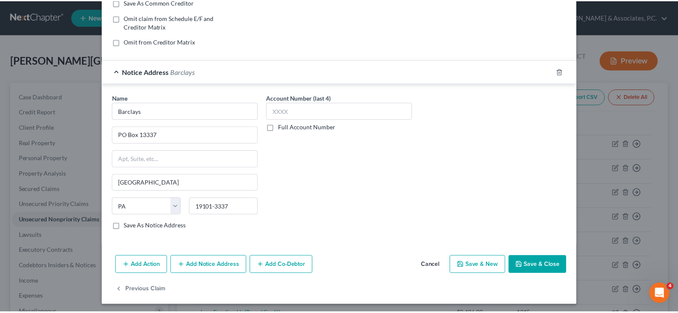
scroll to position [172, 0]
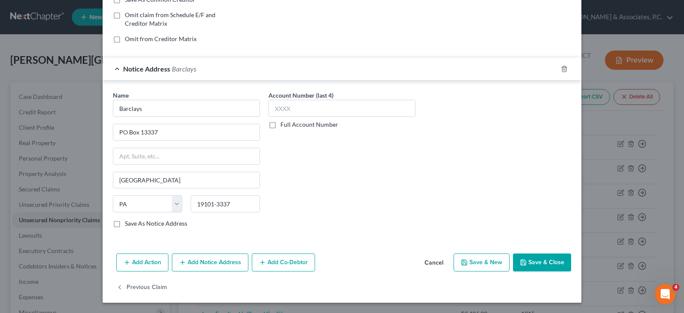
drag, startPoint x: 546, startPoint y: 262, endPoint x: 489, endPoint y: 234, distance: 63.9
click at [546, 262] on button "Save & Close" at bounding box center [542, 262] width 58 height 18
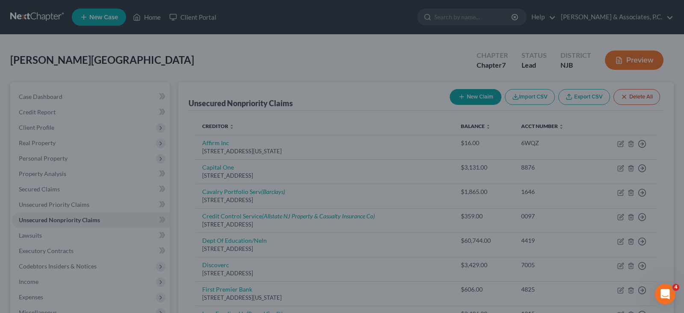
type input "0"
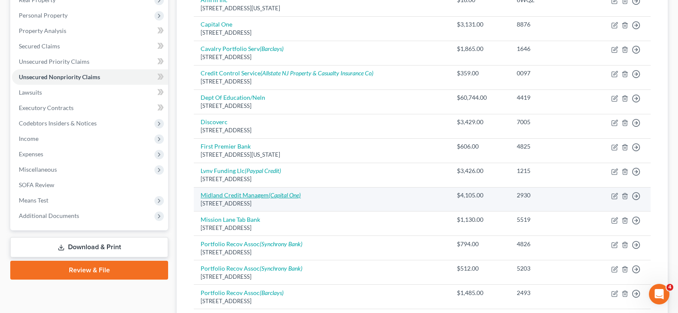
scroll to position [231, 0]
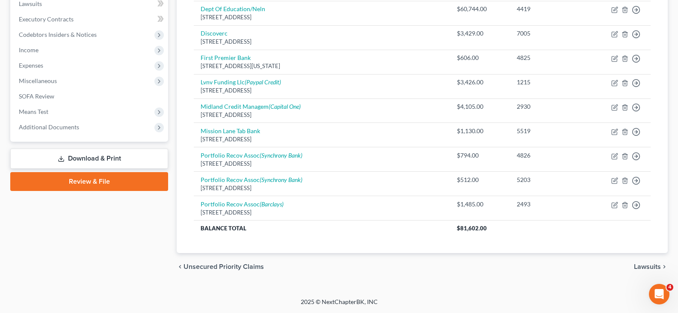
click at [74, 162] on link "Download & Print" at bounding box center [89, 158] width 158 height 20
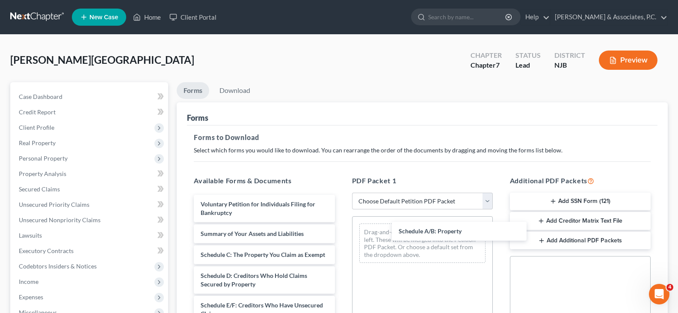
drag, startPoint x: 236, startPoint y: 254, endPoint x: 403, endPoint y: 215, distance: 171.8
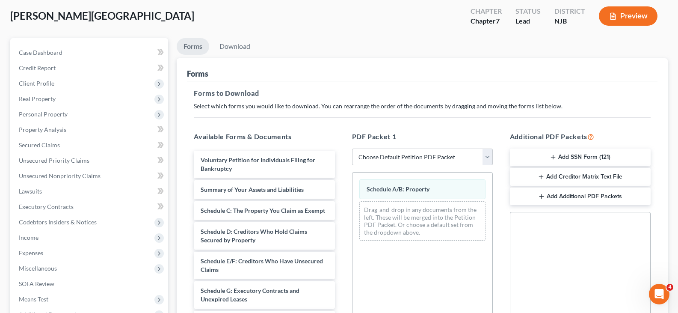
scroll to position [86, 0]
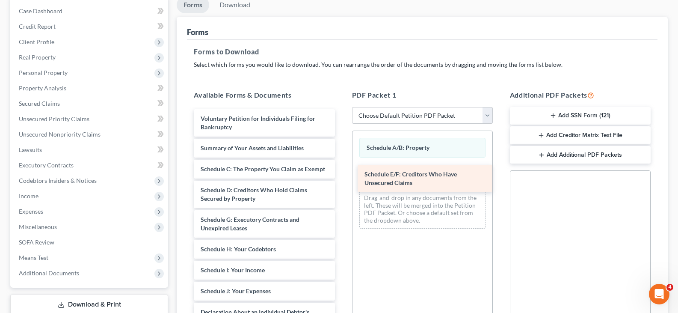
drag, startPoint x: 244, startPoint y: 233, endPoint x: 398, endPoint y: 164, distance: 168.2
click at [341, 178] on div "Schedule E/F: Creditors Who Have Unsecured Claims Voluntary Petition for Indivi…" at bounding box center [264, 310] width 154 height 402
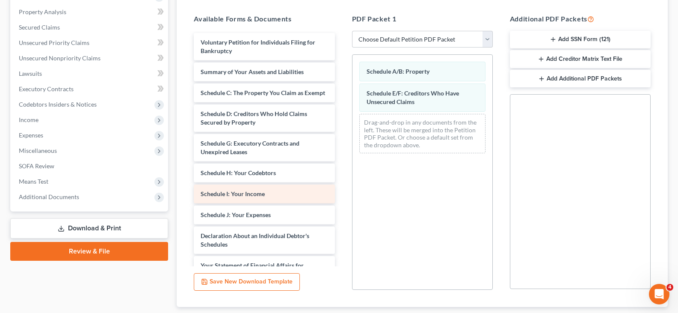
scroll to position [171, 0]
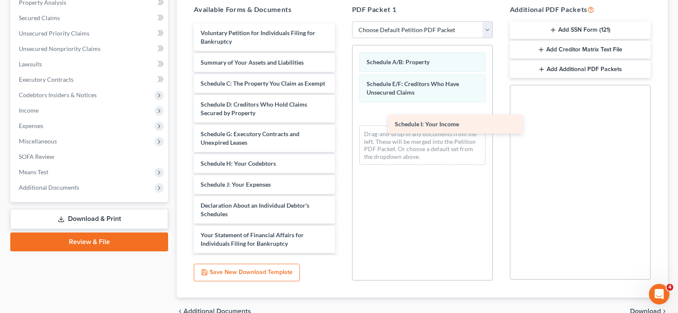
drag, startPoint x: 232, startPoint y: 192, endPoint x: 422, endPoint y: 118, distance: 203.8
click at [341, 118] on div "Schedule I: Your Income Voluntary Petition for Individuals Filing for Bankruptc…" at bounding box center [264, 214] width 154 height 381
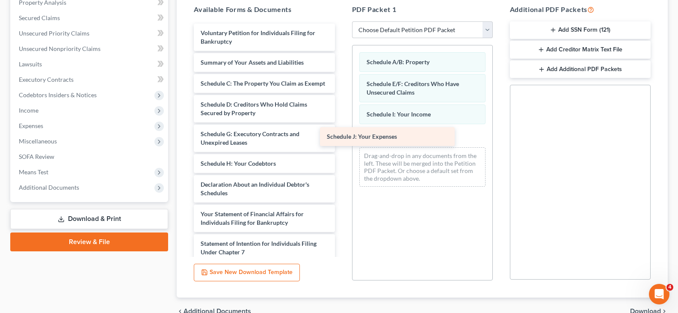
drag, startPoint x: 257, startPoint y: 191, endPoint x: 393, endPoint y: 124, distance: 151.3
click at [341, 124] on div "Schedule J: Your Expenses Voluntary Petition for Individuals Filing for Bankrup…" at bounding box center [264, 204] width 154 height 360
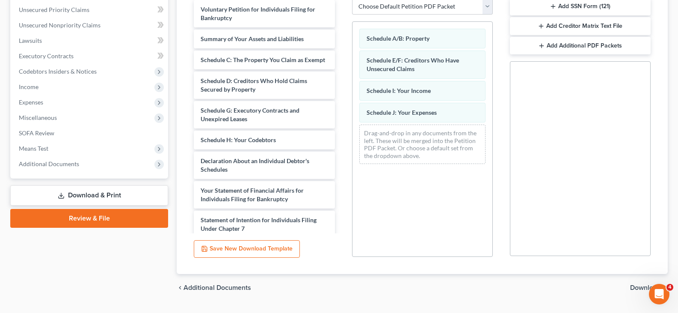
scroll to position [216, 0]
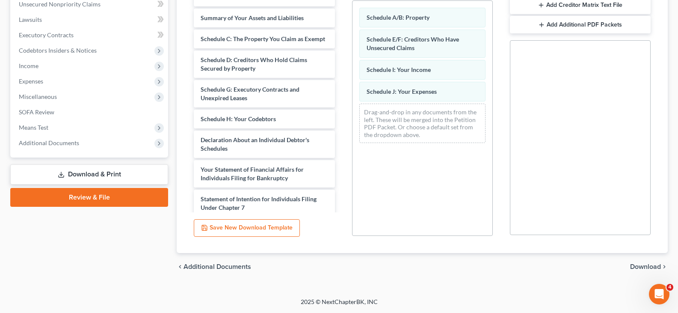
drag, startPoint x: 645, startPoint y: 267, endPoint x: 642, endPoint y: 264, distance: 4.8
click at [642, 264] on span "Download" at bounding box center [645, 266] width 31 height 7
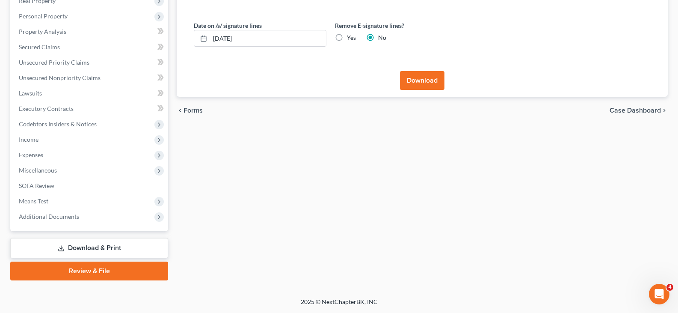
scroll to position [142, 0]
drag, startPoint x: 421, startPoint y: 84, endPoint x: 305, endPoint y: 49, distance: 121.4
click at [419, 82] on button "Download" at bounding box center [422, 80] width 44 height 19
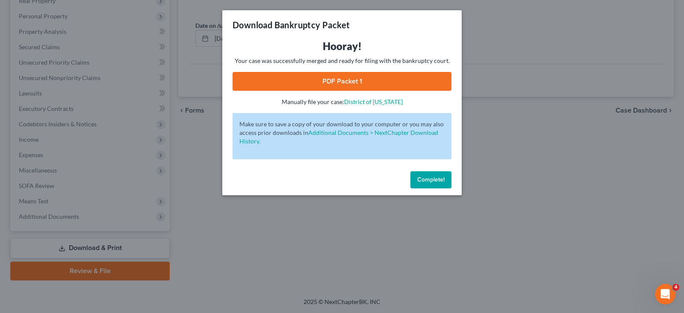
click at [336, 85] on link "PDF Packet 1" at bounding box center [342, 81] width 219 height 19
drag, startPoint x: 444, startPoint y: 180, endPoint x: 260, endPoint y: 119, distance: 193.5
click at [441, 180] on span "Complete!" at bounding box center [430, 179] width 27 height 7
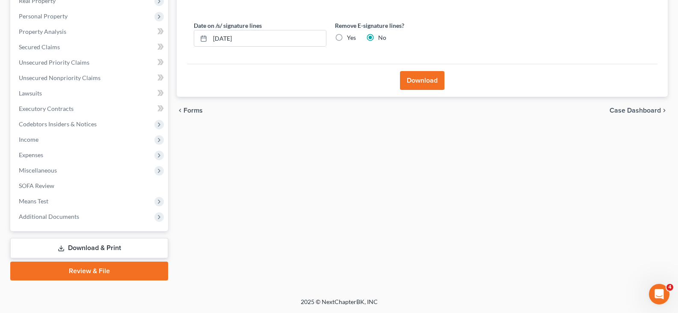
click at [77, 246] on link "Download & Print" at bounding box center [89, 248] width 158 height 20
click at [38, 59] on span "Unsecured Priority Claims" at bounding box center [54, 62] width 71 height 7
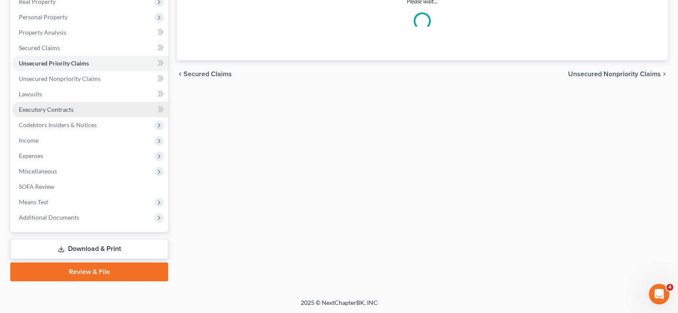
scroll to position [142, 0]
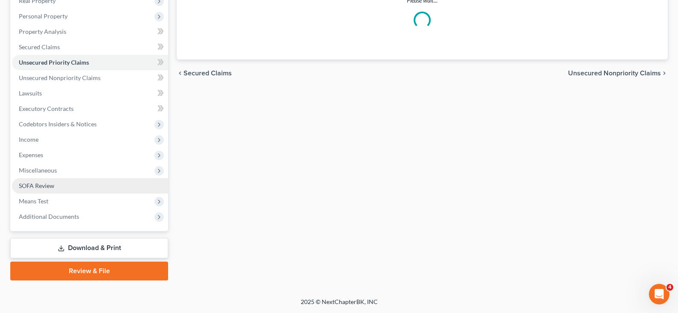
click at [24, 182] on span "SOFA Review" at bounding box center [36, 185] width 35 height 7
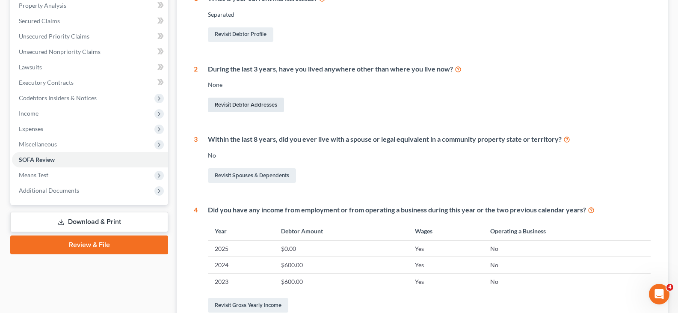
scroll to position [171, 0]
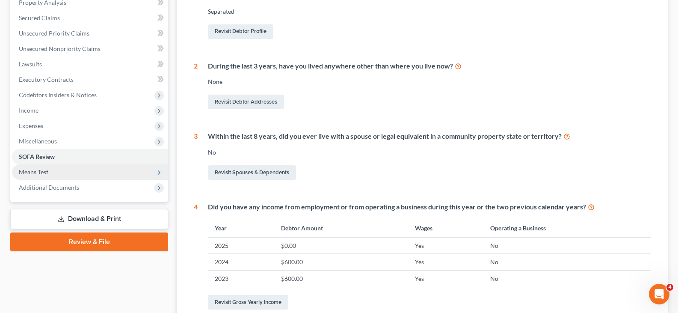
click at [34, 171] on span "Means Test" at bounding box center [34, 171] width 30 height 7
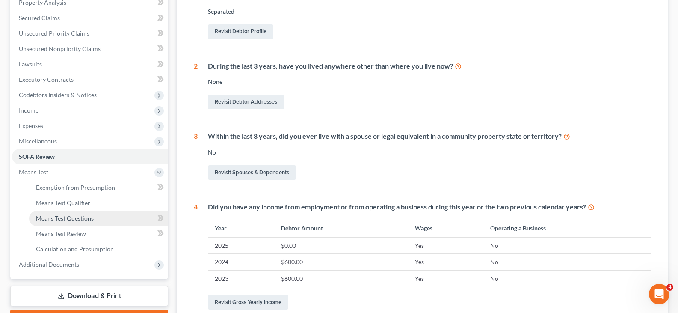
click at [61, 218] on span "Means Test Questions" at bounding box center [65, 217] width 58 height 7
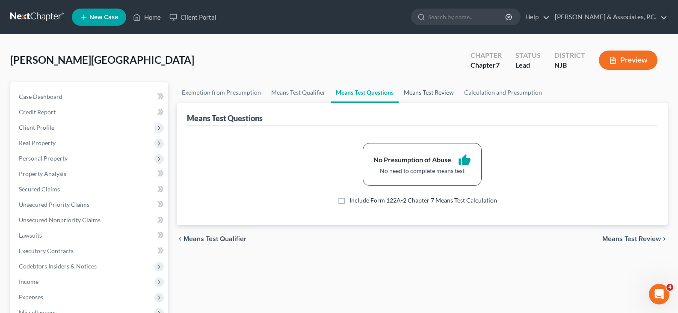
click at [419, 92] on link "Means Test Review" at bounding box center [429, 92] width 60 height 21
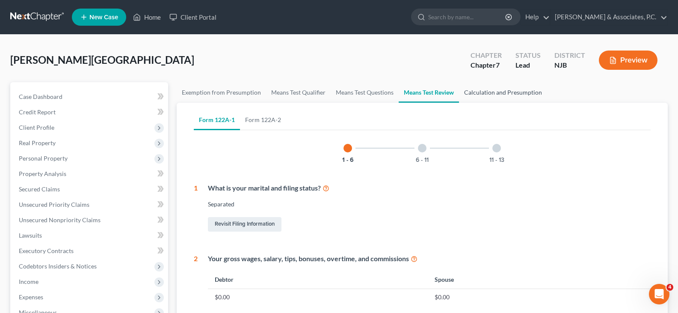
click at [476, 95] on link "Calculation and Presumption" at bounding box center [503, 92] width 88 height 21
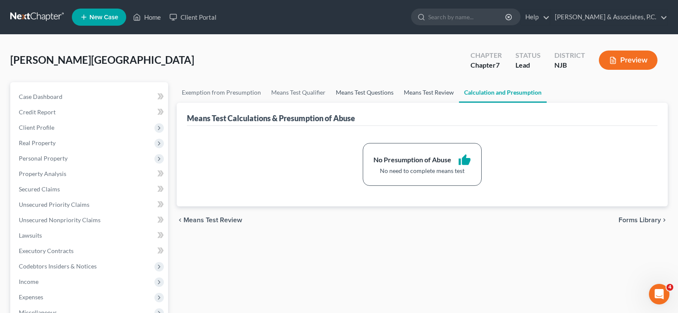
drag, startPoint x: 425, startPoint y: 92, endPoint x: 359, endPoint y: 94, distance: 66.3
click at [425, 92] on link "Means Test Review" at bounding box center [429, 92] width 60 height 21
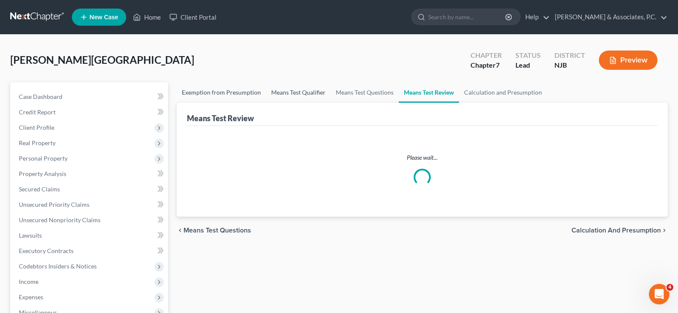
drag, startPoint x: 304, startPoint y: 94, endPoint x: 208, endPoint y: 97, distance: 95.8
click at [303, 94] on link "Means Test Qualifier" at bounding box center [298, 92] width 65 height 21
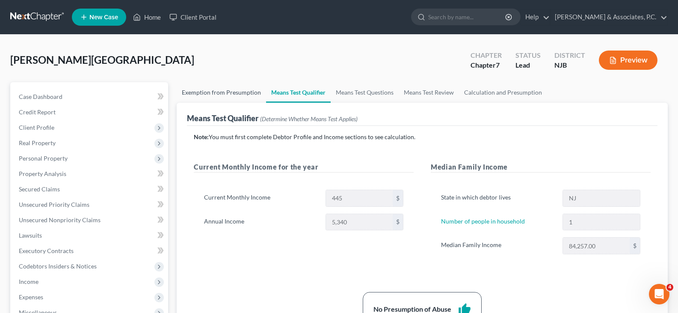
click at [207, 93] on link "Exemption from Presumption" at bounding box center [221, 92] width 89 height 21
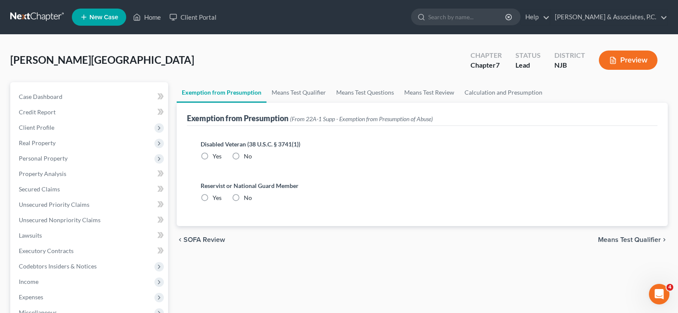
click at [229, 149] on div "Disabled Veteran (38 U.S.C. § 3741(1)) Yes No" at bounding box center [422, 149] width 443 height 21
click at [244, 154] on label "No" at bounding box center [248, 156] width 8 height 9
click at [247, 154] on input "No" at bounding box center [250, 155] width 6 height 6
radio input "true"
click at [244, 198] on label "No" at bounding box center [248, 197] width 8 height 9
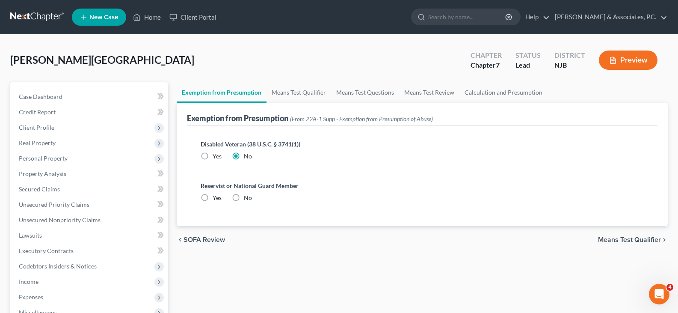
click at [247, 198] on input "No" at bounding box center [250, 196] width 6 height 6
radio input "true"
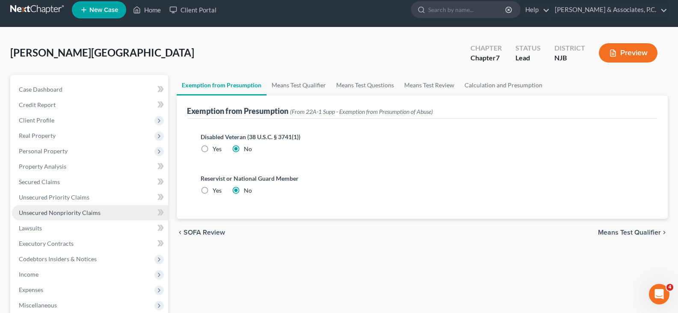
scroll to position [214, 0]
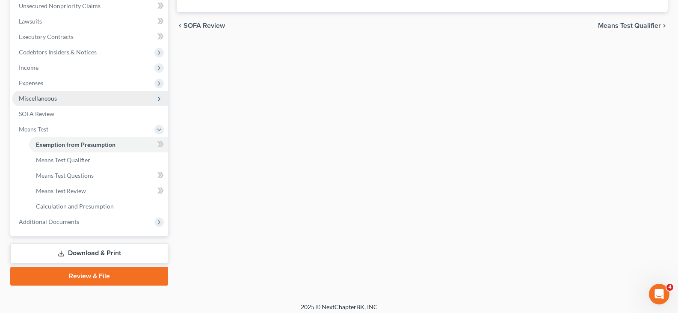
click at [37, 98] on span "Miscellaneous" at bounding box center [38, 98] width 38 height 7
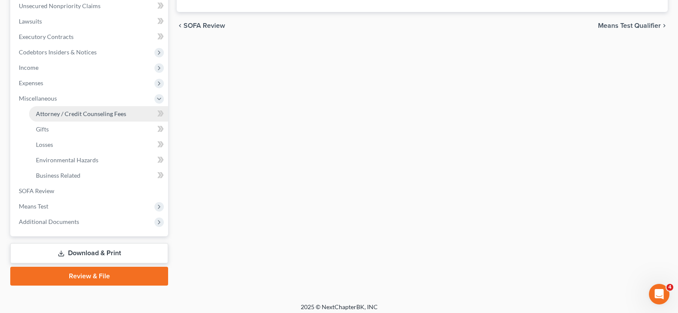
click at [66, 112] on span "Attorney / Credit Counseling Fees" at bounding box center [81, 113] width 90 height 7
select select "0"
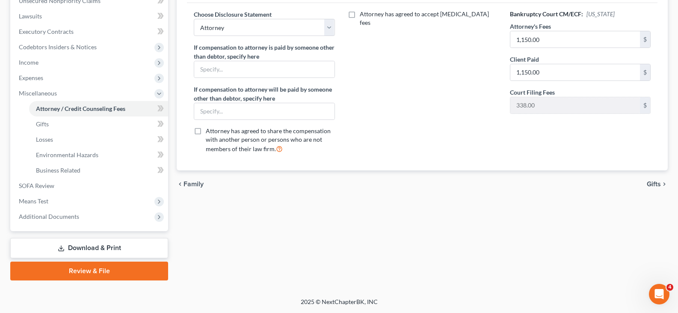
click at [71, 246] on link "Download & Print" at bounding box center [89, 248] width 158 height 20
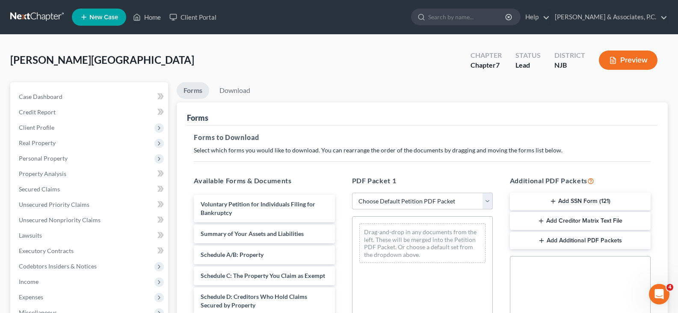
click at [485, 200] on select "Choose Default Petition PDF Packet Complete Bankruptcy Petition (all forms and …" at bounding box center [422, 200] width 141 height 17
select select "0"
click at [352, 192] on select "Choose Default Petition PDF Packet Complete Bankruptcy Petition (all forms and …" at bounding box center [422, 200] width 141 height 17
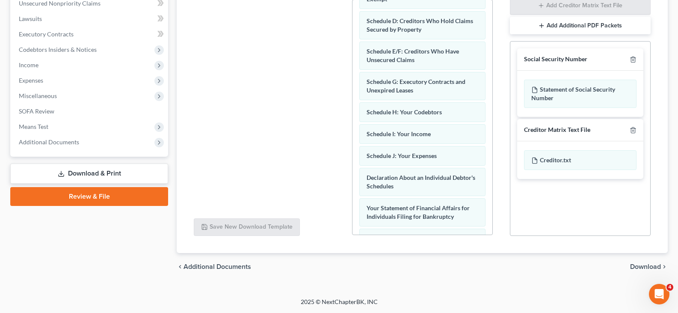
scroll to position [305, 0]
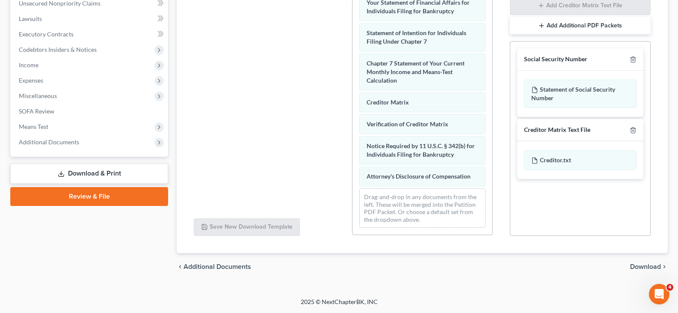
click at [641, 264] on span "Download" at bounding box center [645, 266] width 31 height 7
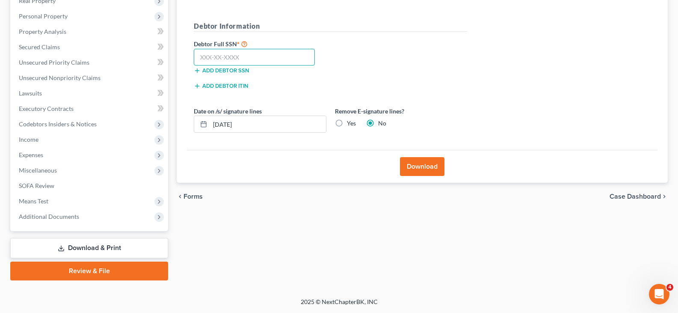
drag, startPoint x: 200, startPoint y: 59, endPoint x: 196, endPoint y: 63, distance: 5.4
click at [199, 61] on input "text" at bounding box center [254, 57] width 121 height 17
type input "137-15-1719"
click at [347, 125] on label "Yes" at bounding box center [351, 123] width 9 height 9
click at [350, 124] on input "Yes" at bounding box center [353, 122] width 6 height 6
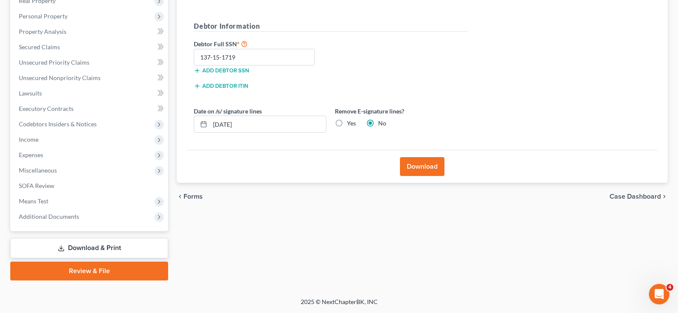
radio input "true"
radio input "false"
click at [423, 169] on button "Download" at bounding box center [422, 166] width 44 height 19
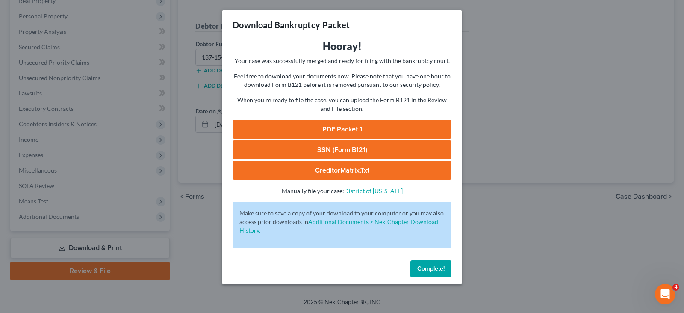
click at [338, 143] on link "SSN (Form B121)" at bounding box center [342, 149] width 219 height 19
click at [350, 126] on link "PDF Packet 1" at bounding box center [342, 129] width 219 height 19
